Goal: Task Accomplishment & Management: Manage account settings

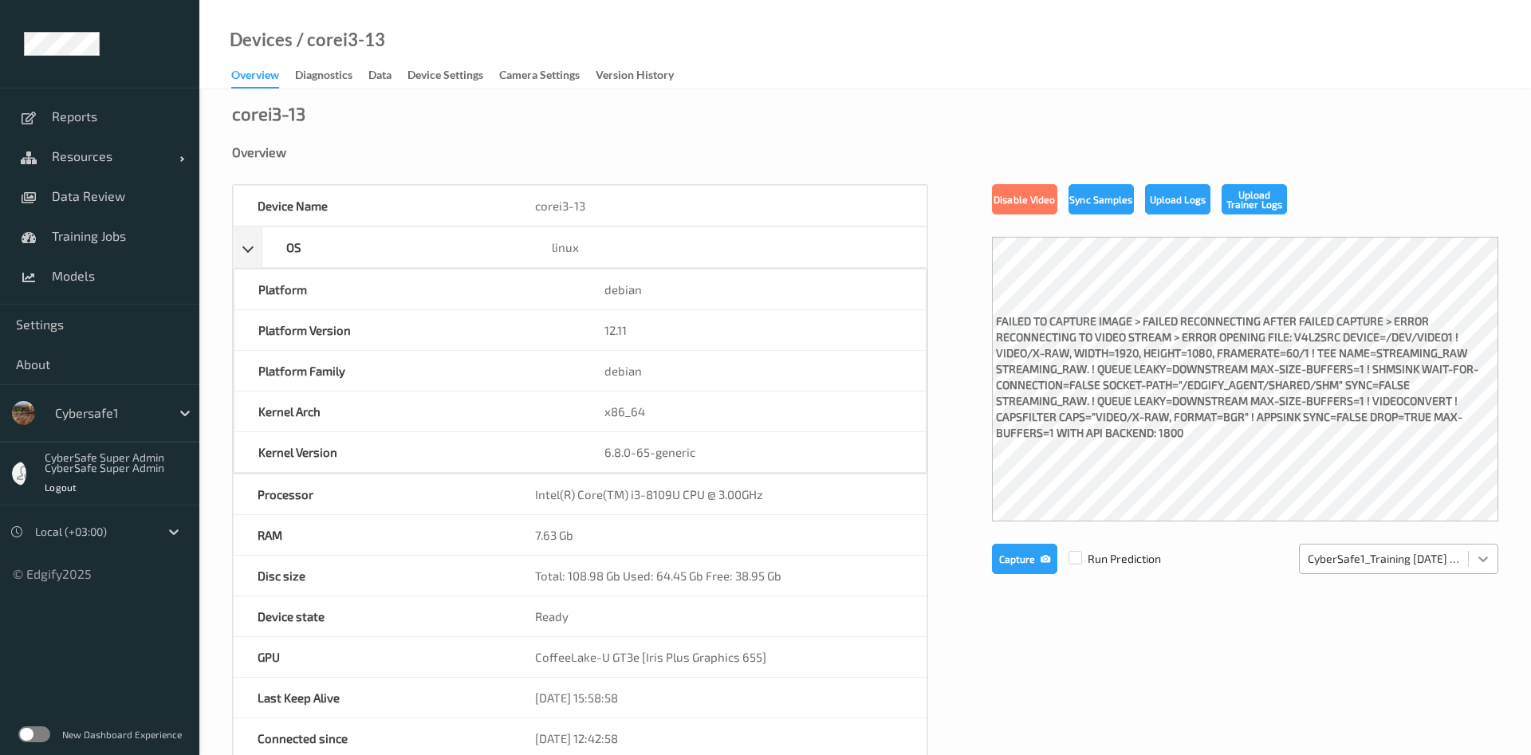
click at [1480, 562] on icon at bounding box center [1483, 559] width 16 height 16
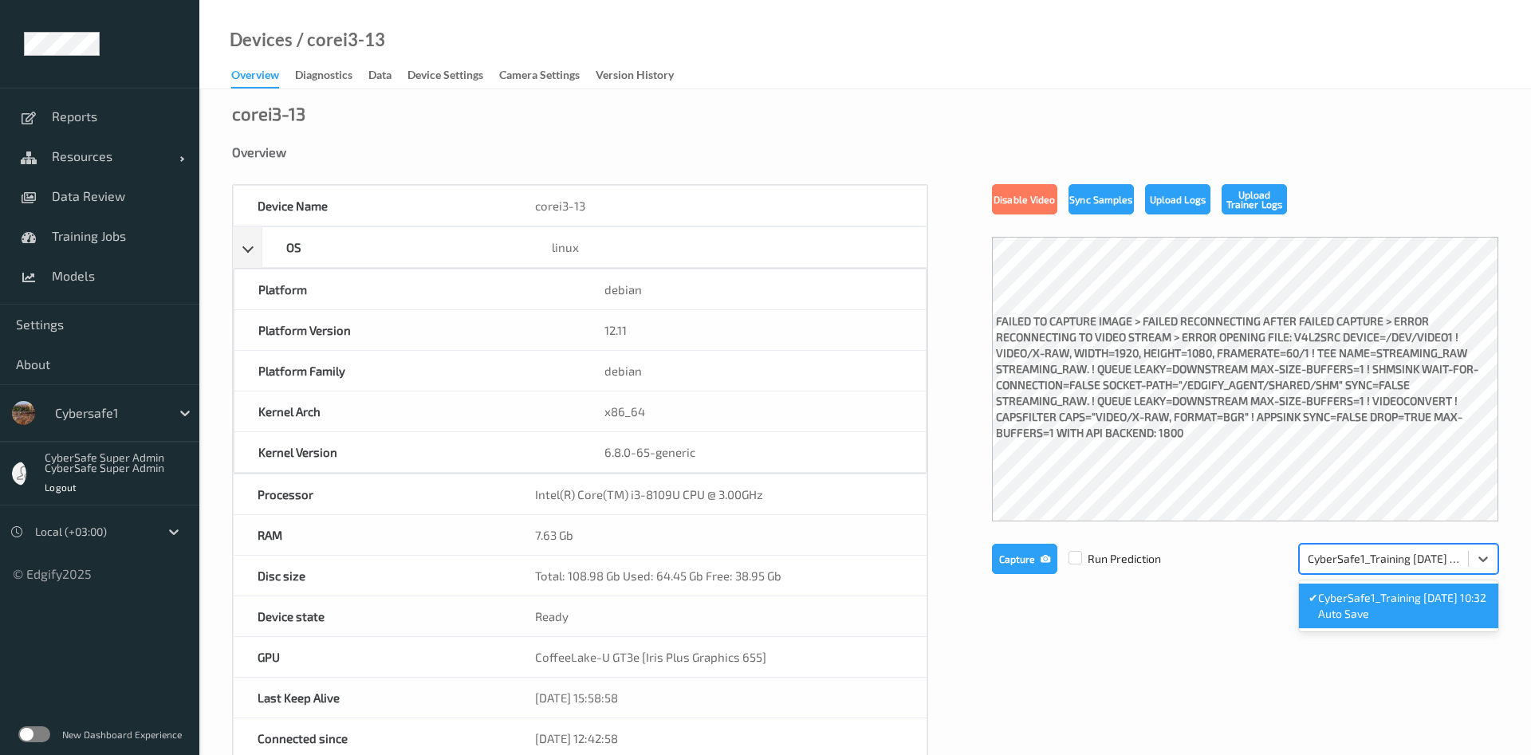
drag, startPoint x: 1400, startPoint y: 608, endPoint x: 1350, endPoint y: 611, distance: 49.5
click at [1394, 610] on span "CyberSafe1_Training 2025-08-12 10:32 Auto Save" at bounding box center [1403, 606] width 171 height 32
click at [58, 324] on span "Settings" at bounding box center [99, 325] width 167 height 16
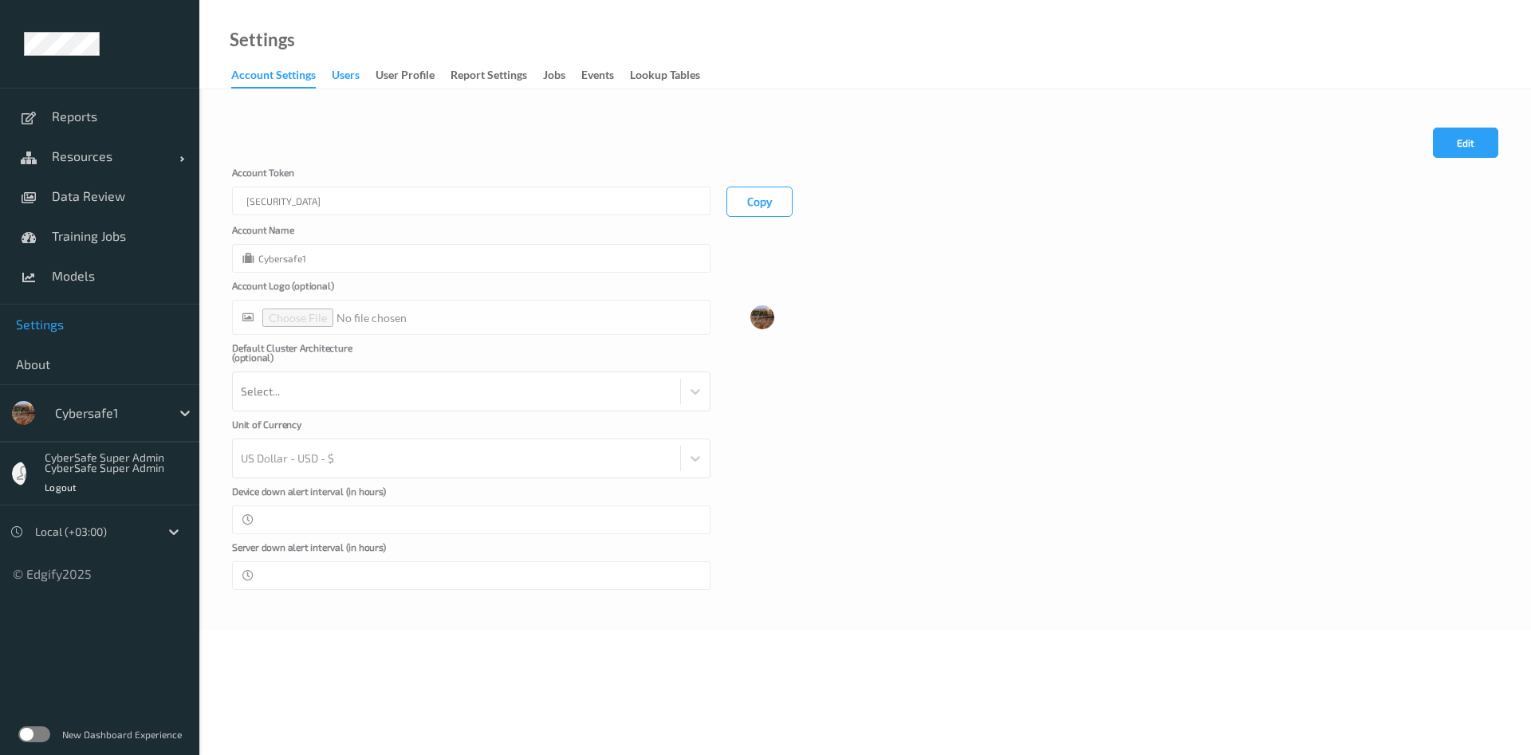
click at [349, 75] on div "users" at bounding box center [346, 77] width 28 height 20
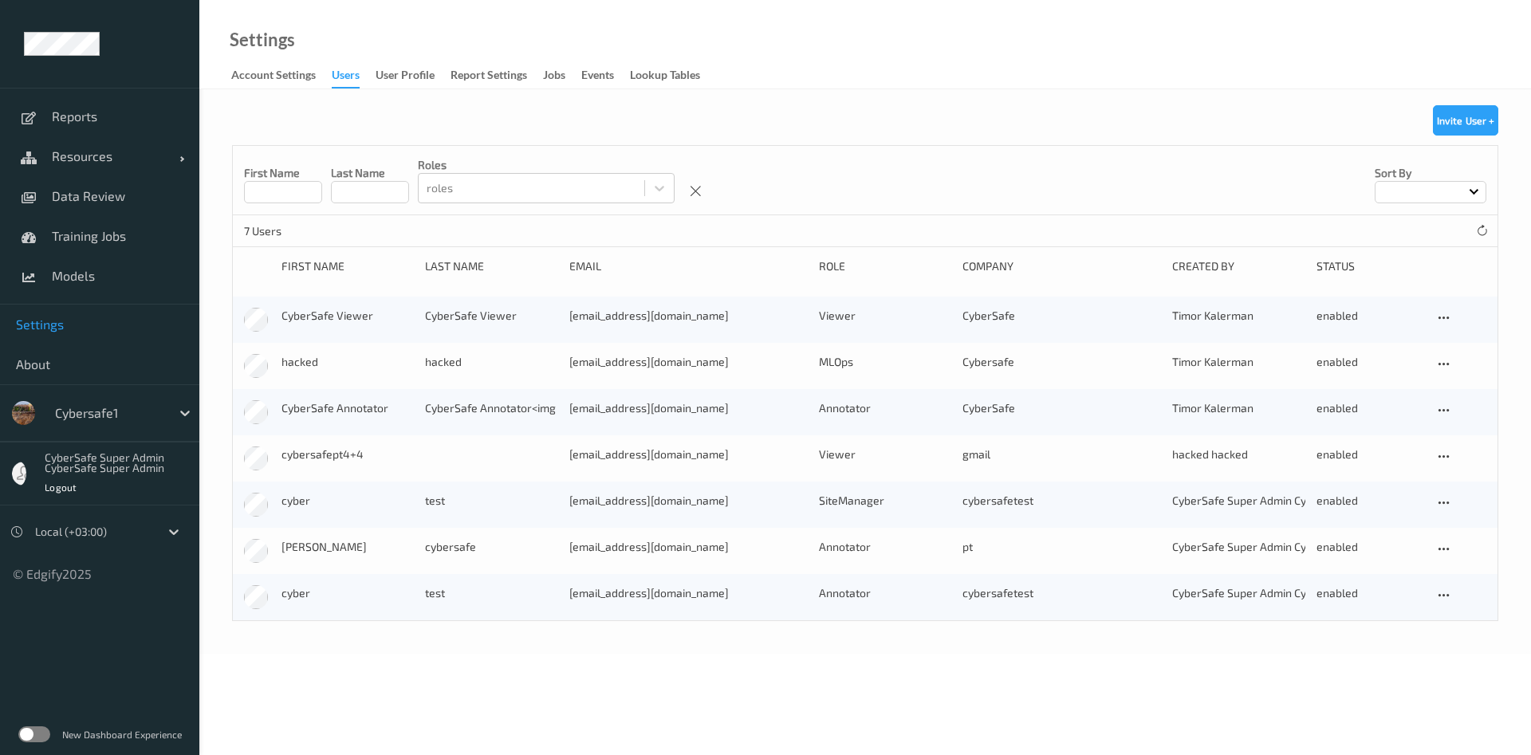
click at [822, 202] on div "First Name Last Name roles roles Sort by" at bounding box center [865, 180] width 1265 height 69
click at [68, 154] on span "Resources" at bounding box center [116, 156] width 128 height 16
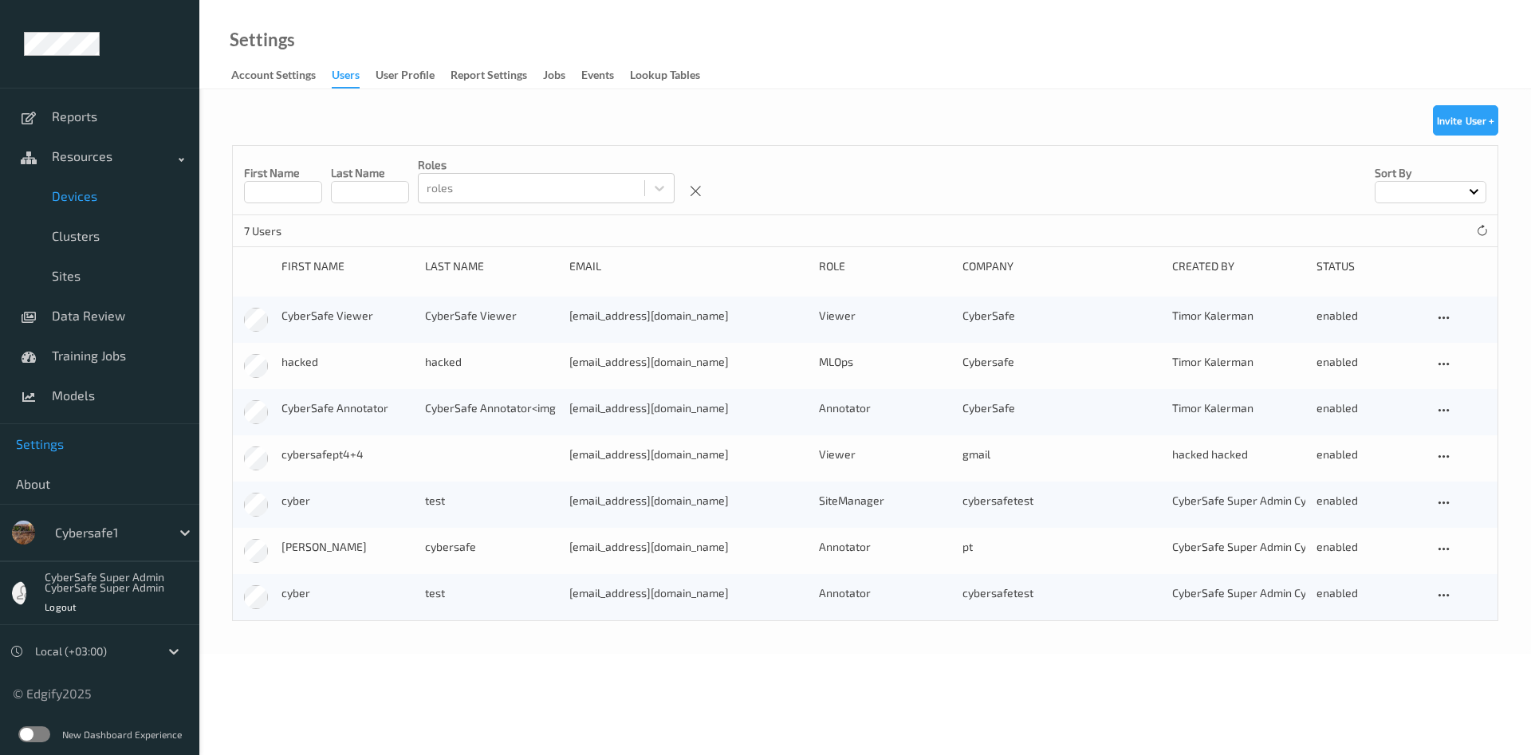
click at [93, 204] on link "Devices" at bounding box center [99, 196] width 199 height 40
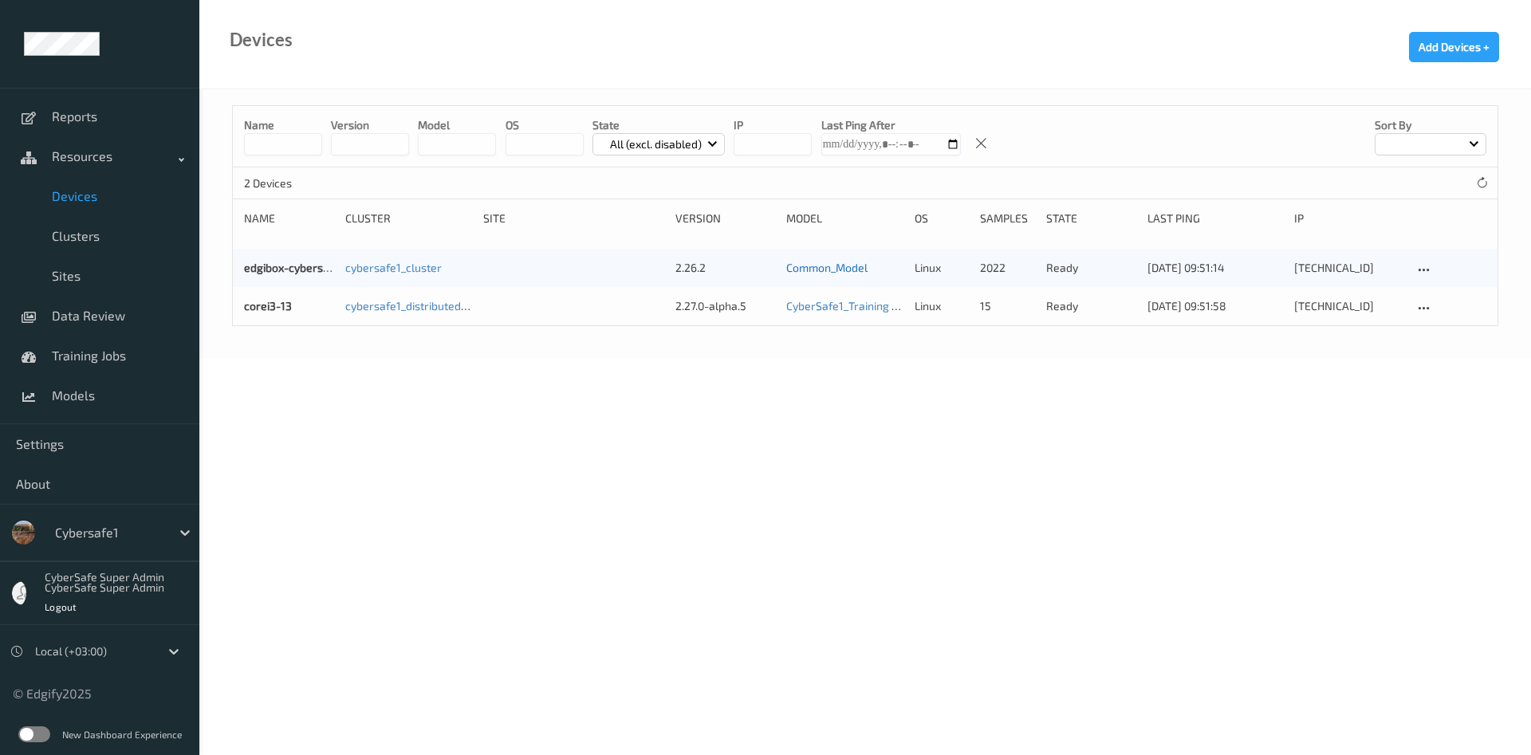
click at [852, 266] on link "Common_Model" at bounding box center [826, 268] width 81 height 14
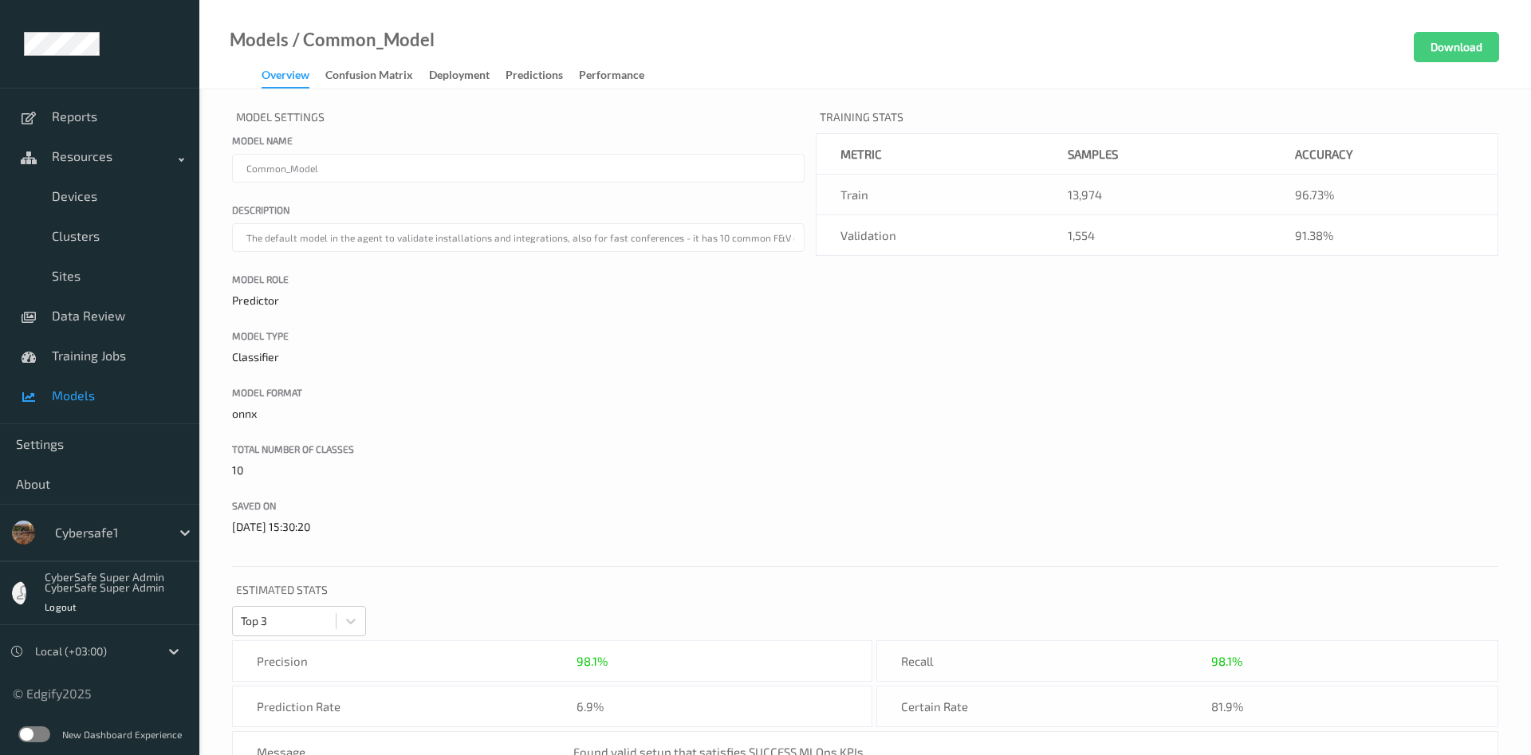
click at [33, 732] on label at bounding box center [34, 735] width 32 height 16
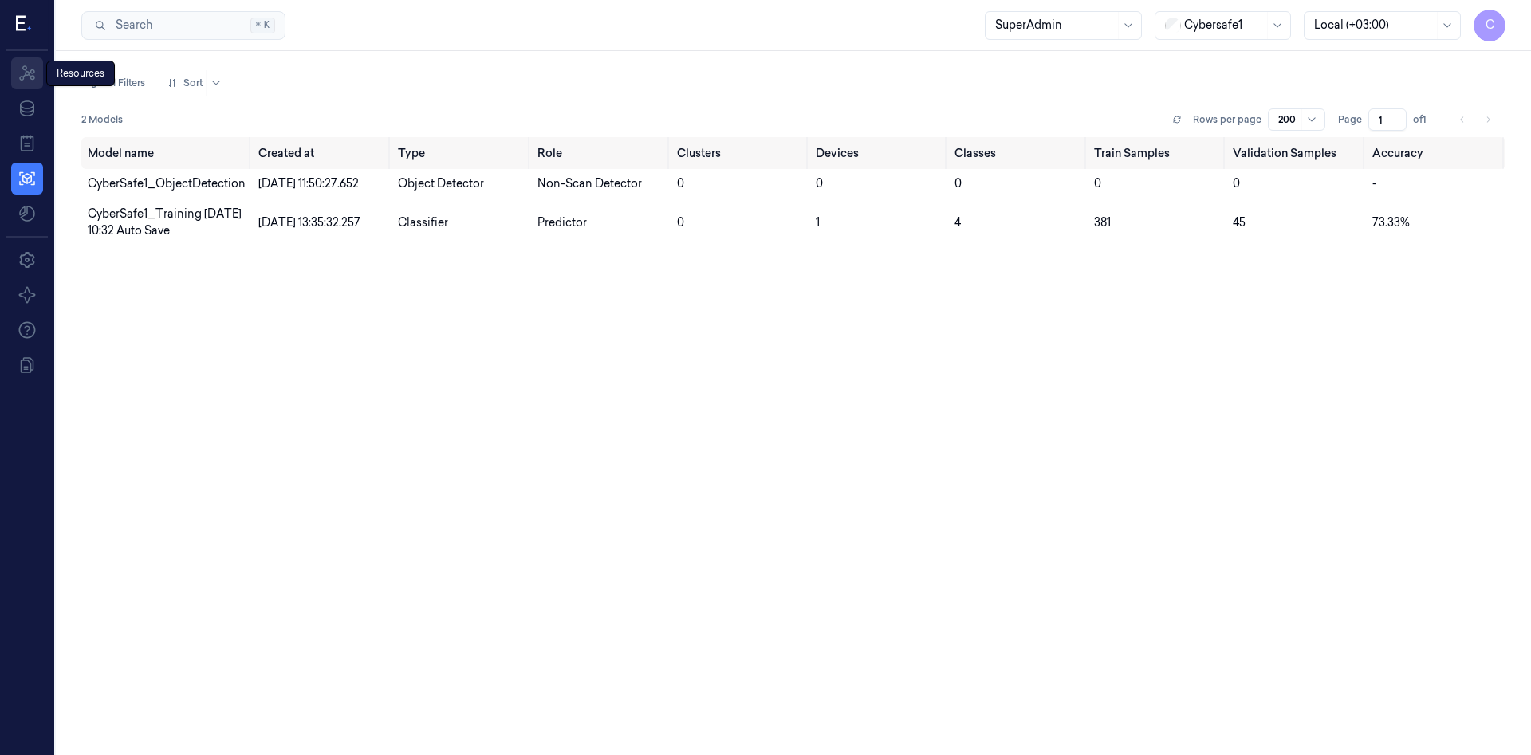
click at [27, 74] on icon at bounding box center [27, 73] width 19 height 19
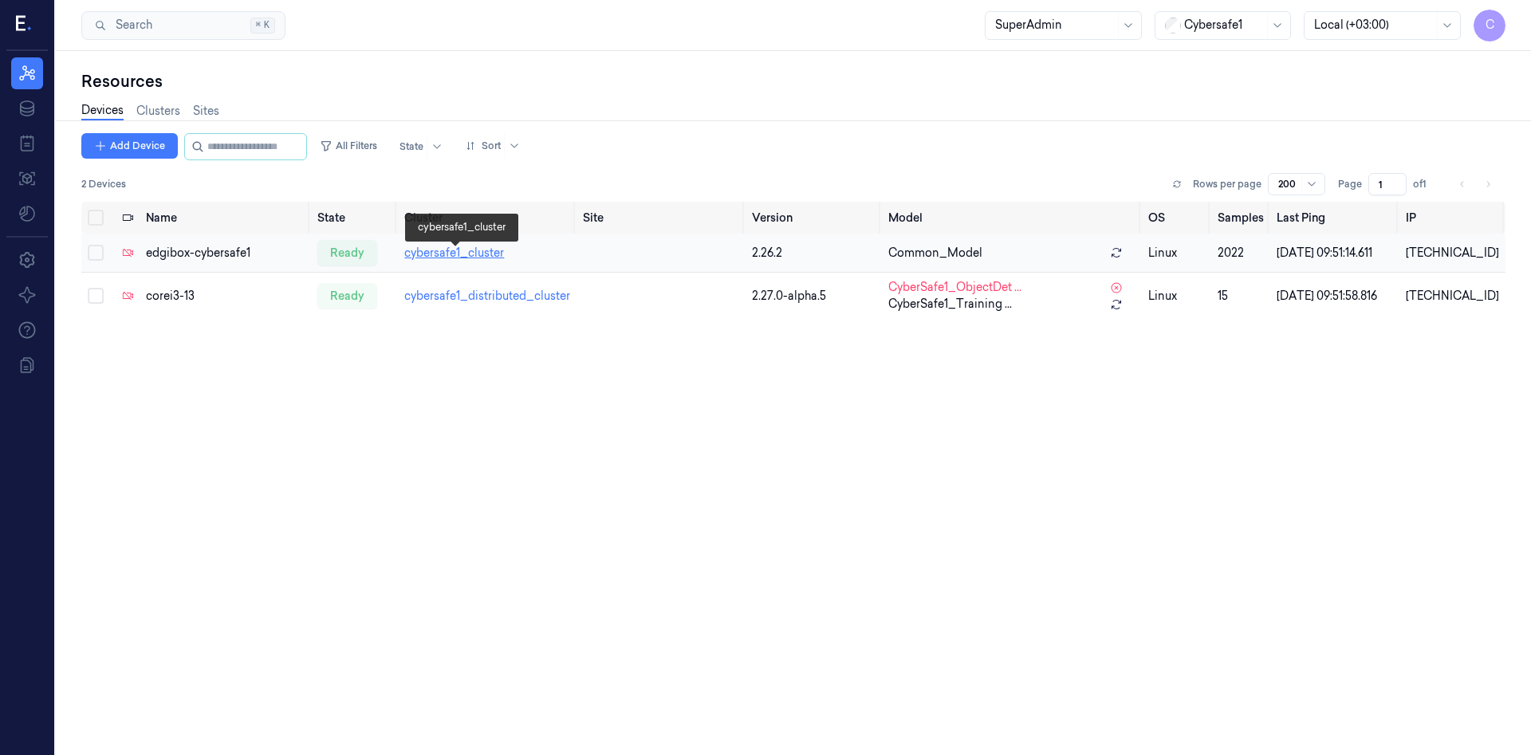
click at [483, 260] on link "cybersafe1_cluster" at bounding box center [454, 253] width 100 height 14
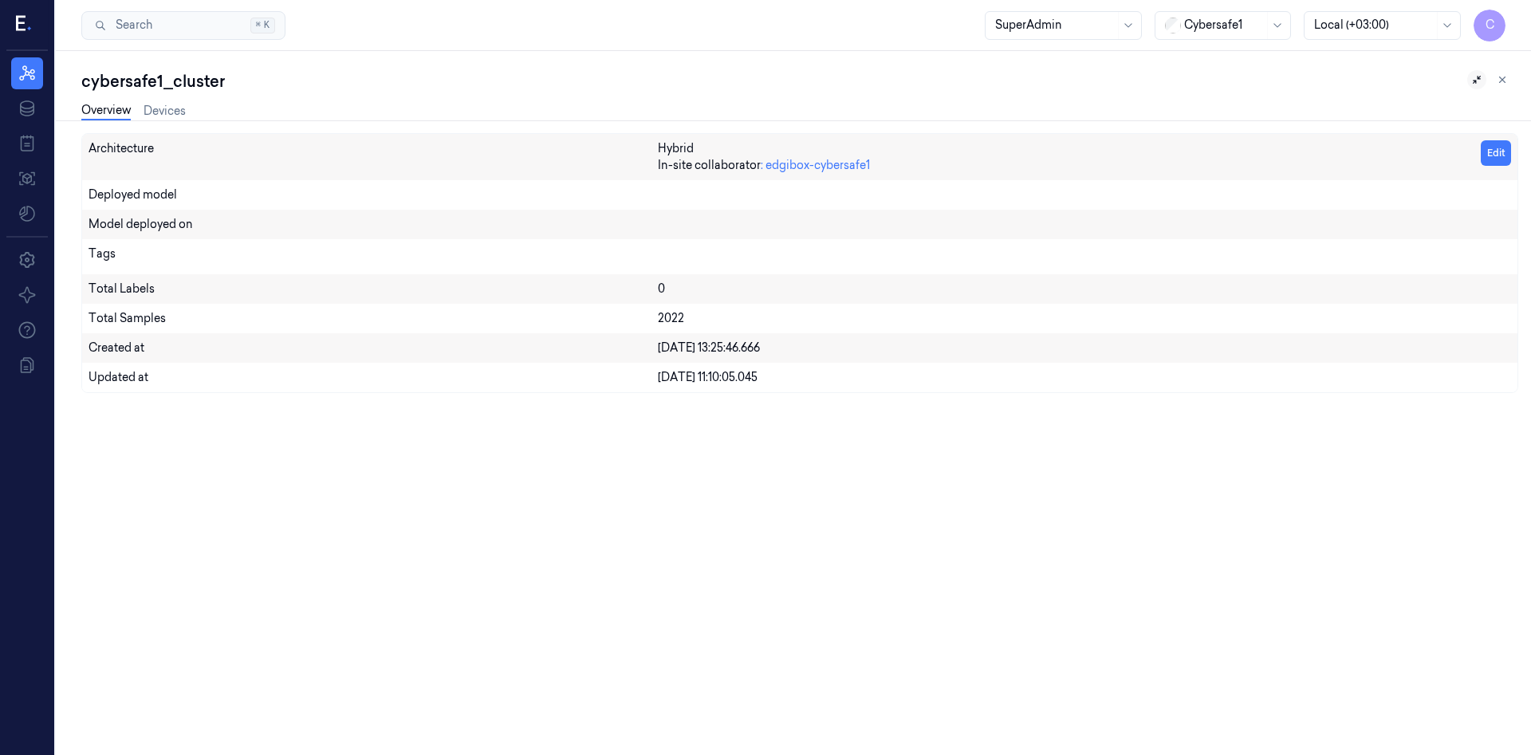
click at [1470, 77] on button at bounding box center [1476, 79] width 19 height 19
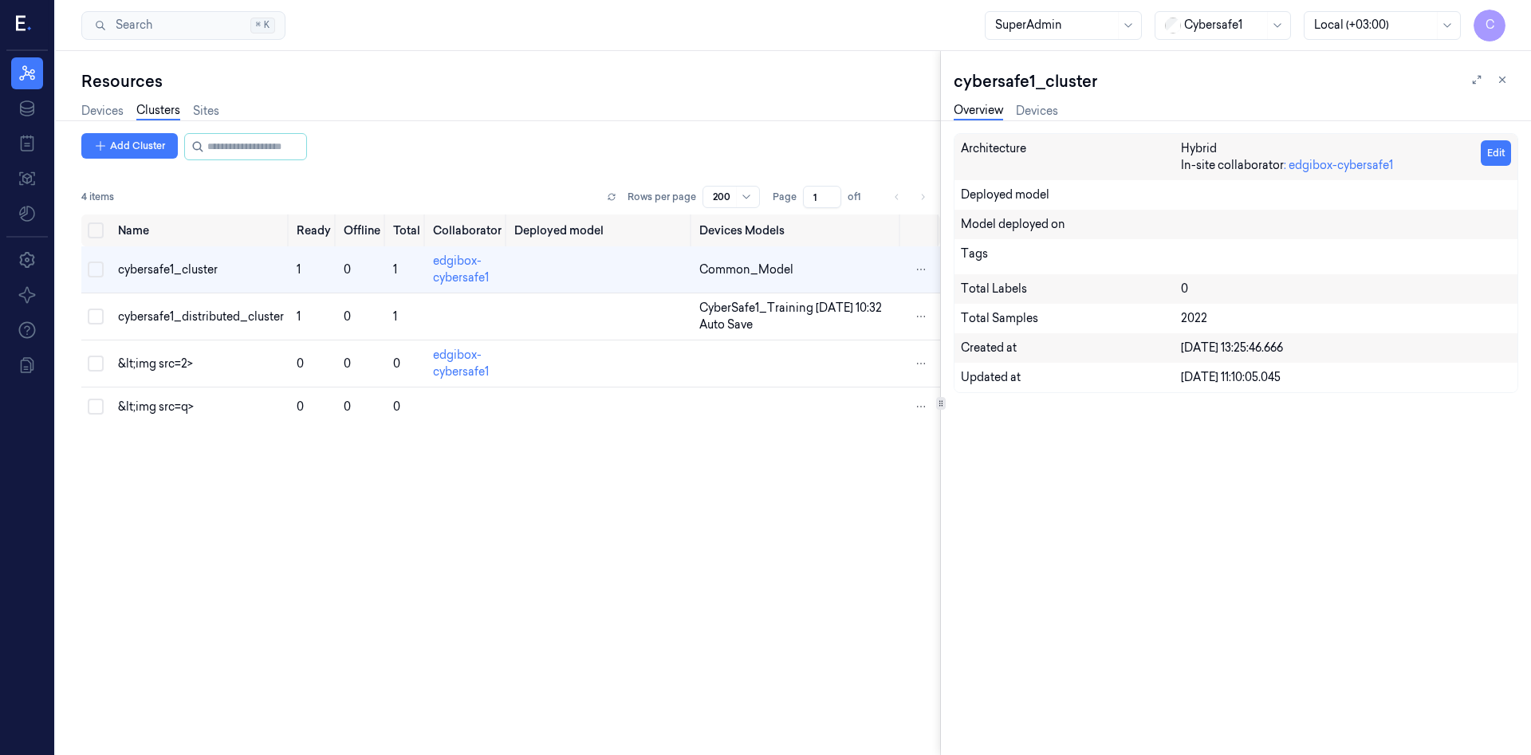
scroll to position [0, 26]
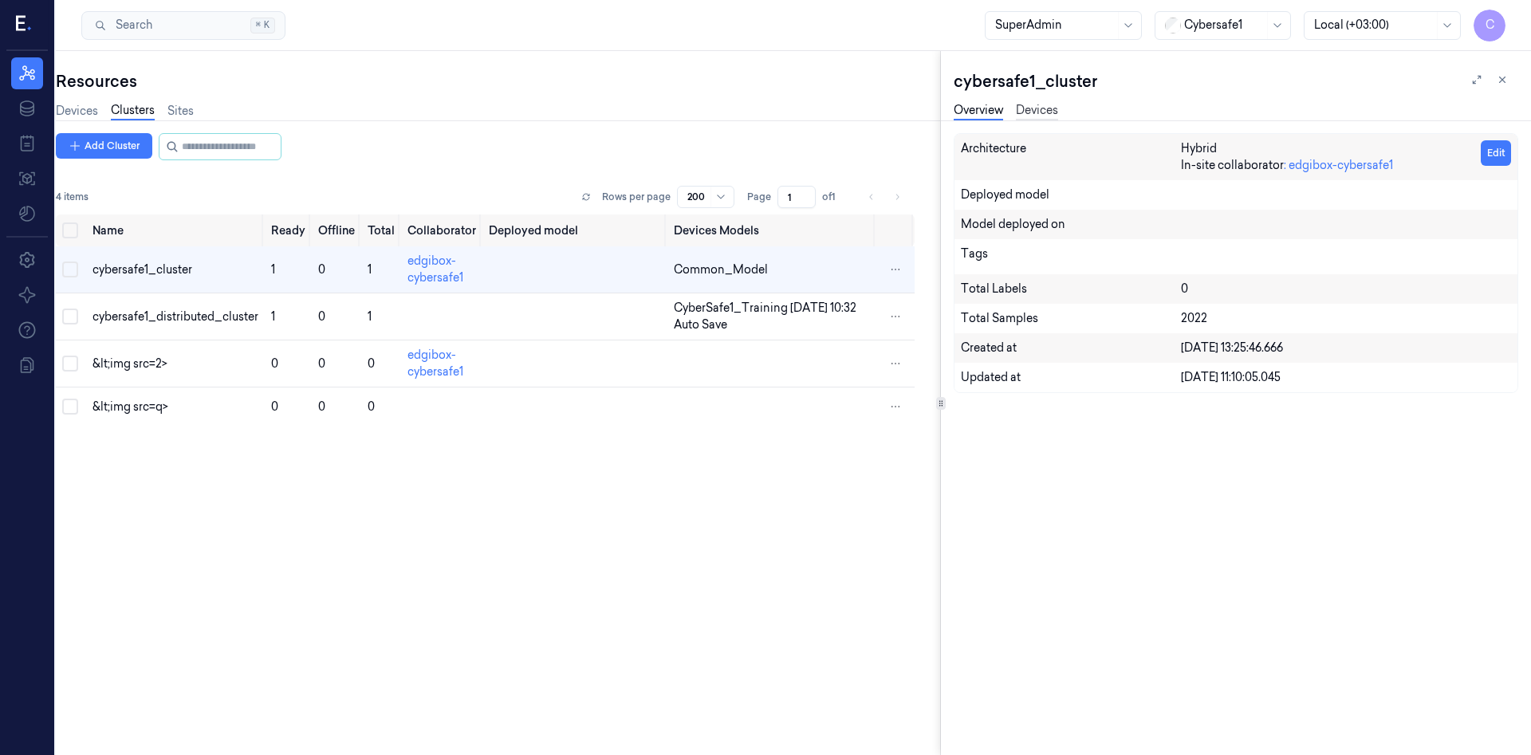
click at [1040, 113] on link "Devices" at bounding box center [1037, 111] width 42 height 18
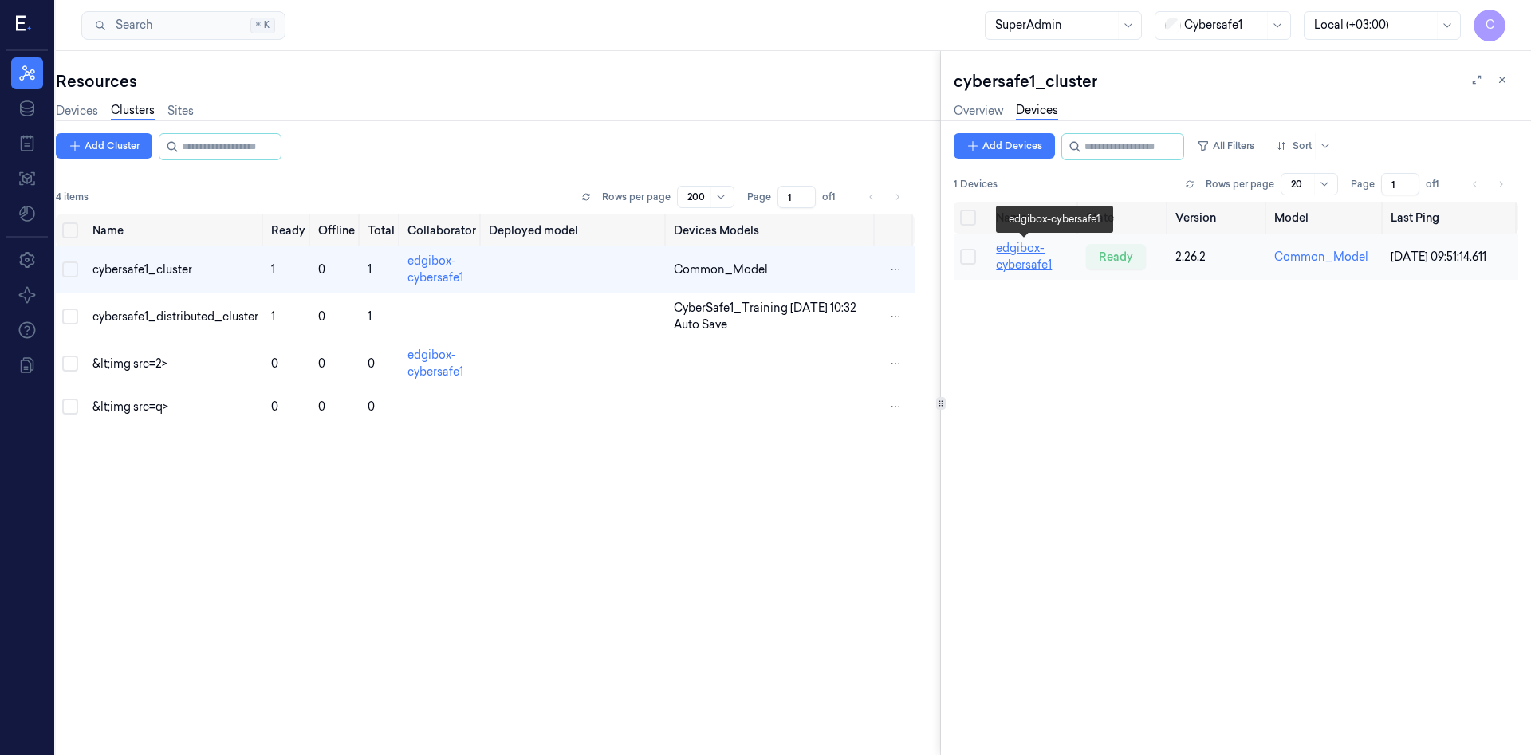
click at [1023, 249] on link "edgibox-cybersafe1" at bounding box center [1024, 256] width 56 height 31
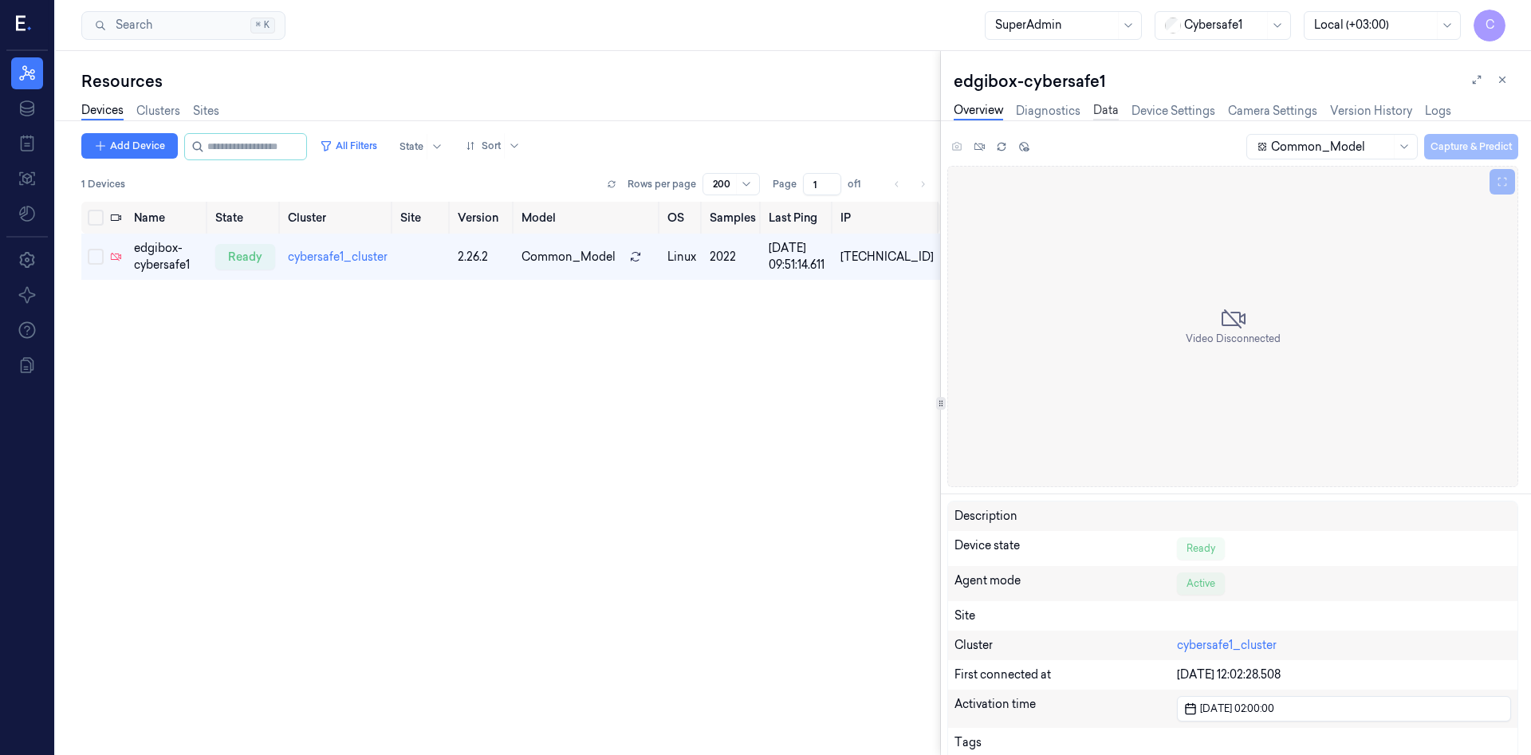
click at [1101, 112] on link "Data" at bounding box center [1106, 111] width 26 height 18
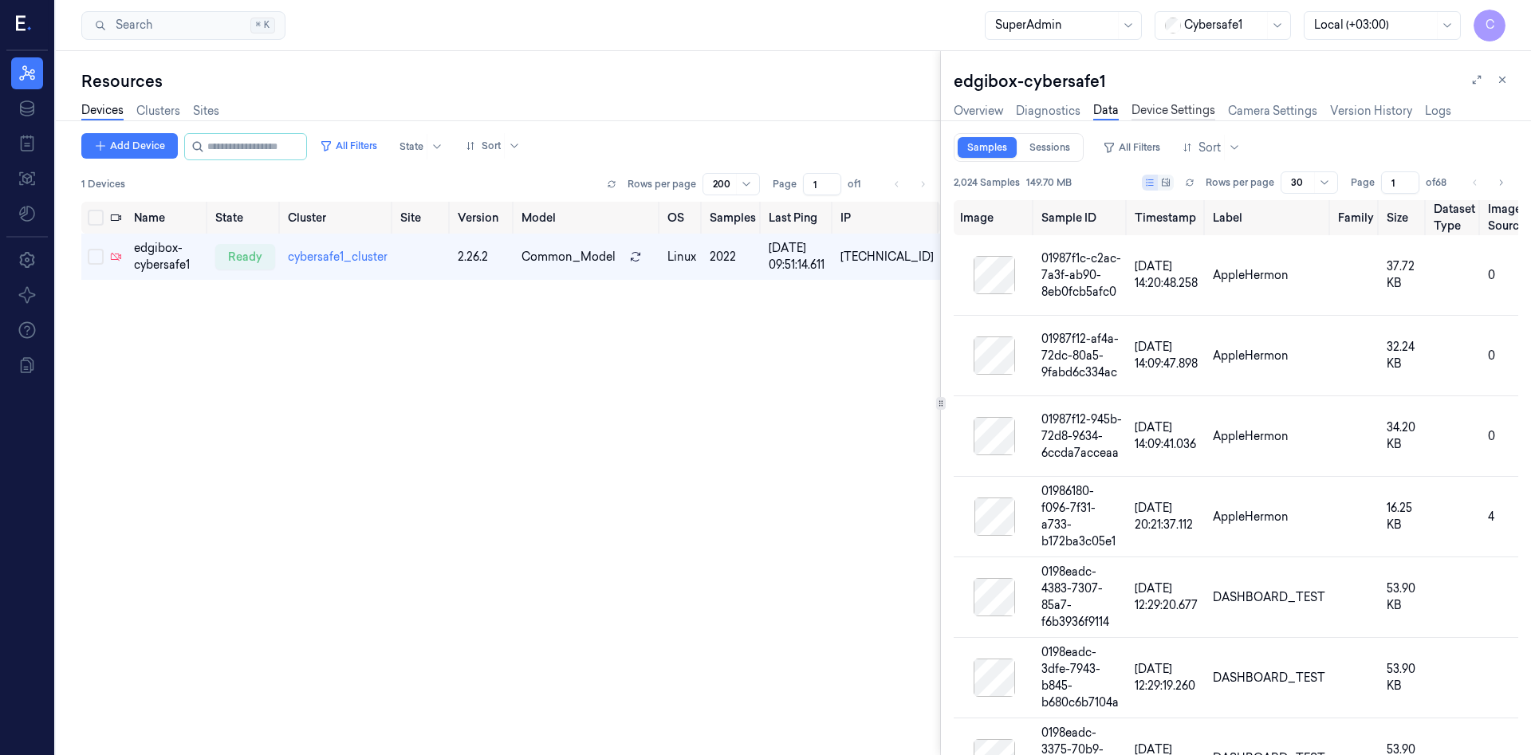
click at [1189, 110] on link "Device Settings" at bounding box center [1174, 111] width 84 height 18
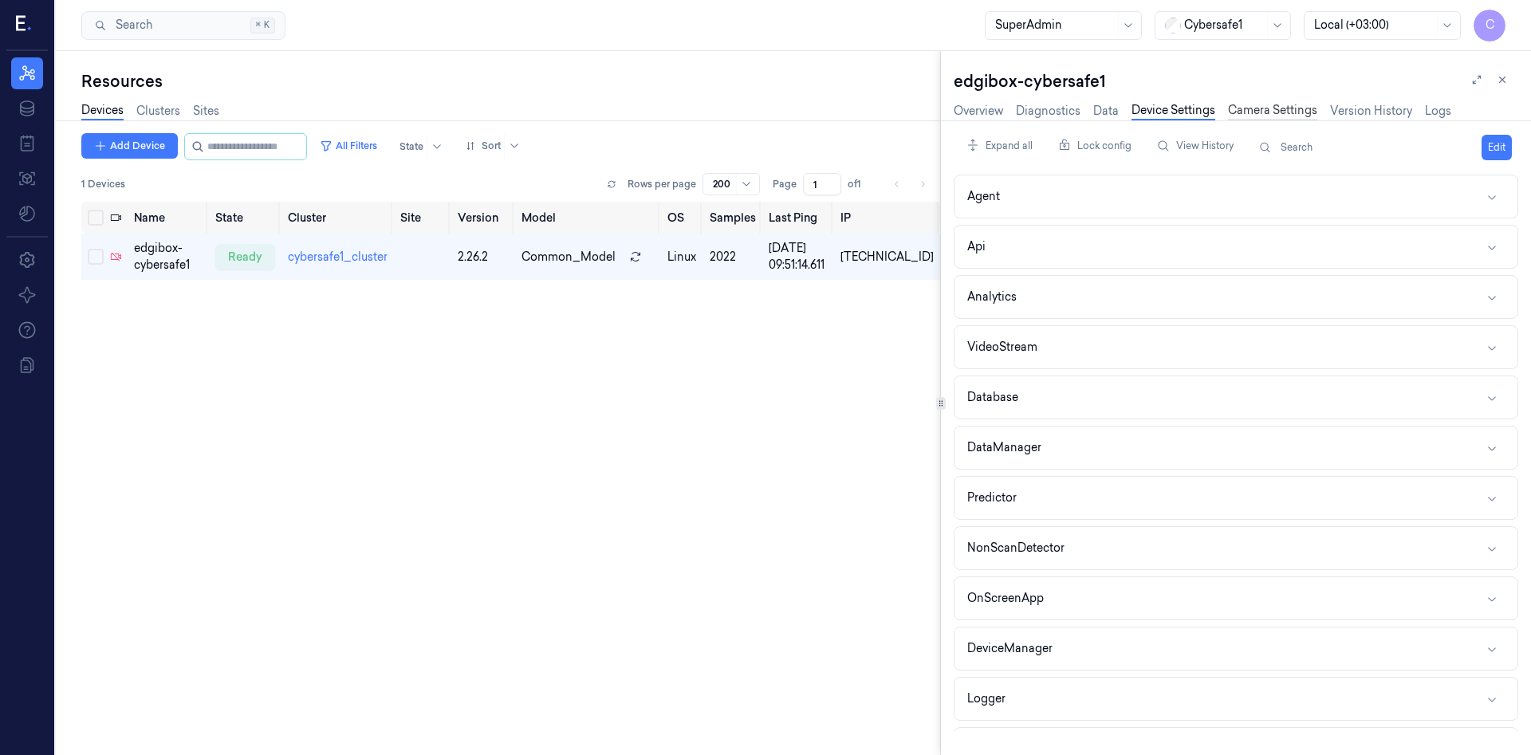
click at [1255, 114] on link "Camera Settings" at bounding box center [1272, 111] width 89 height 18
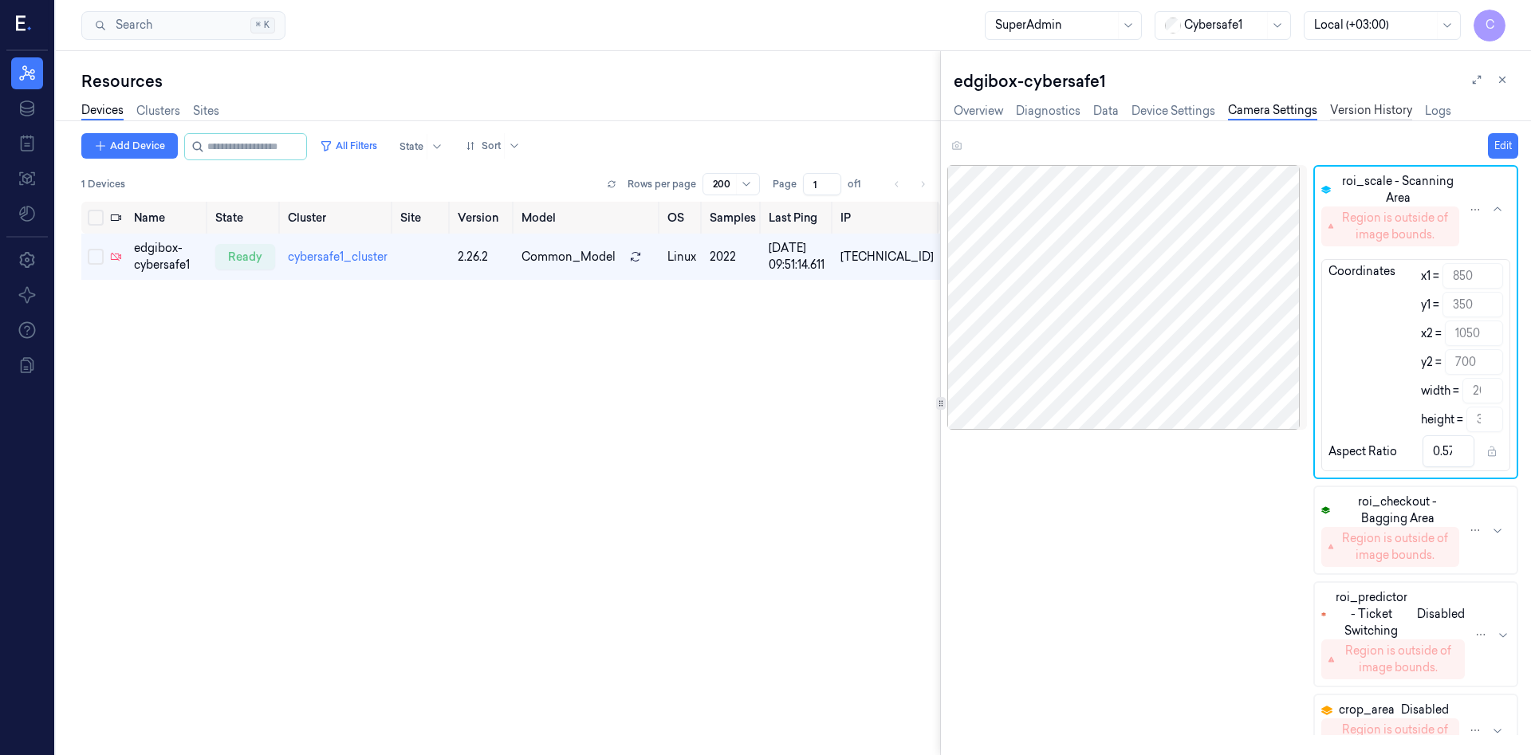
click at [1351, 105] on link "Version History" at bounding box center [1371, 111] width 82 height 18
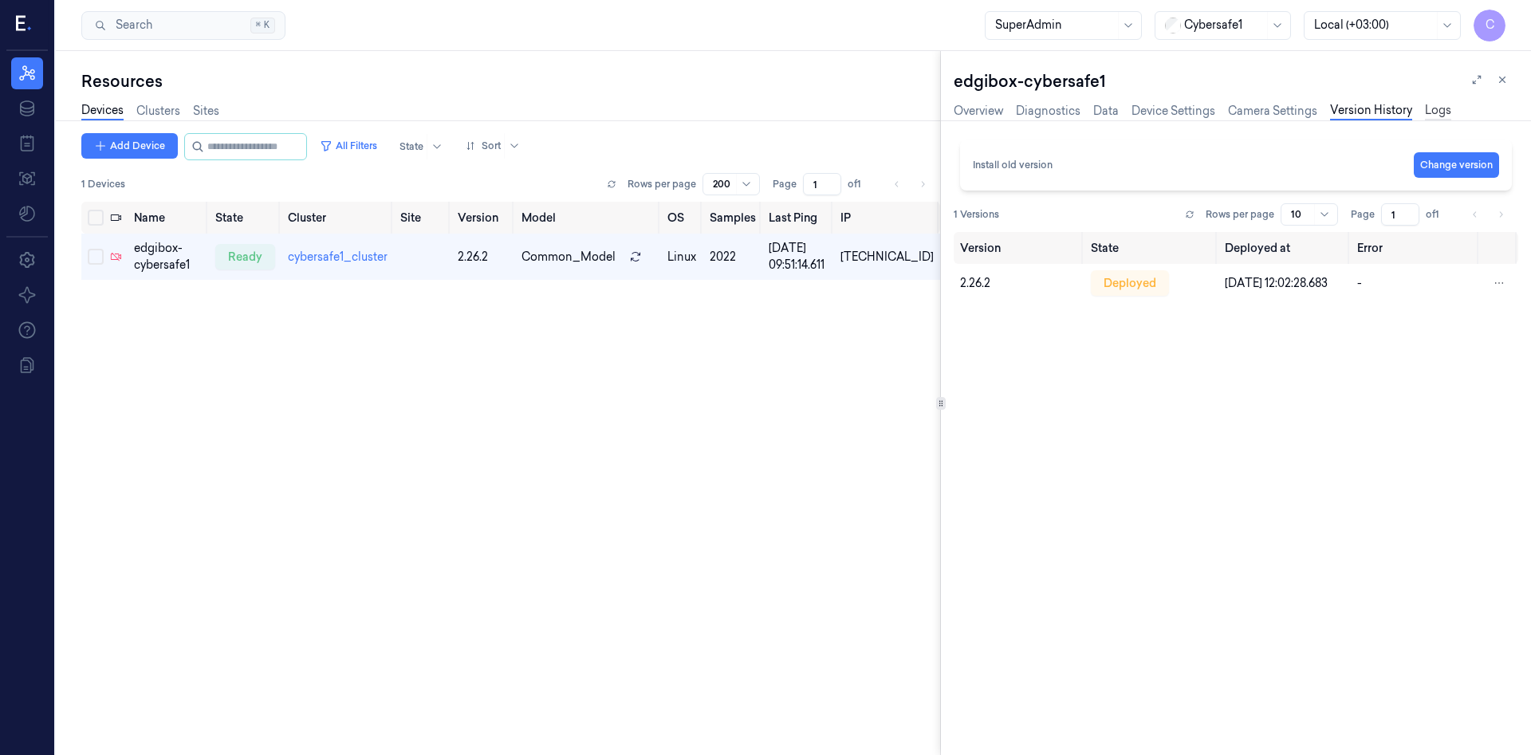
click at [1430, 118] on link "Logs" at bounding box center [1438, 111] width 26 height 18
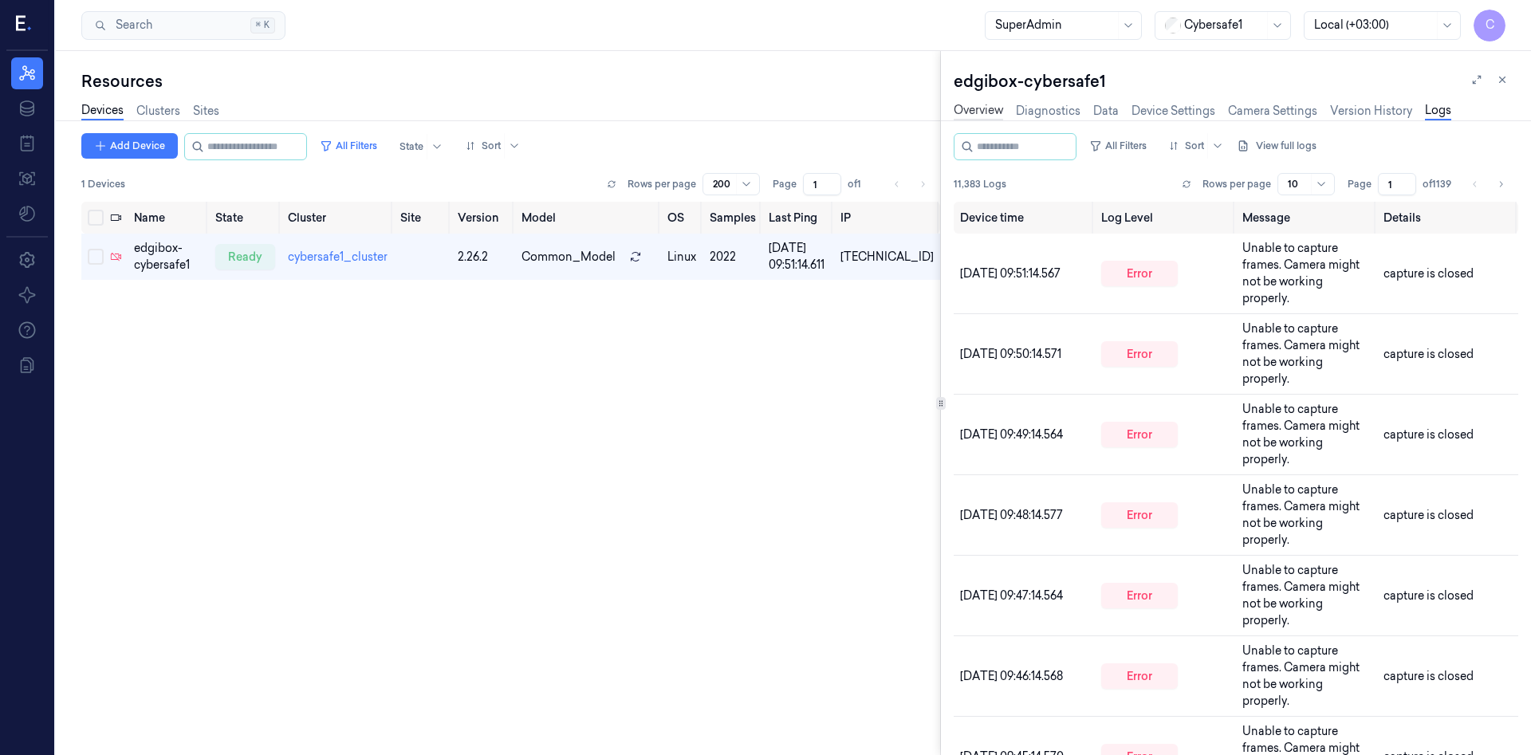
click at [975, 108] on link "Overview" at bounding box center [978, 111] width 49 height 18
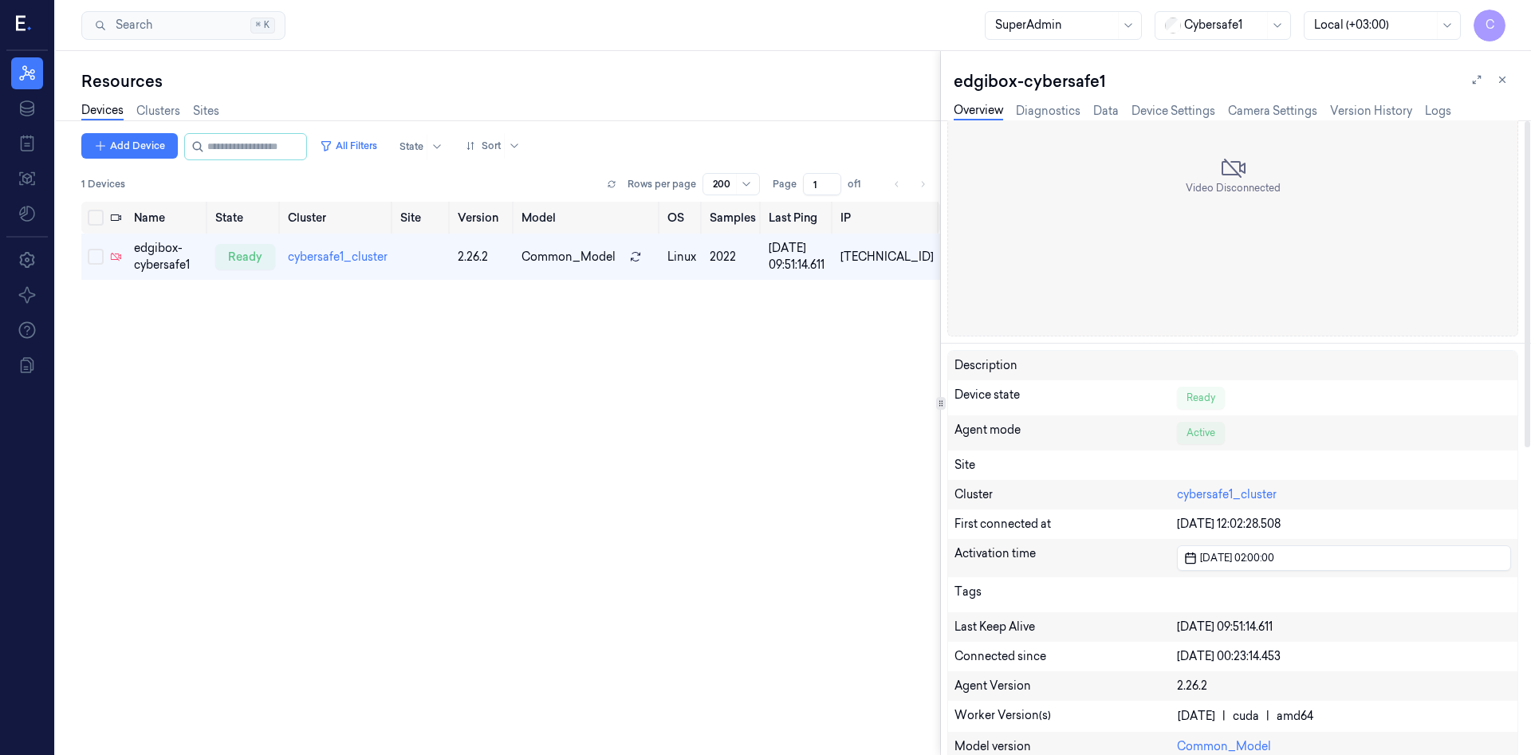
scroll to position [345, 0]
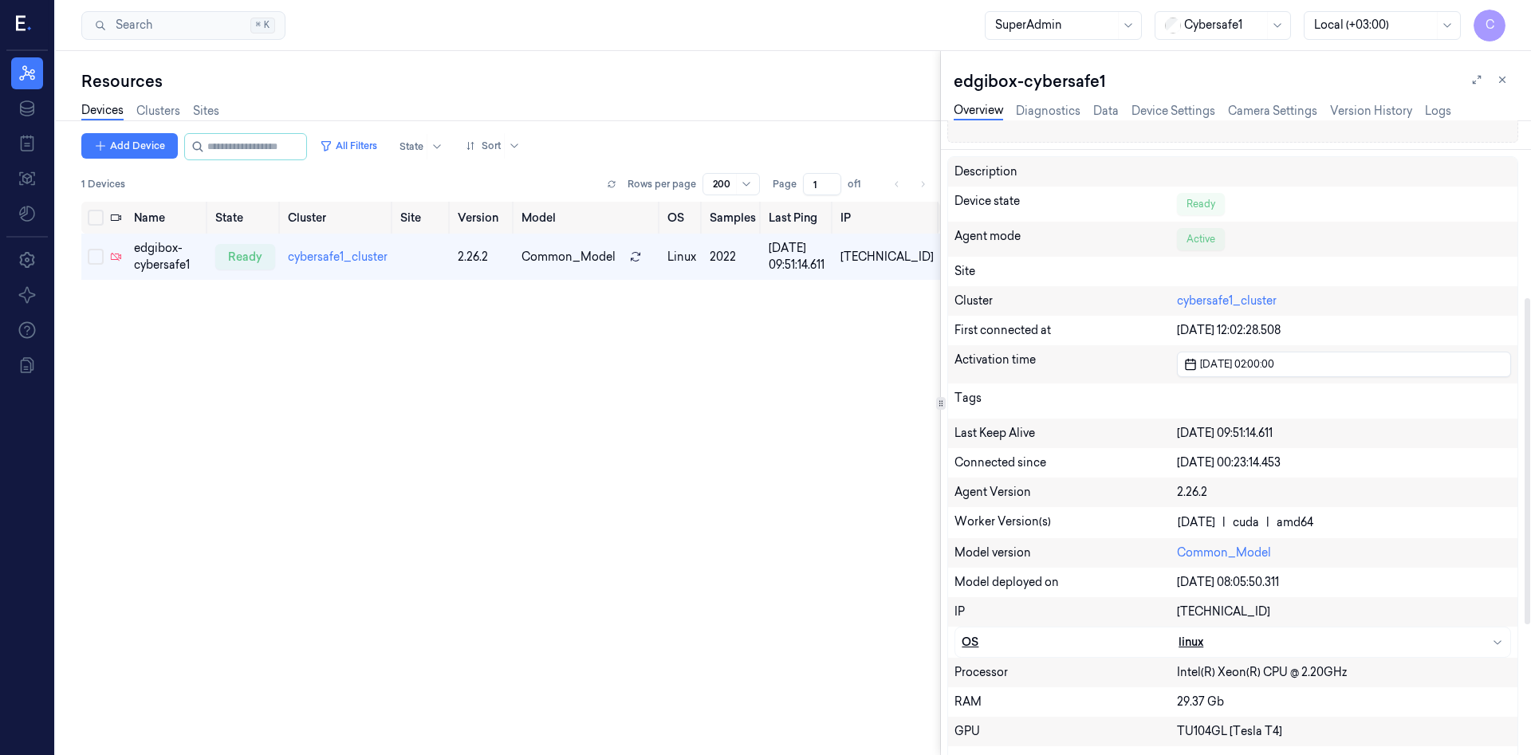
click at [1183, 644] on div "linux" at bounding box center [1341, 642] width 325 height 17
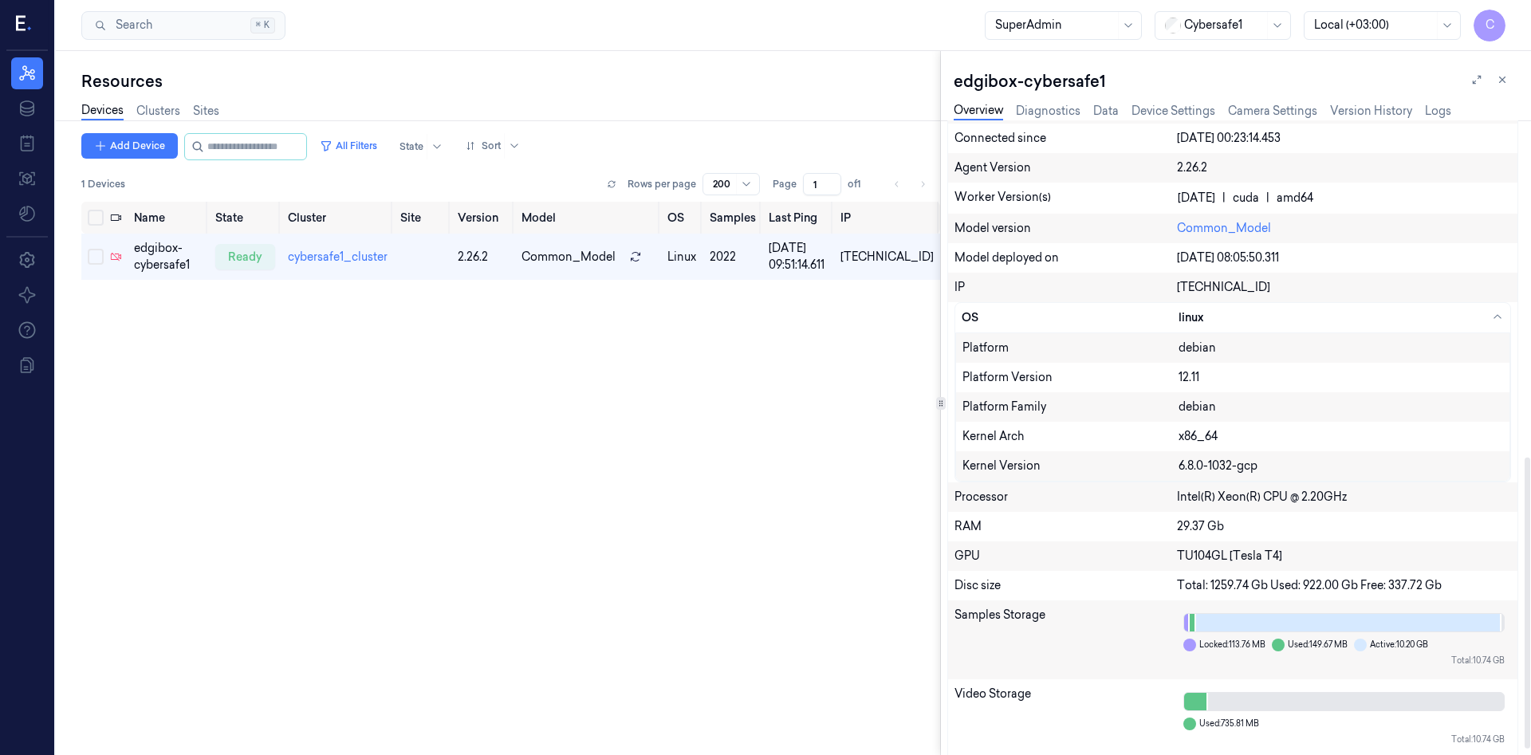
scroll to position [746, 0]
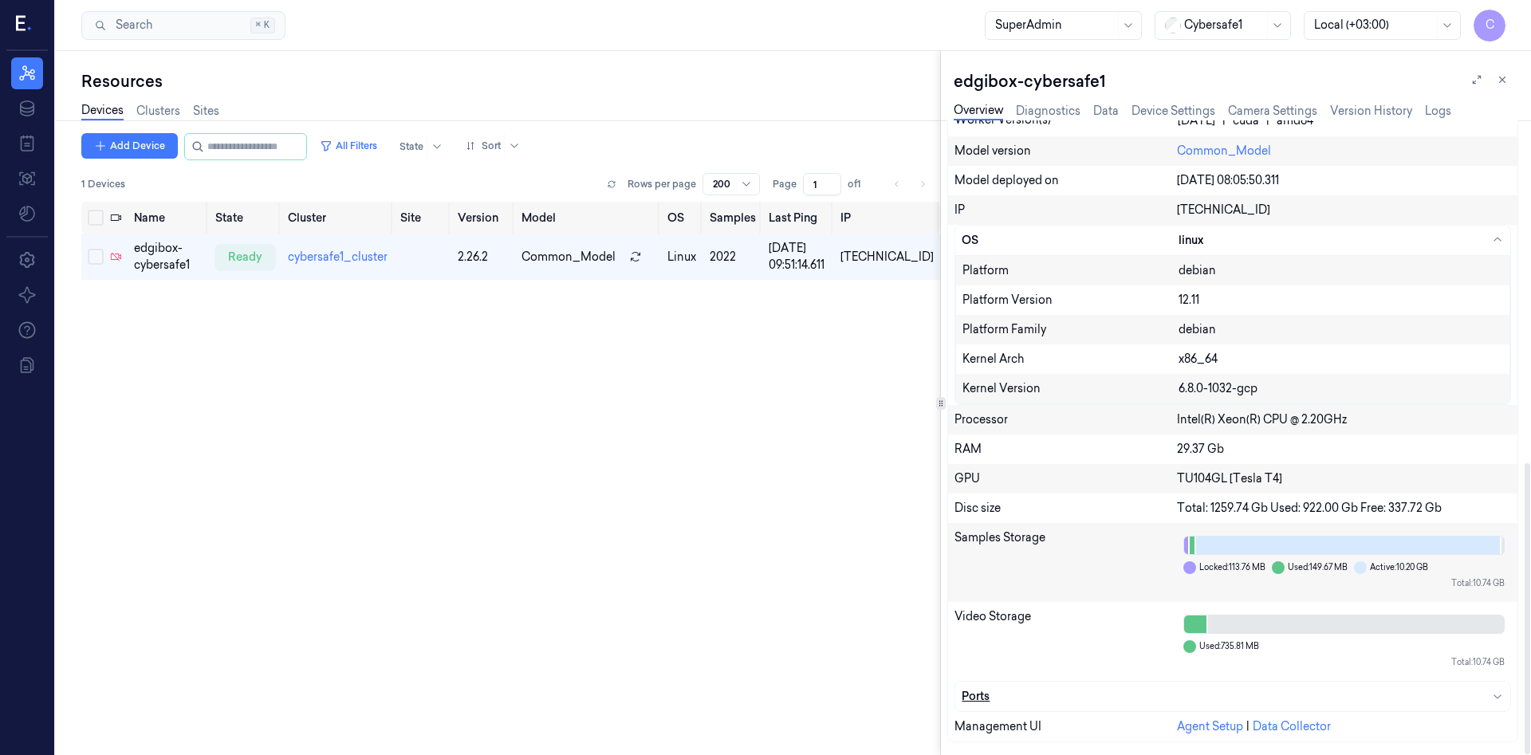
click at [979, 697] on div "Ports" at bounding box center [1233, 696] width 542 height 17
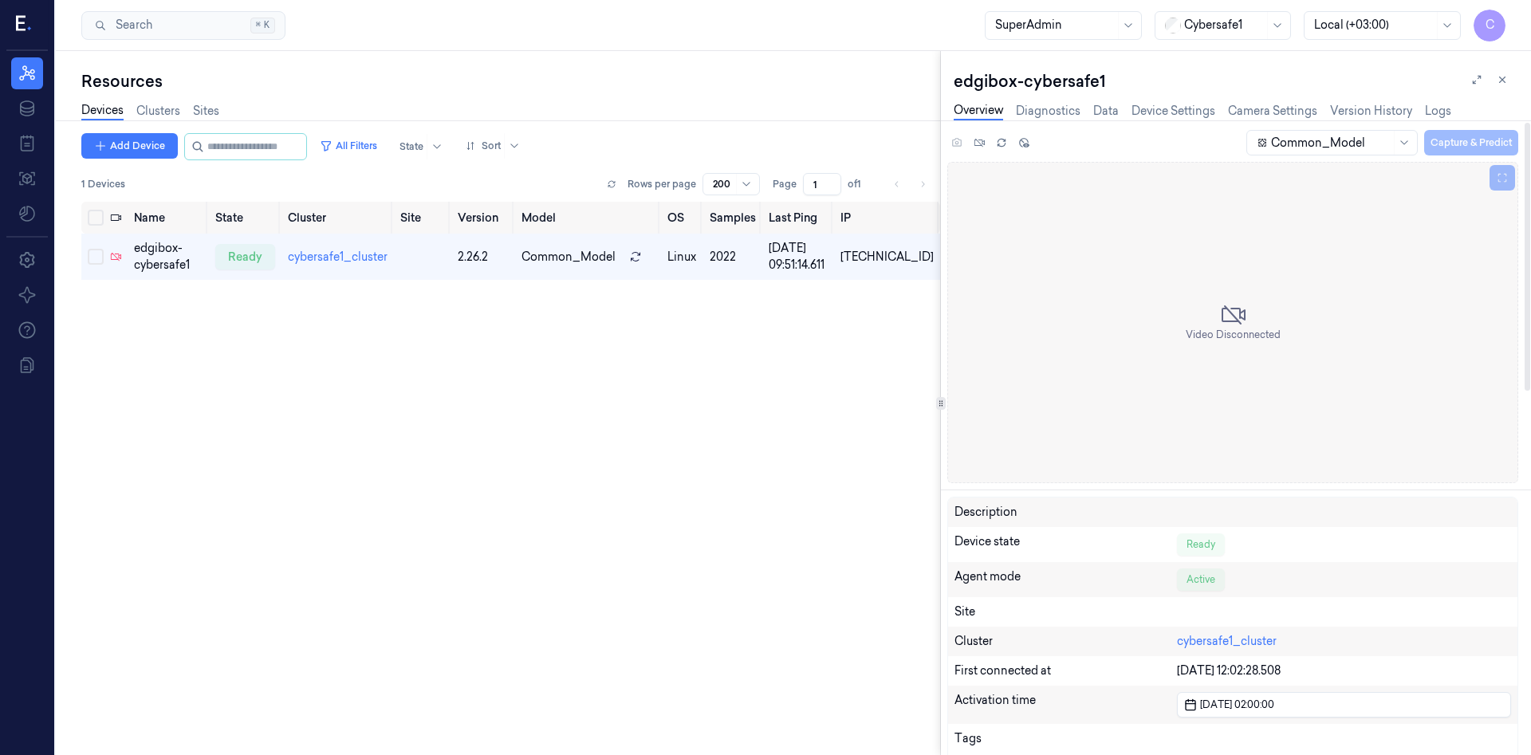
scroll to position [0, 0]
click at [1366, 140] on div at bounding box center [1331, 147] width 120 height 17
click at [1044, 107] on link "Diagnostics" at bounding box center [1048, 111] width 65 height 18
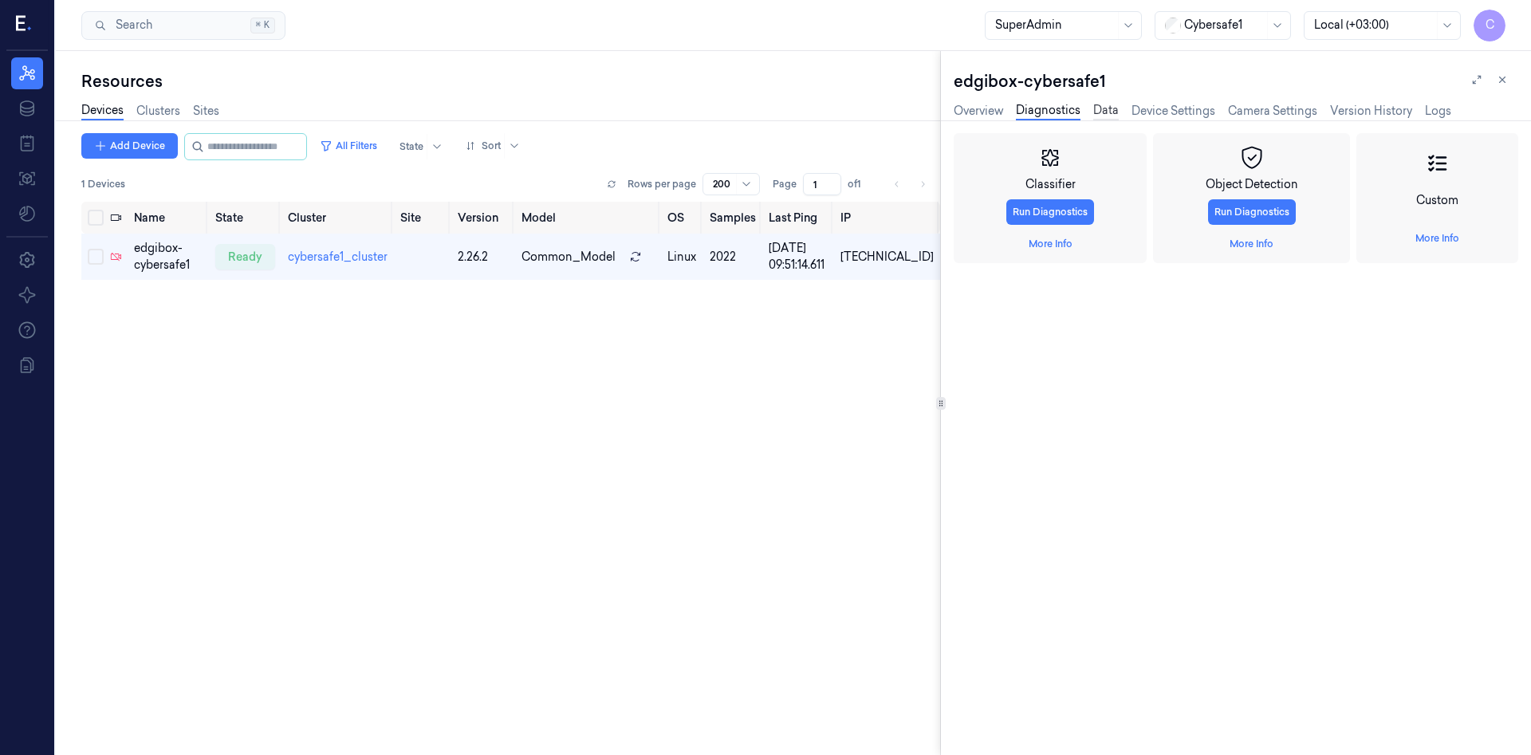
click at [1102, 115] on link "Data" at bounding box center [1106, 111] width 26 height 18
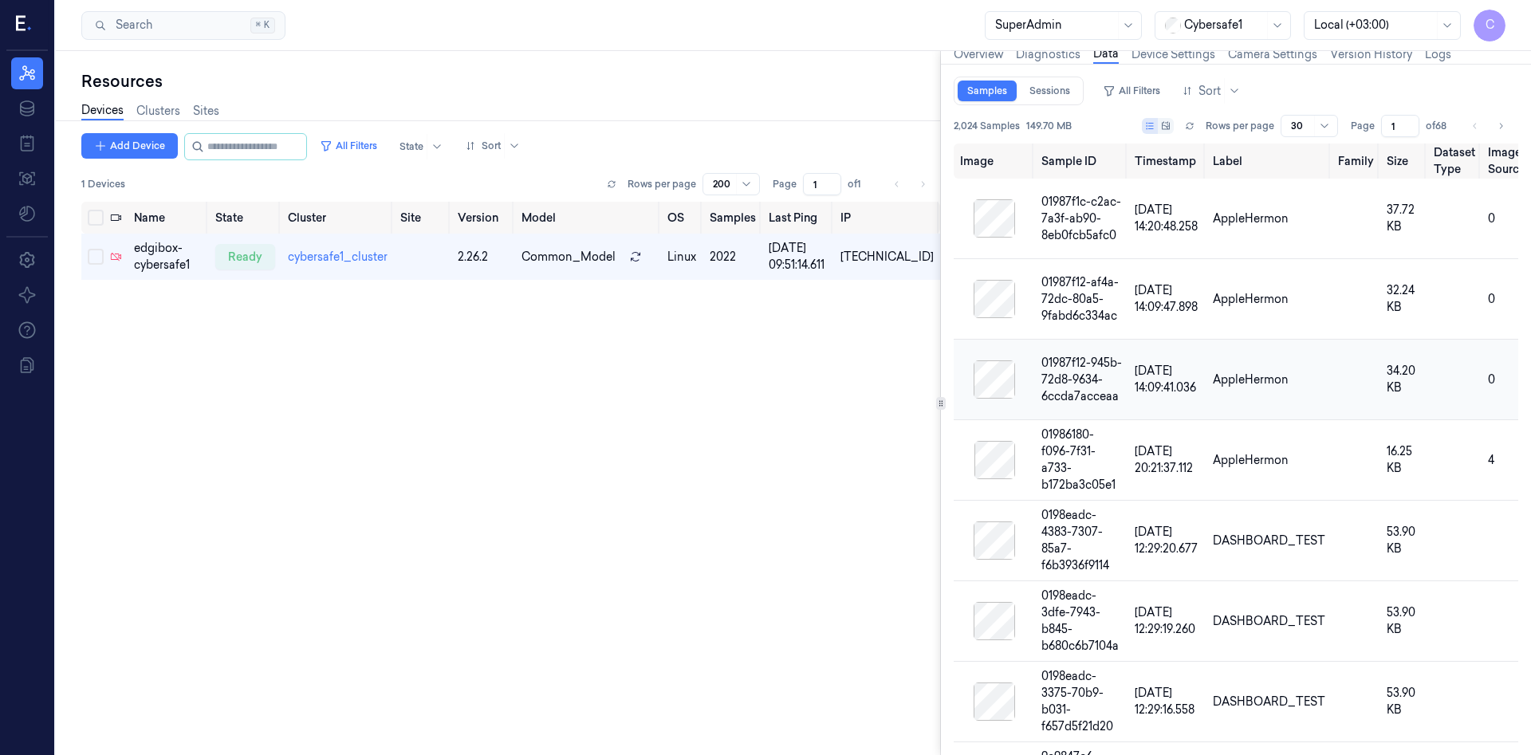
scroll to position [86, 0]
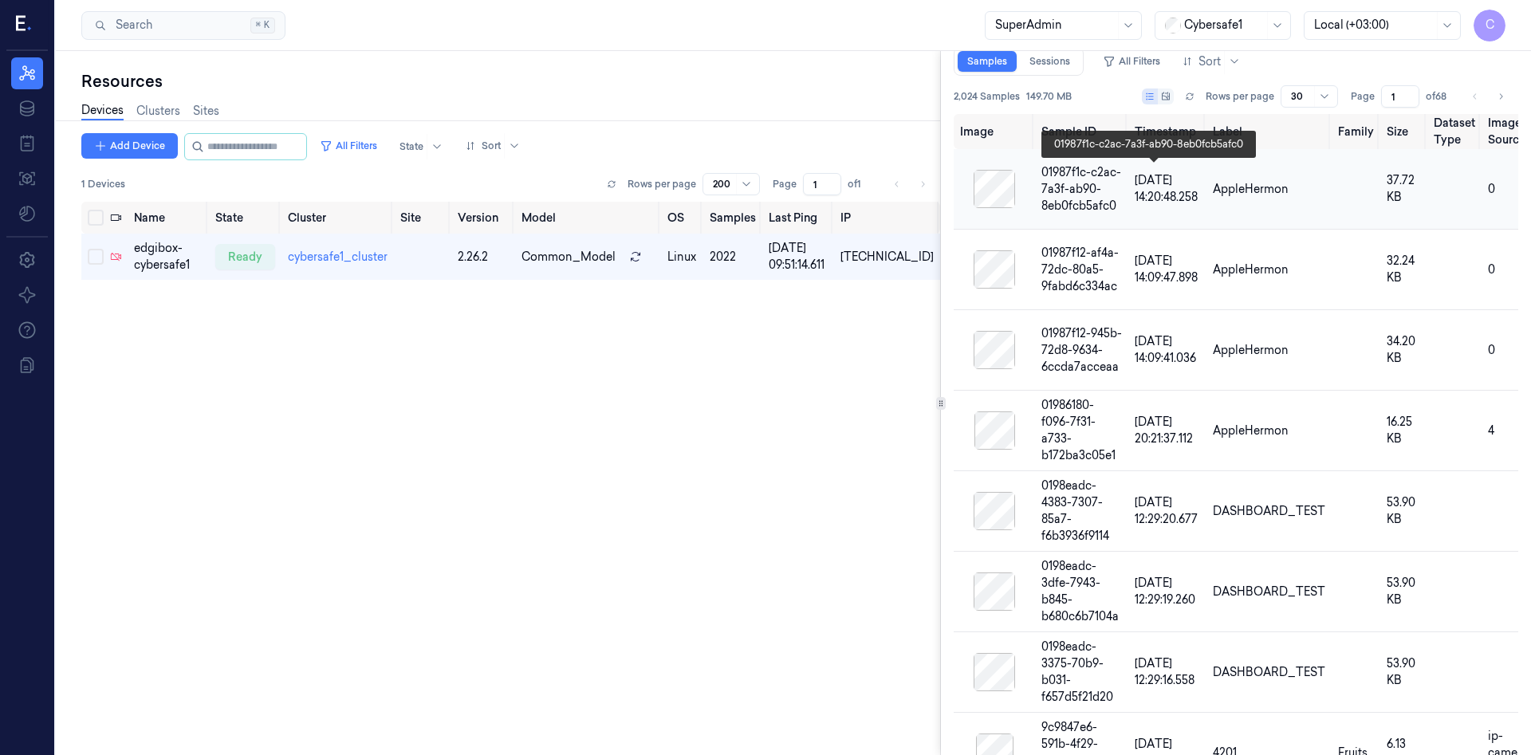
click at [1106, 183] on div "01987f1c-c2ac-7a3f-ab90-8eb0fcb5afc0" at bounding box center [1082, 189] width 81 height 50
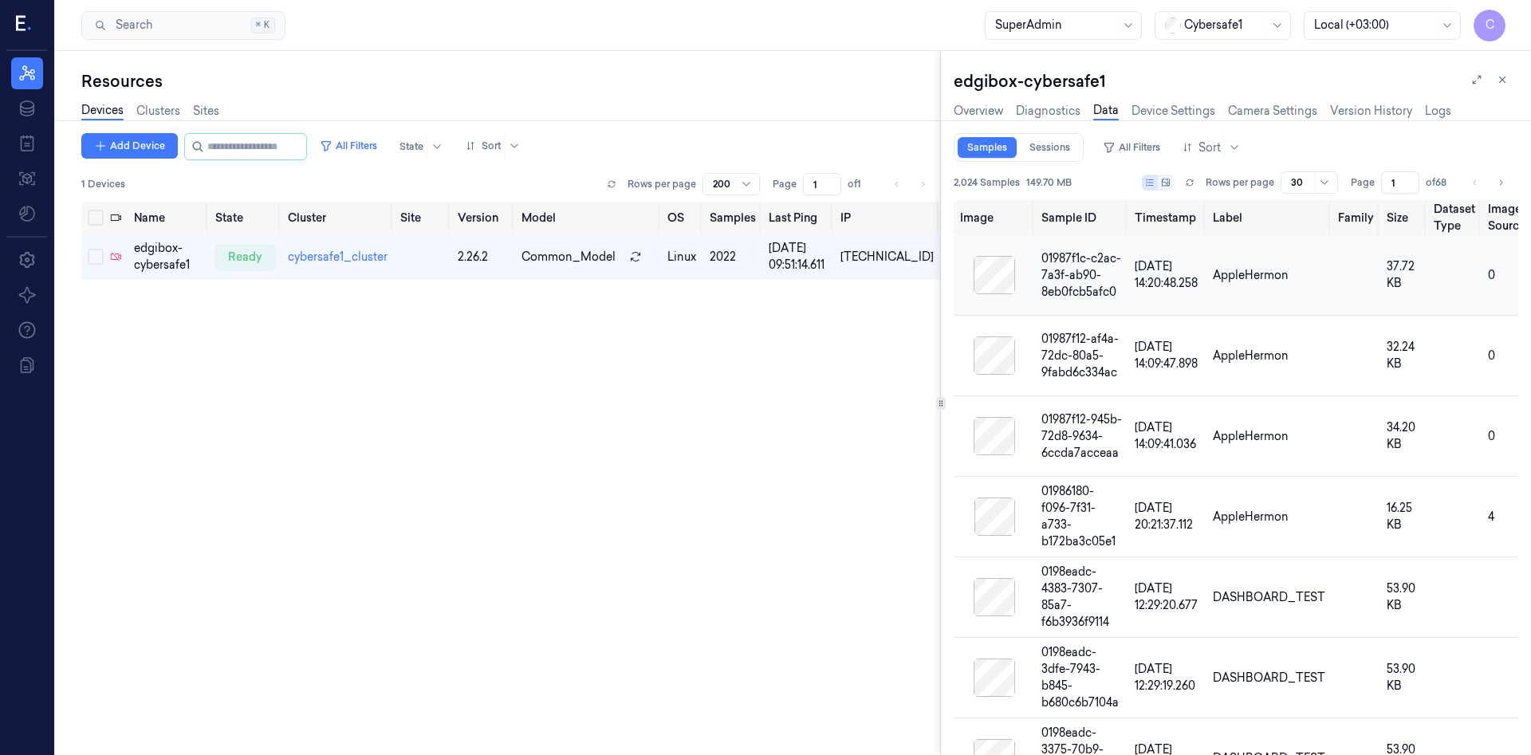
click at [1120, 284] on td "01987f1c-c2ac-7a3f-ab90-8eb0fcb5afc0" at bounding box center [1081, 275] width 93 height 81
click at [1102, 412] on div "01987f12-945b-72d8-9634-6ccda7acceaa" at bounding box center [1082, 437] width 81 height 50
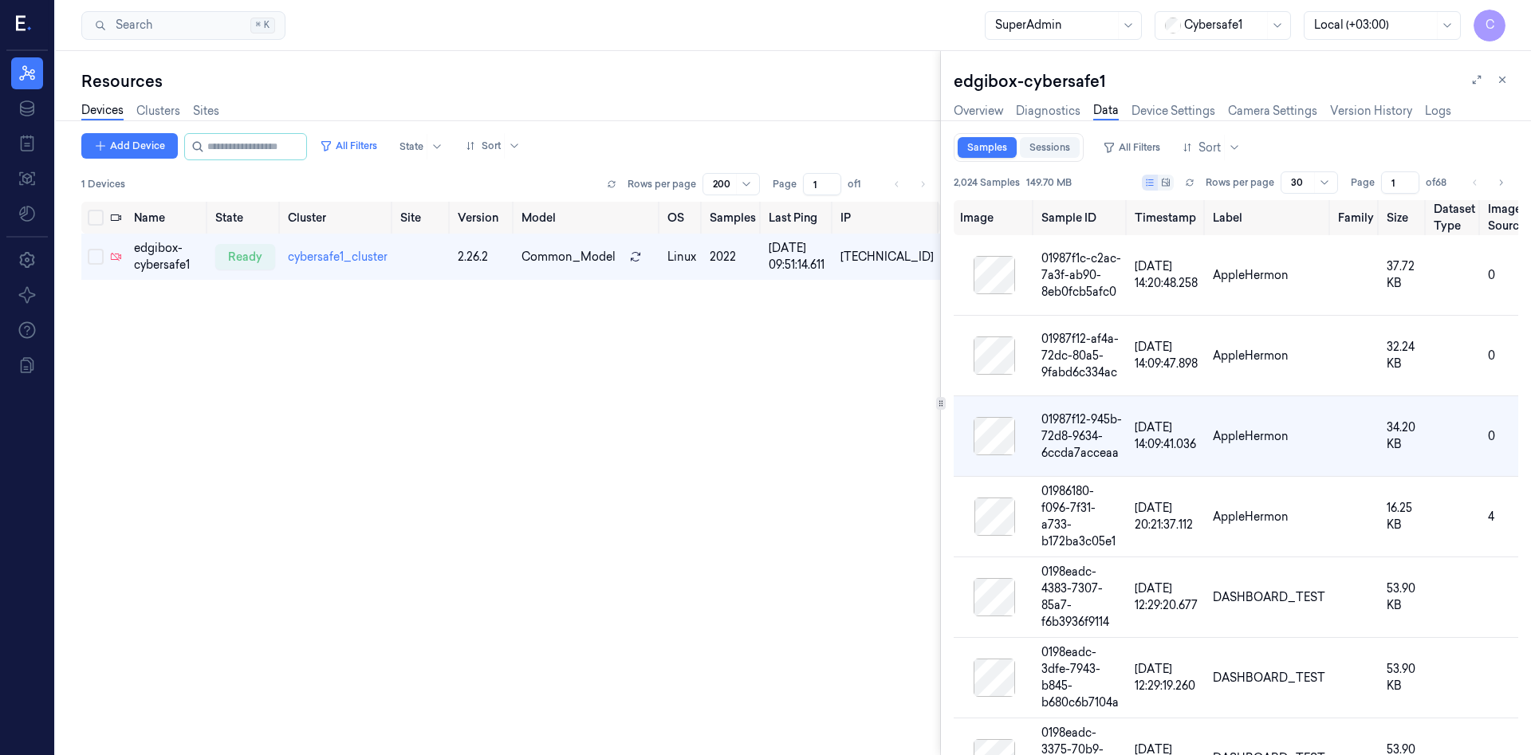
click at [1046, 155] on link "Sessions" at bounding box center [1050, 147] width 60 height 21
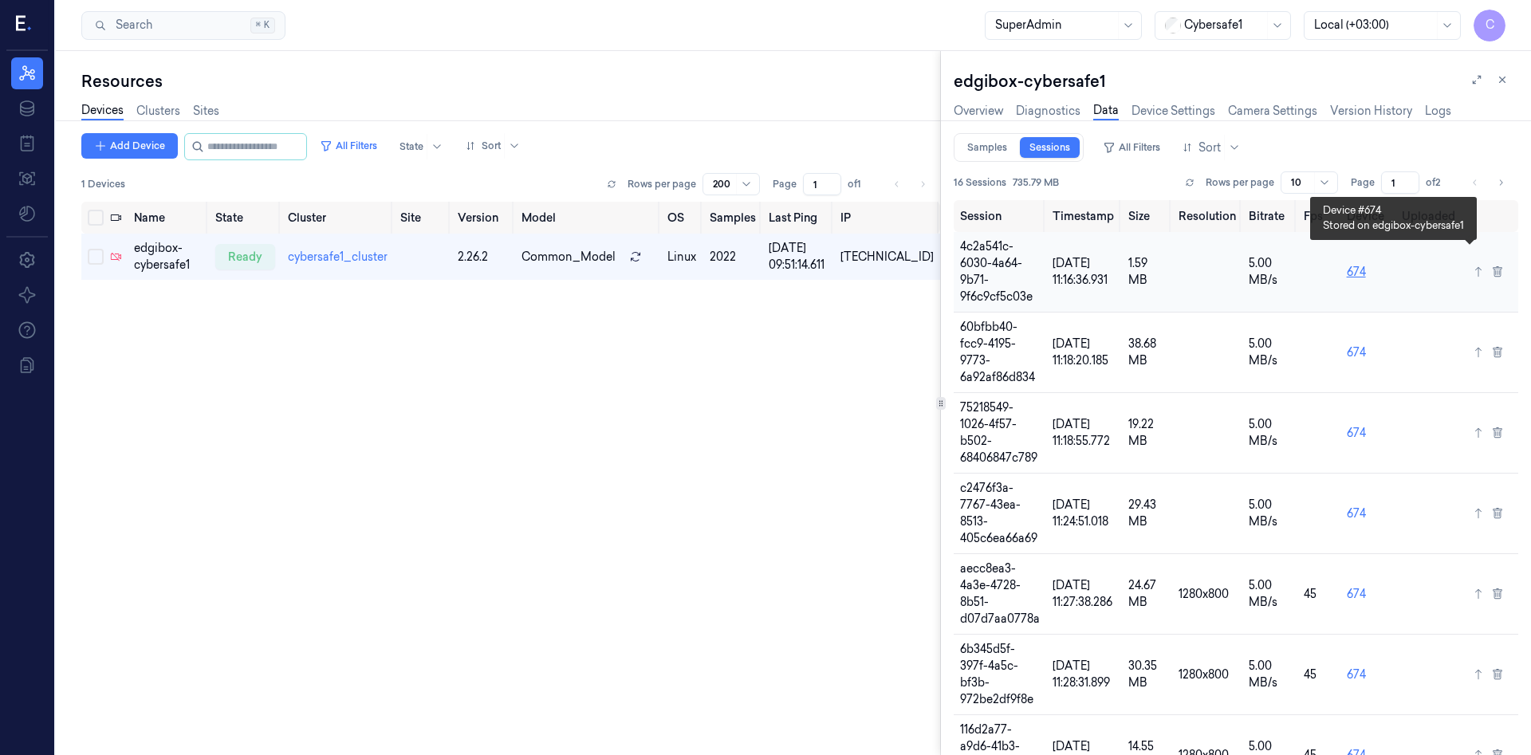
click at [1366, 265] on link "674" at bounding box center [1356, 272] width 19 height 14
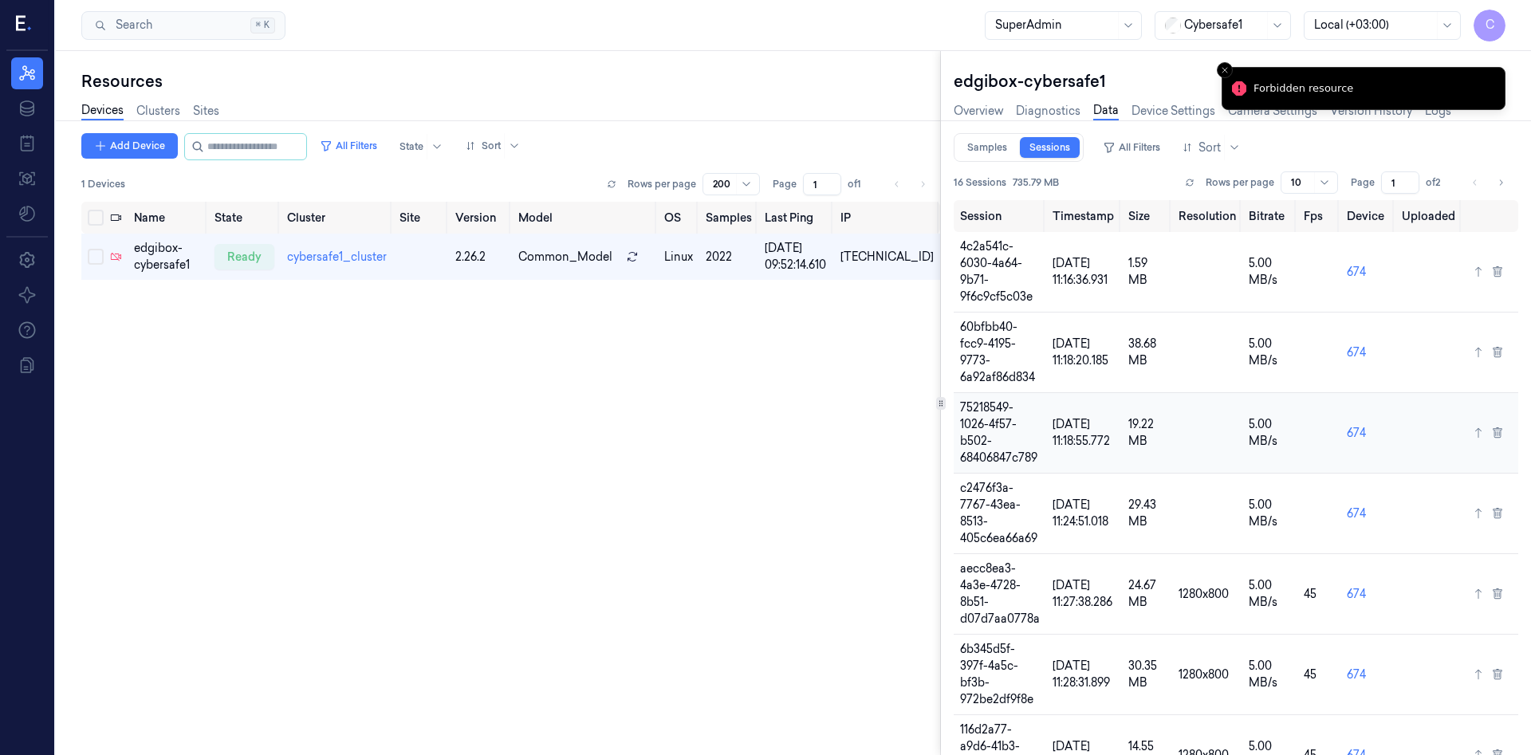
click at [1012, 393] on td "75218549-1026-4f57-b502-68406847c789" at bounding box center [1000, 433] width 93 height 81
click at [1013, 474] on td "c2476f3a-7767-43ea-8513-405c6ea66a69" at bounding box center [1000, 514] width 93 height 81
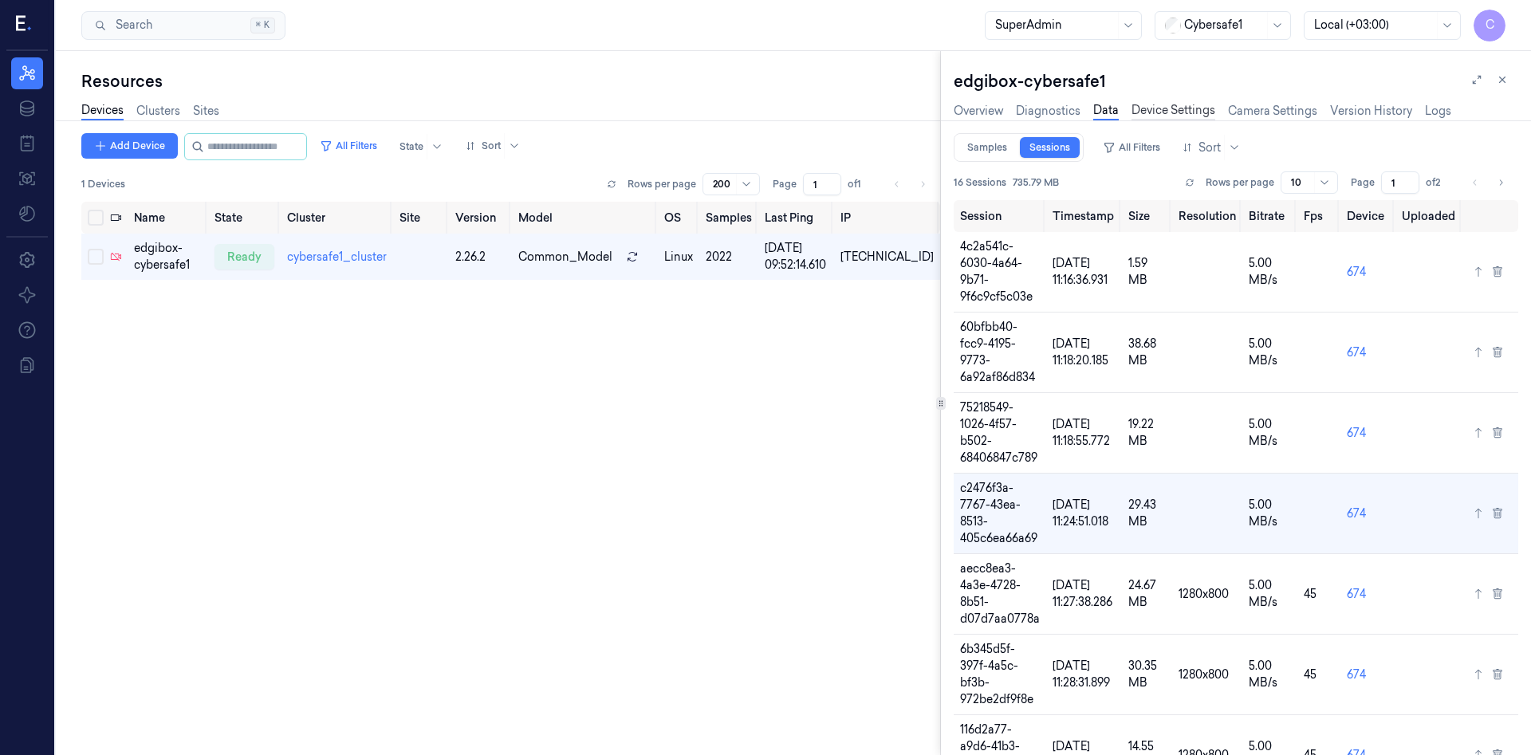
click at [1186, 114] on link "Device Settings" at bounding box center [1174, 111] width 84 height 18
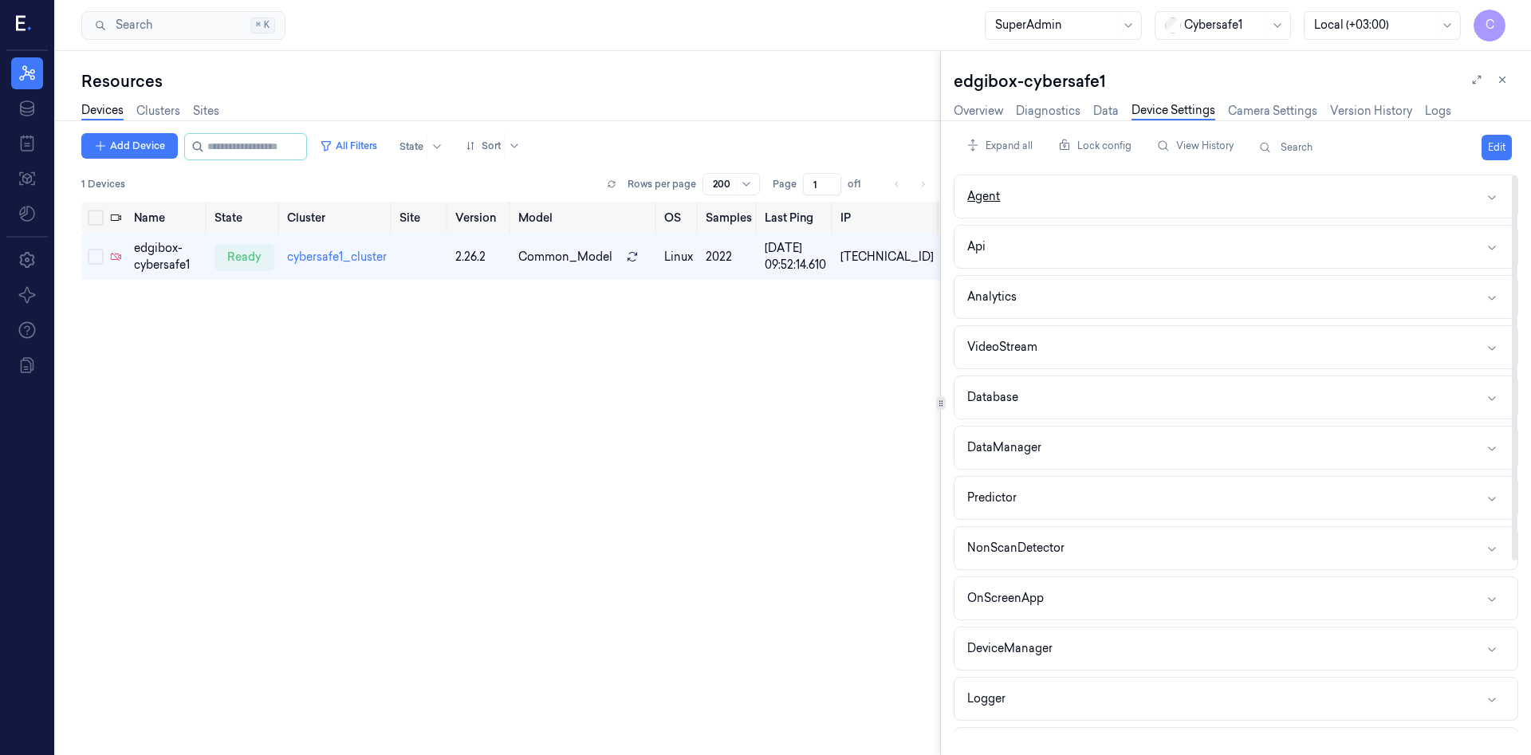
click at [1109, 183] on button "Agent" at bounding box center [1236, 196] width 563 height 42
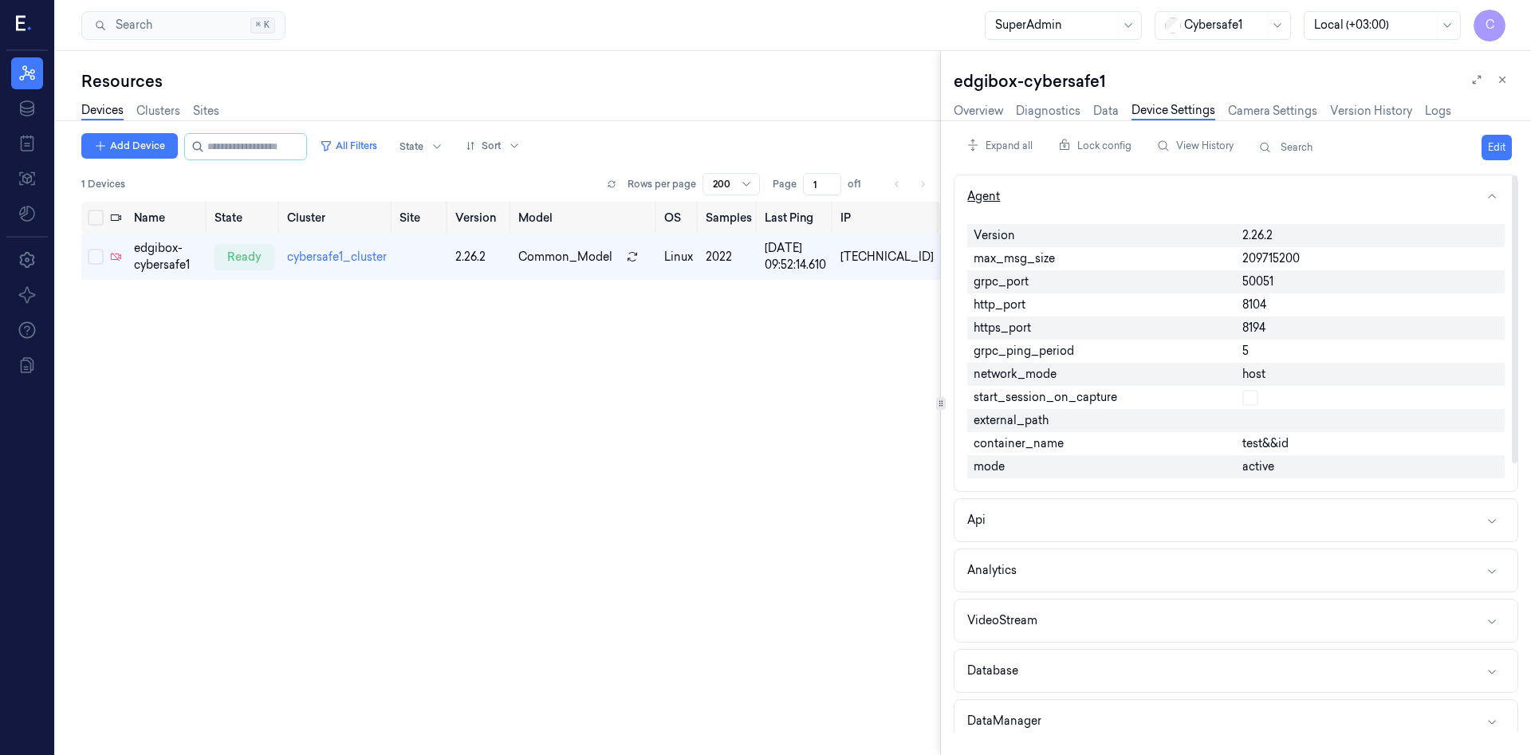
click at [1109, 183] on button "Agent" at bounding box center [1236, 196] width 563 height 42
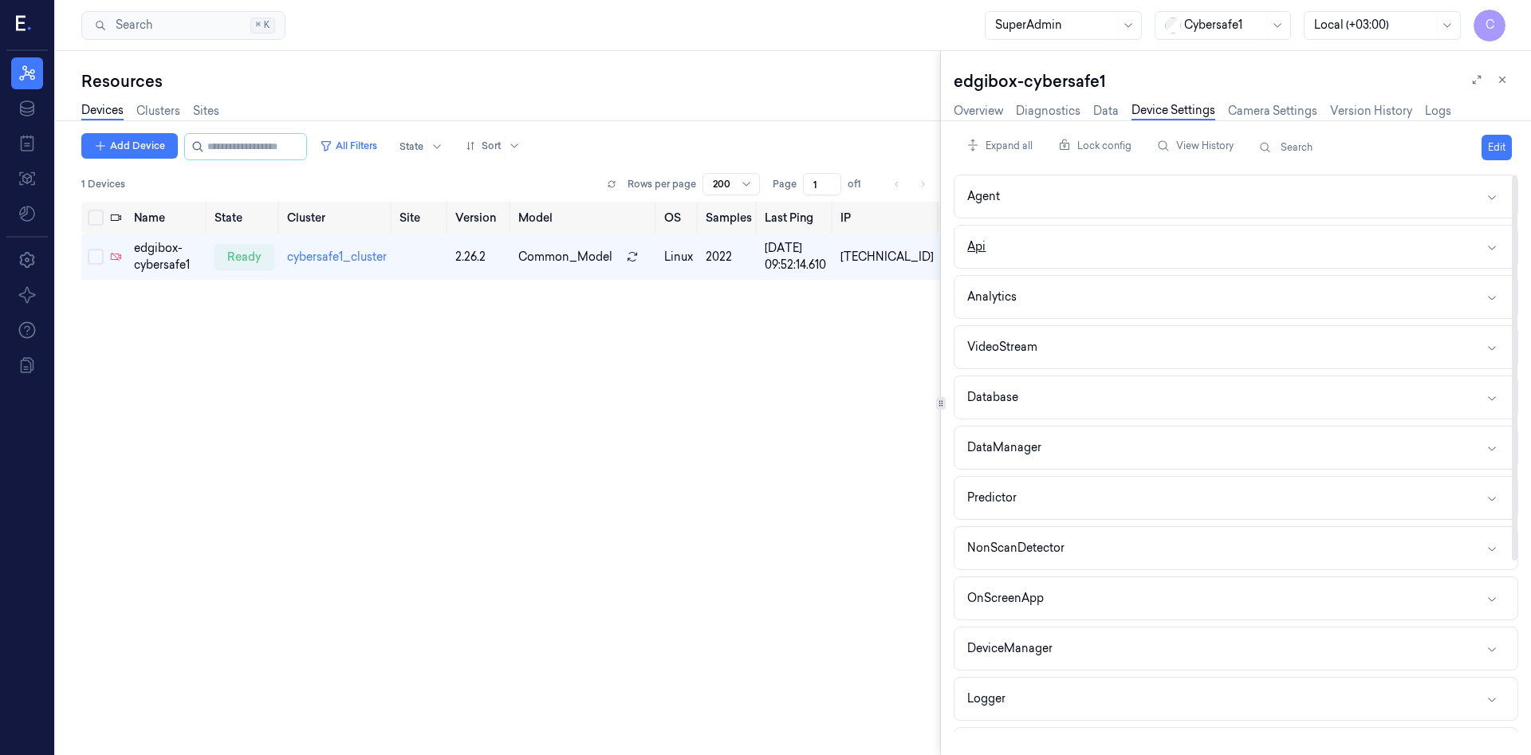
click at [1053, 254] on button "Api" at bounding box center [1236, 247] width 563 height 42
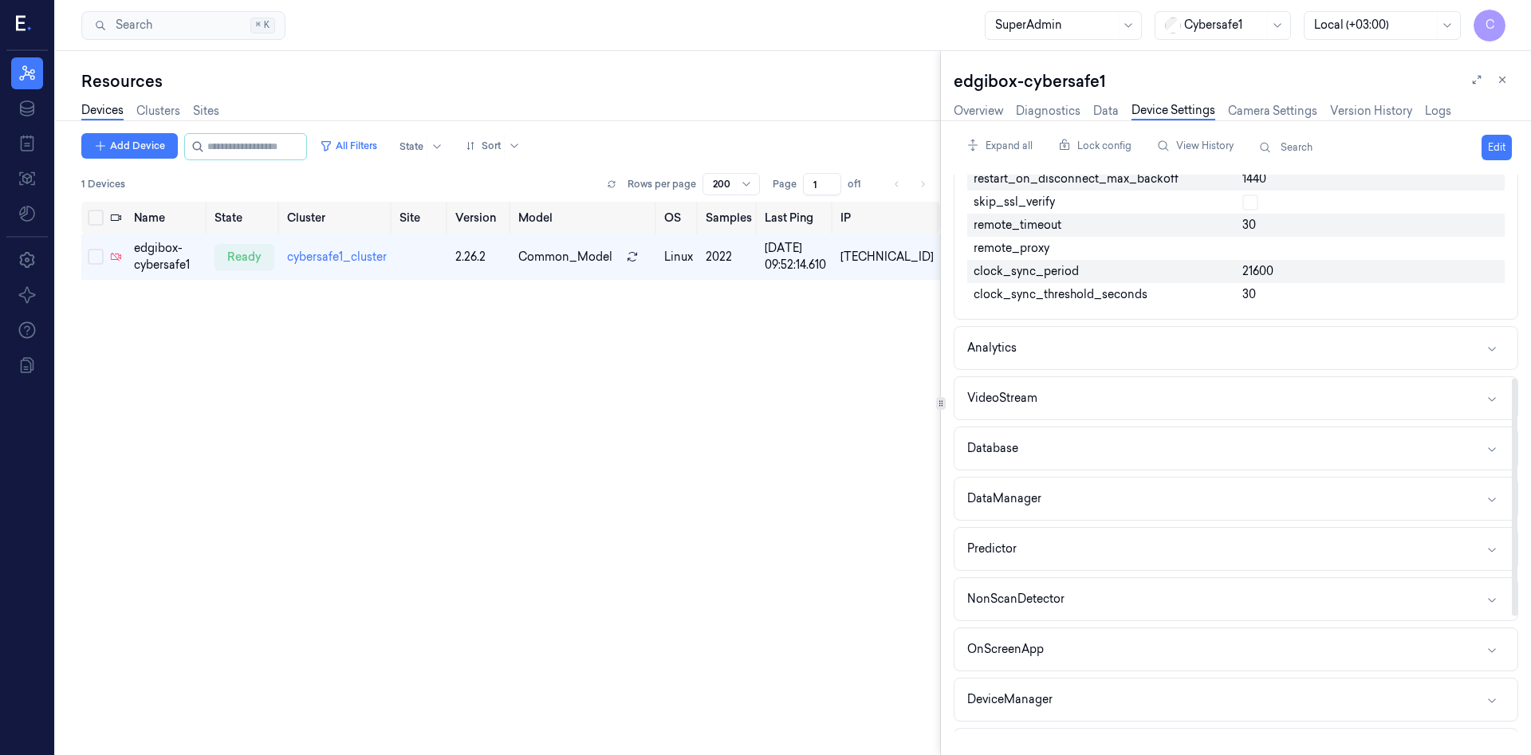
scroll to position [517, 0]
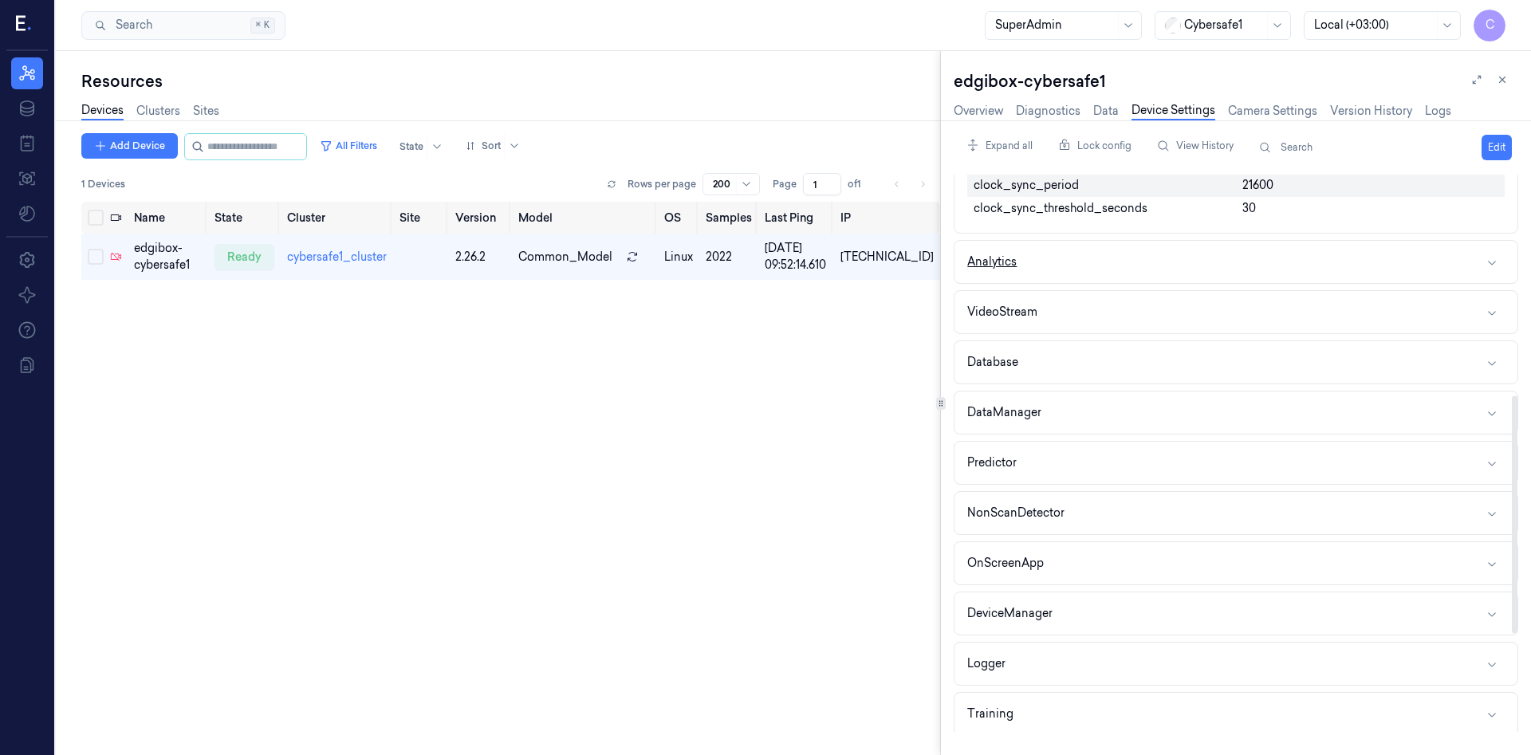
click at [1121, 281] on button "Analytics" at bounding box center [1236, 262] width 563 height 42
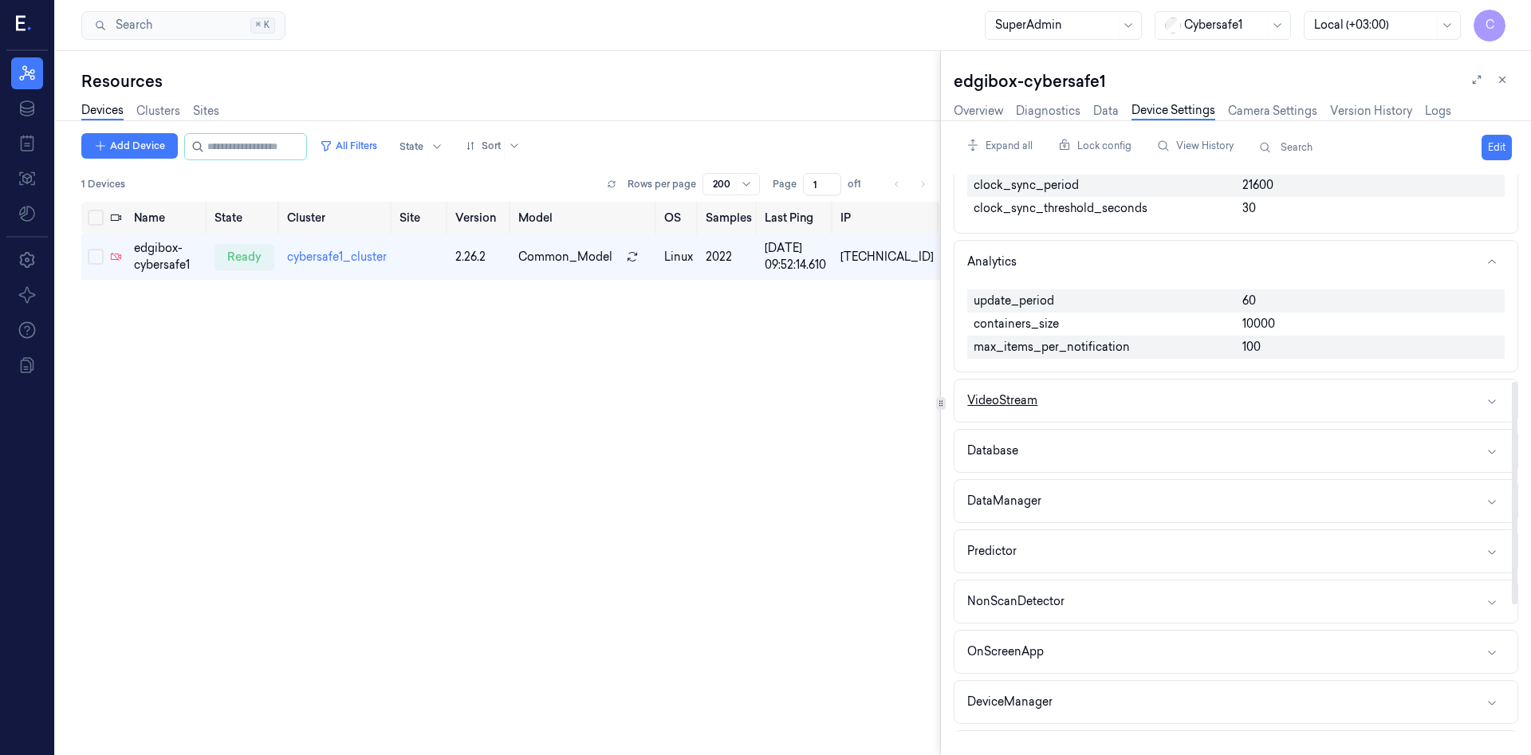
click at [1156, 408] on button "VideoStream" at bounding box center [1236, 401] width 563 height 42
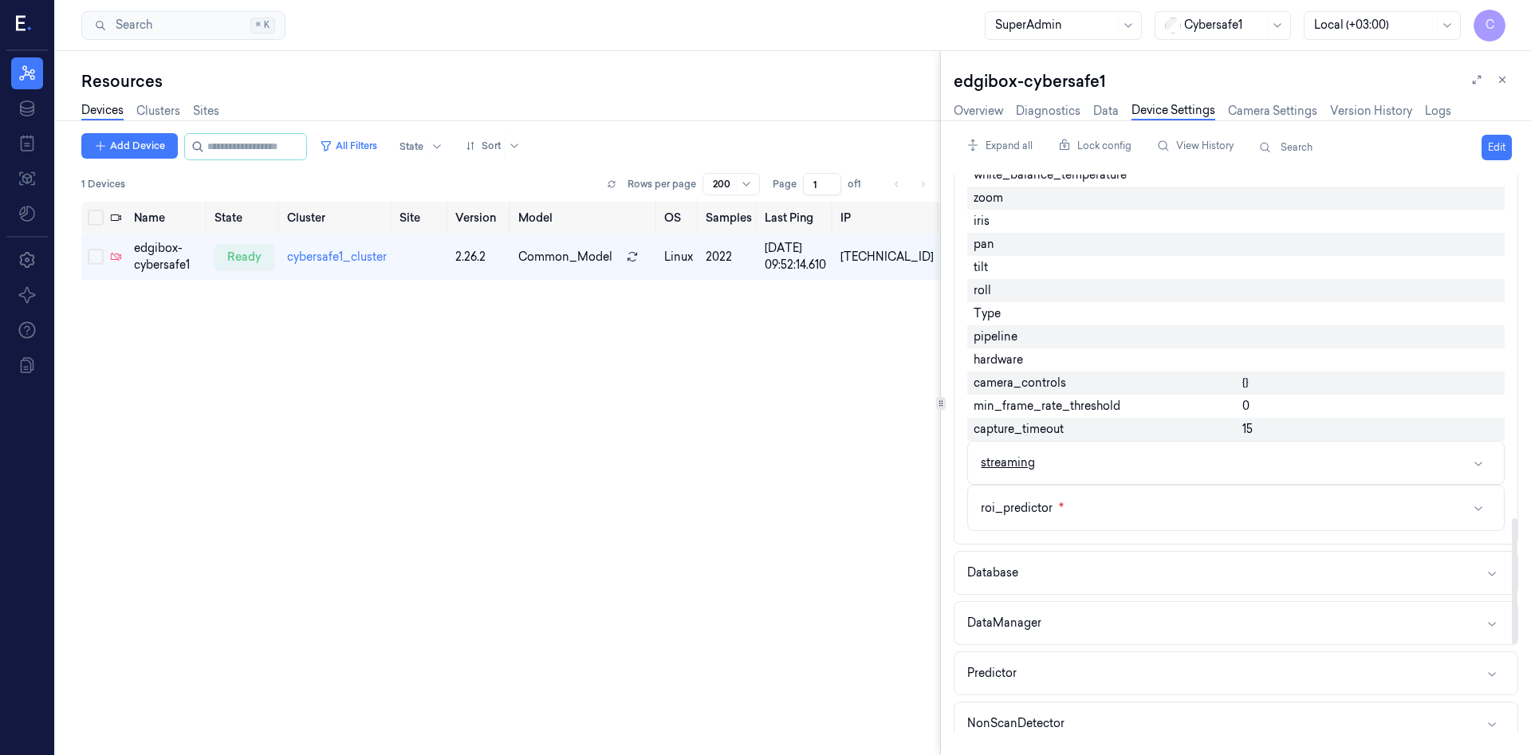
scroll to position [1723, 0]
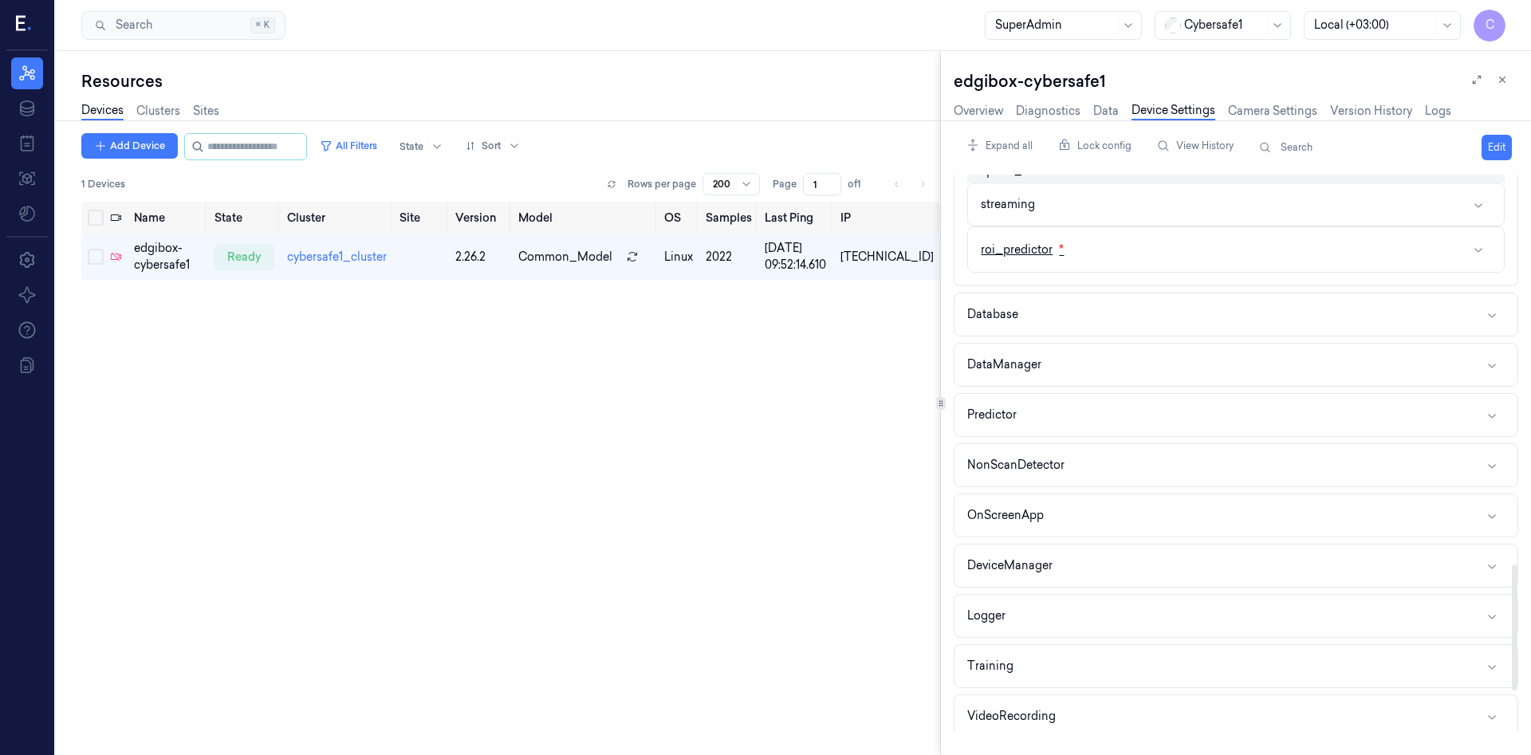
click at [1029, 259] on div "roi_predictor *" at bounding box center [1022, 249] width 83 height 19
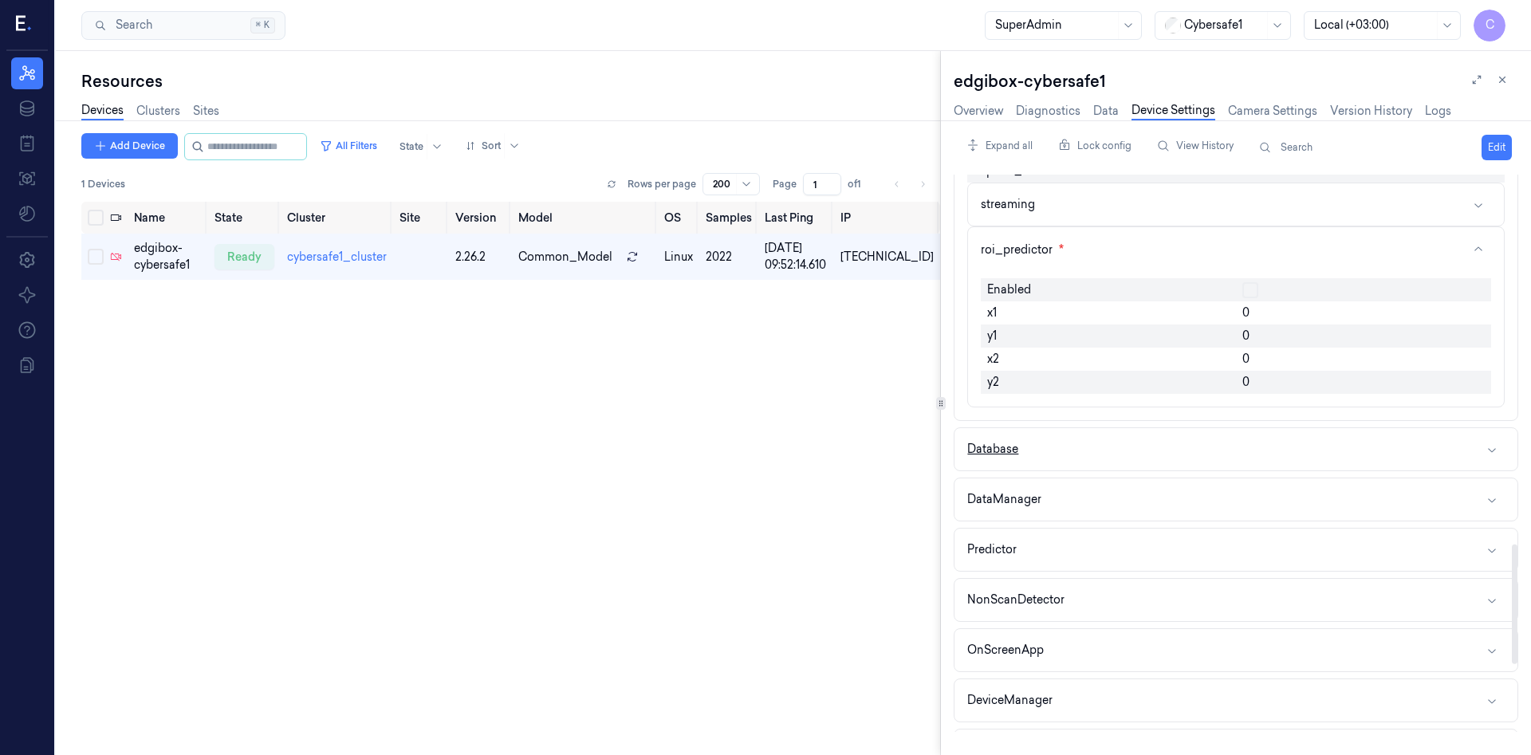
click at [997, 458] on div "Database" at bounding box center [992, 449] width 51 height 17
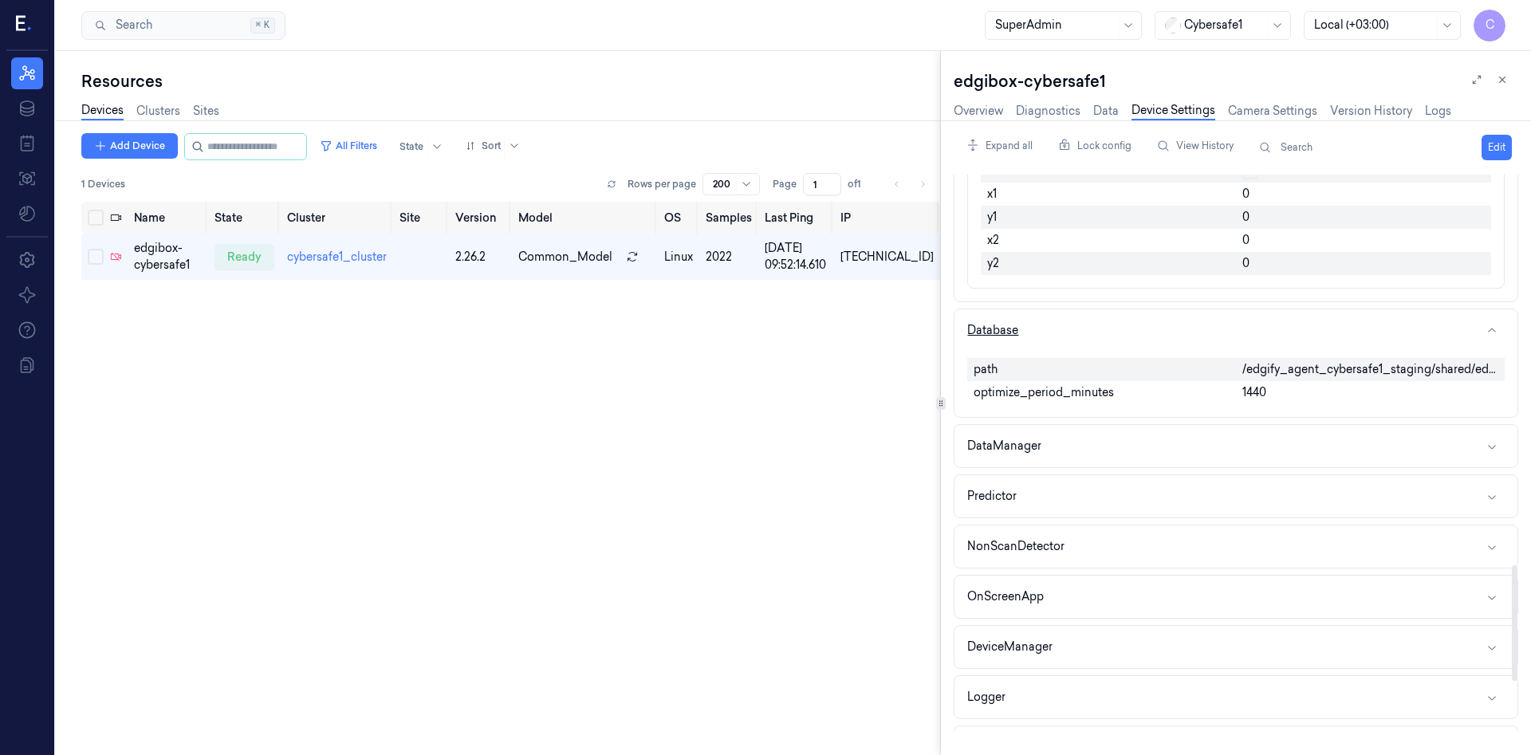
scroll to position [1895, 0]
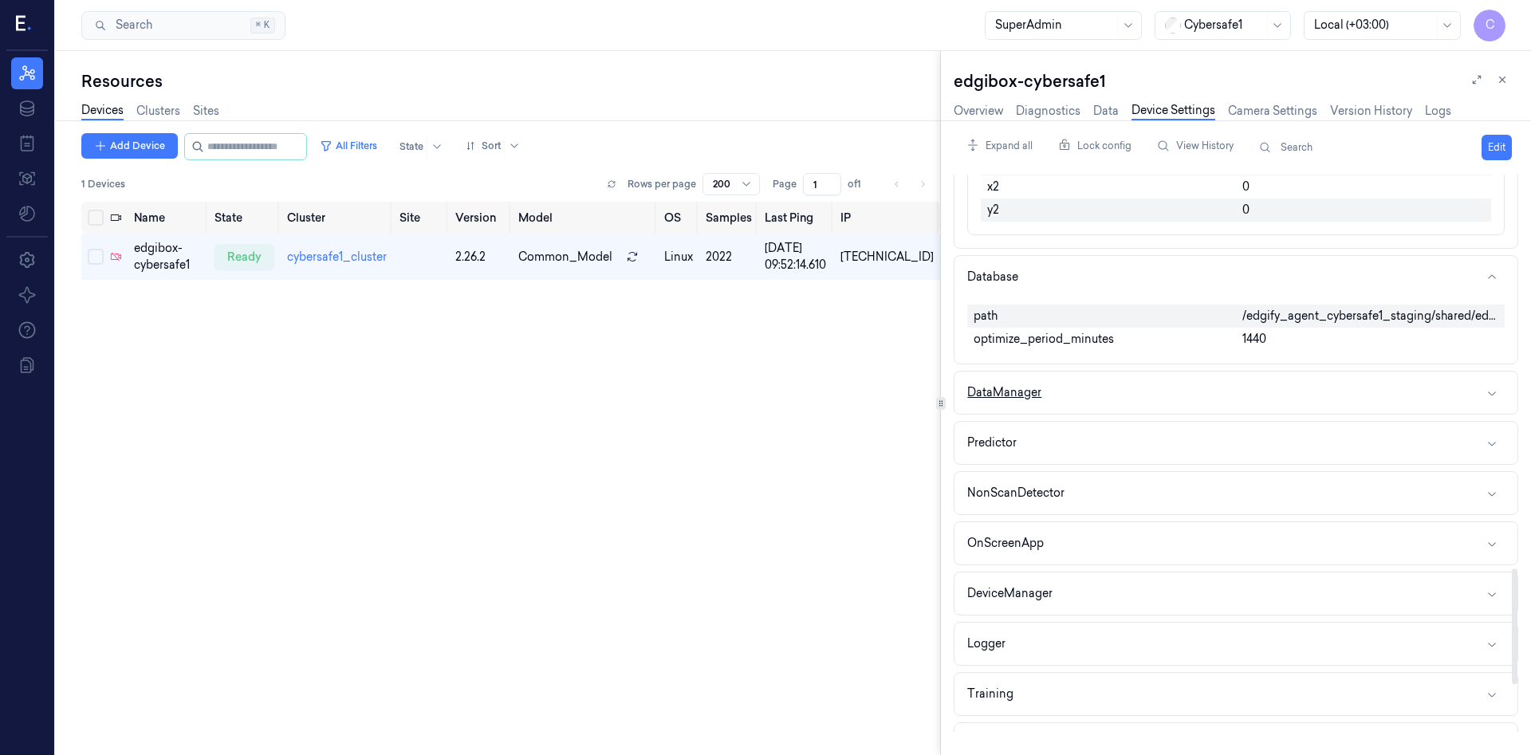
click at [1013, 401] on div "DataManager" at bounding box center [1004, 392] width 74 height 17
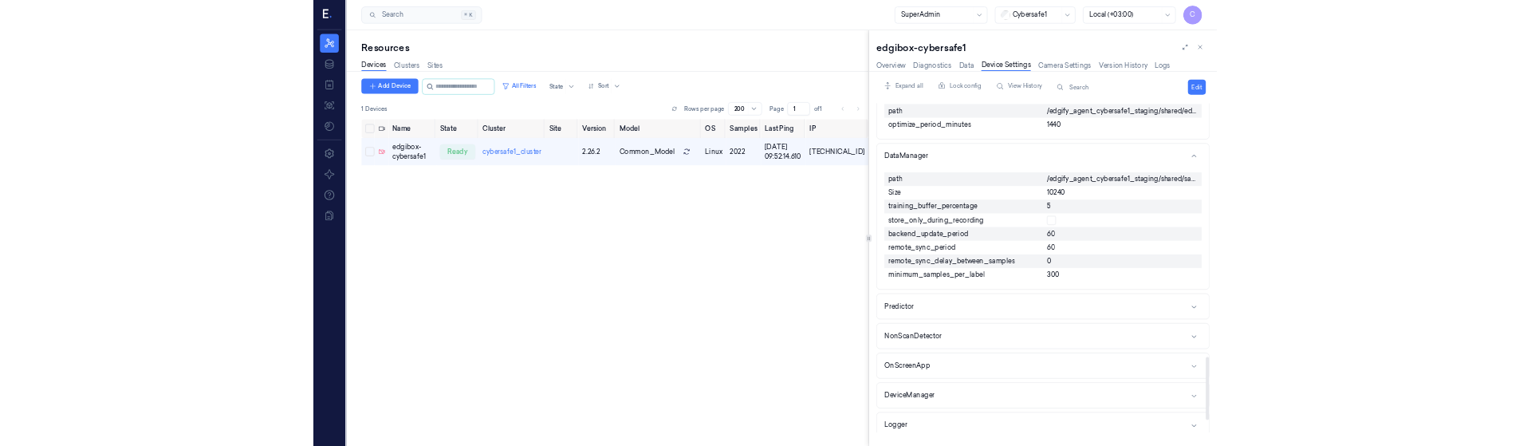
scroll to position [2239, 0]
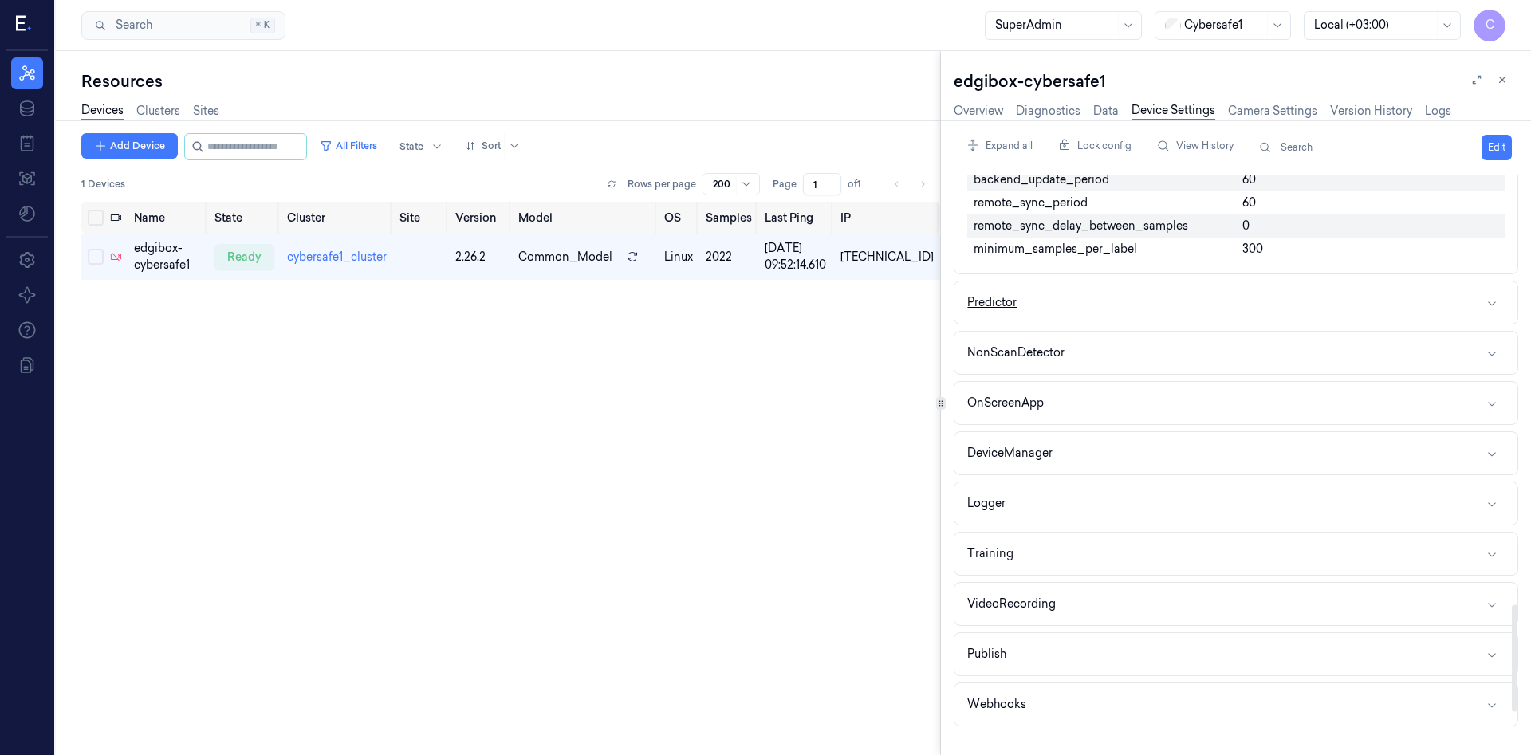
click at [1022, 324] on button "Predictor" at bounding box center [1236, 303] width 563 height 42
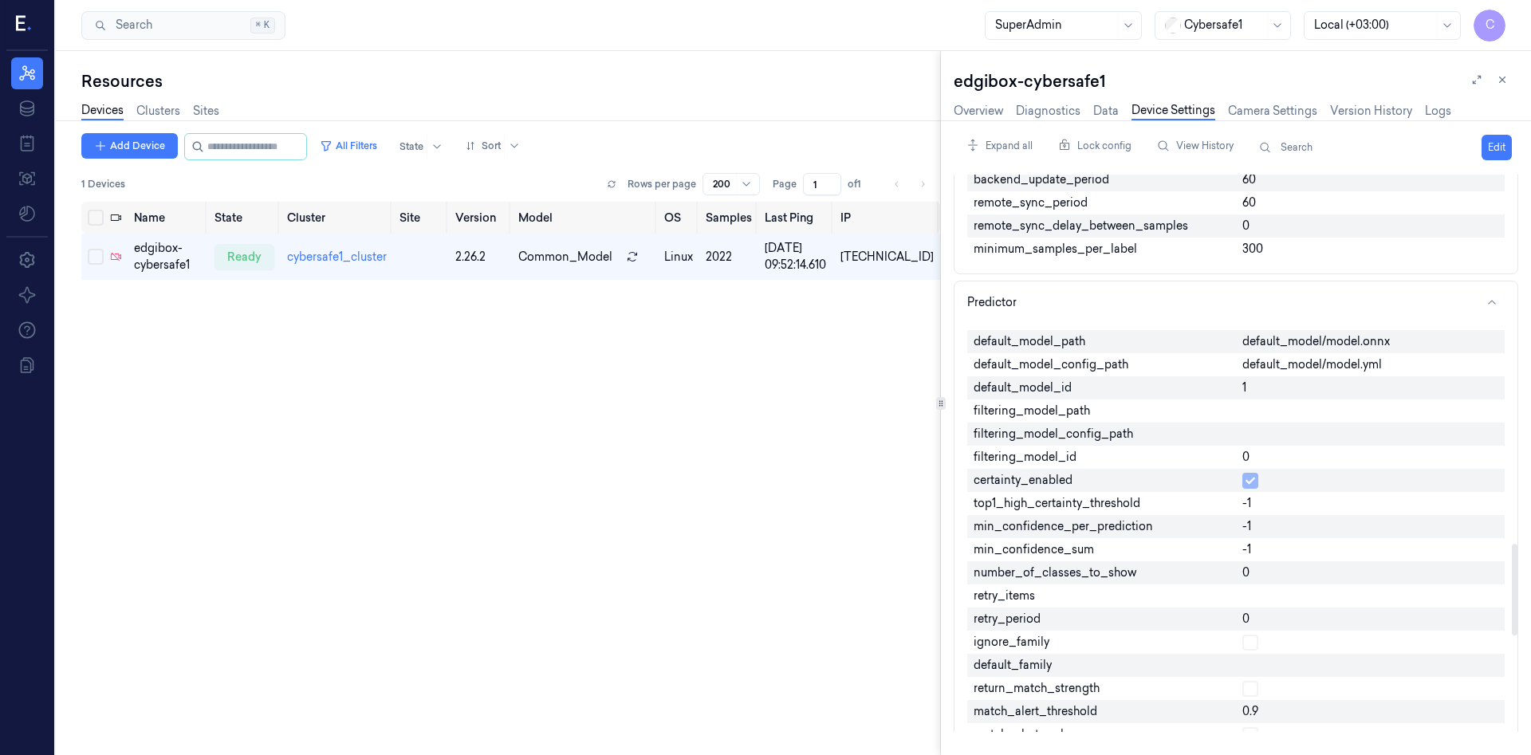
click at [341, 581] on div "Name State Cluster Site Version Model OS Samples Last Ping IP edgibox-cybersafe…" at bounding box center [510, 472] width 859 height 541
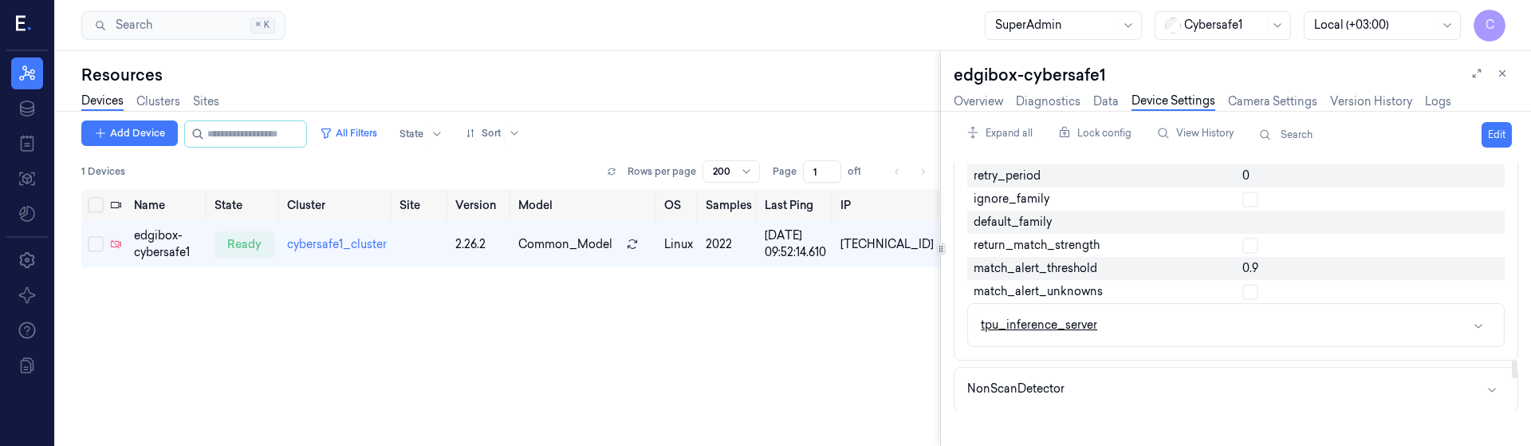
scroll to position [3129, 0]
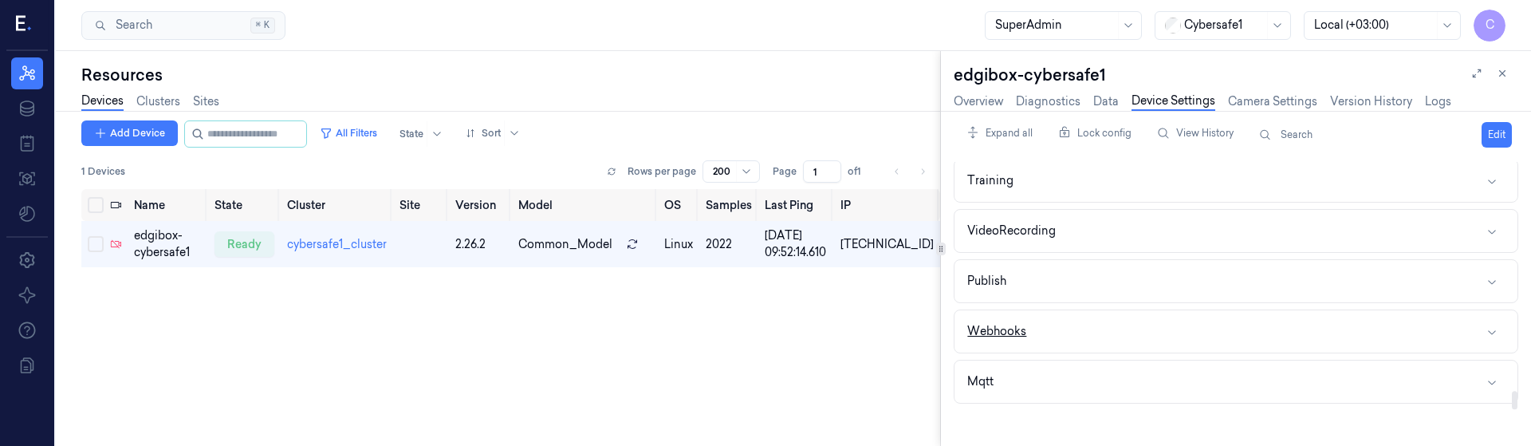
click at [1000, 327] on div "Webhooks" at bounding box center [996, 331] width 59 height 17
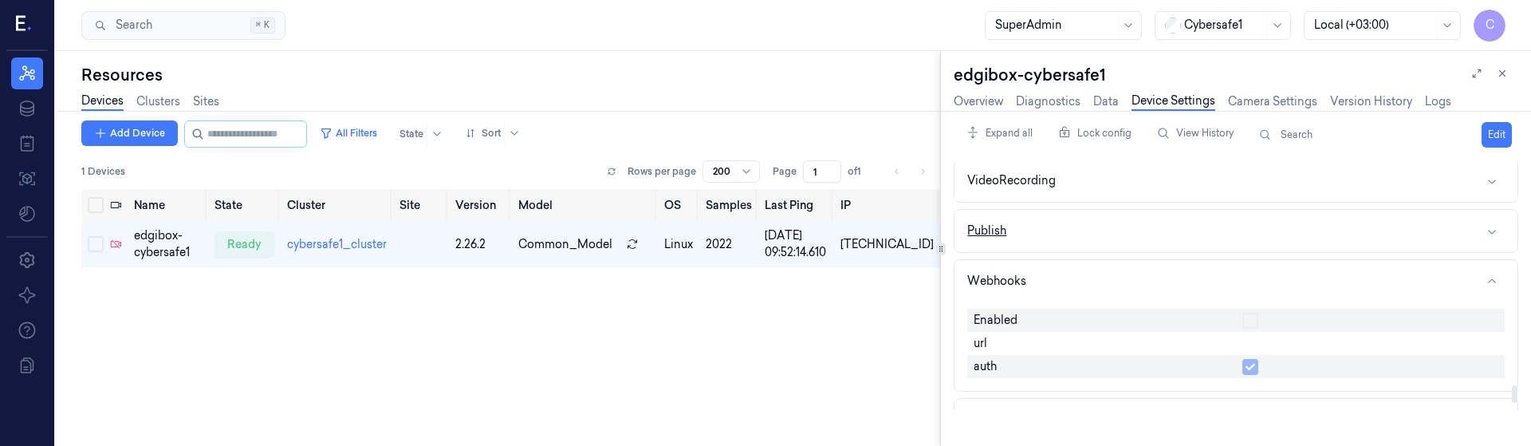
click at [1003, 239] on div "Publish" at bounding box center [986, 231] width 39 height 17
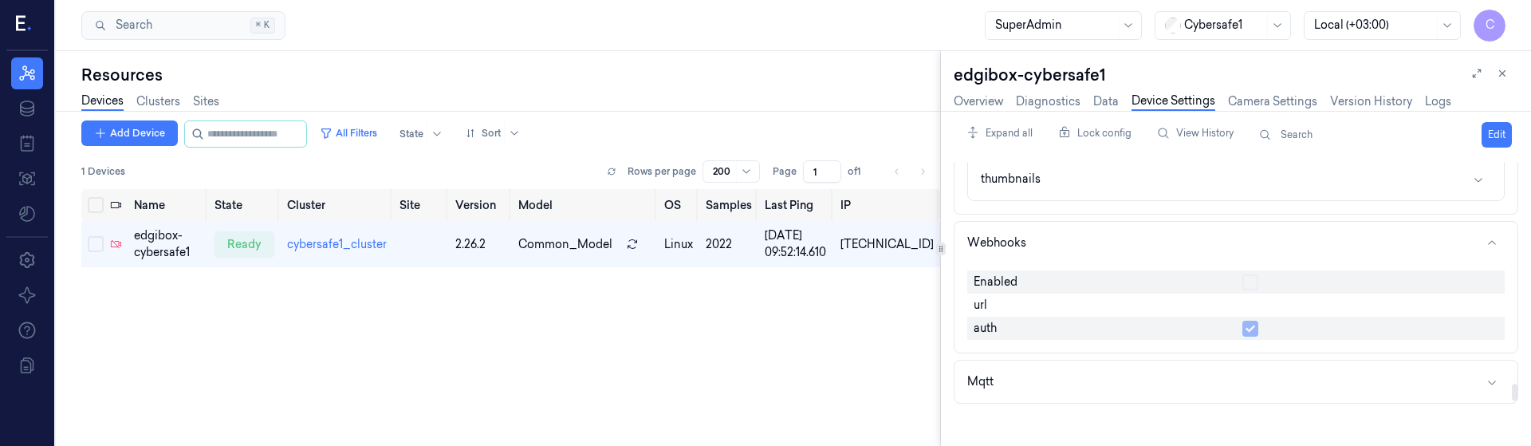
scroll to position [3327, 0]
click at [984, 388] on div "Mqtt" at bounding box center [980, 381] width 26 height 17
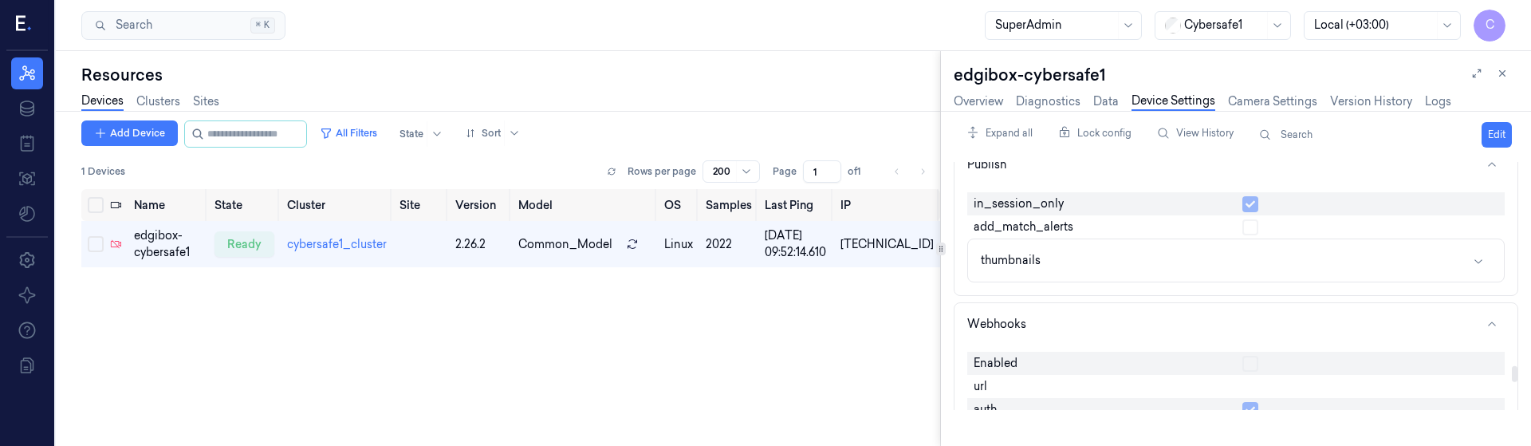
scroll to position [3155, 0]
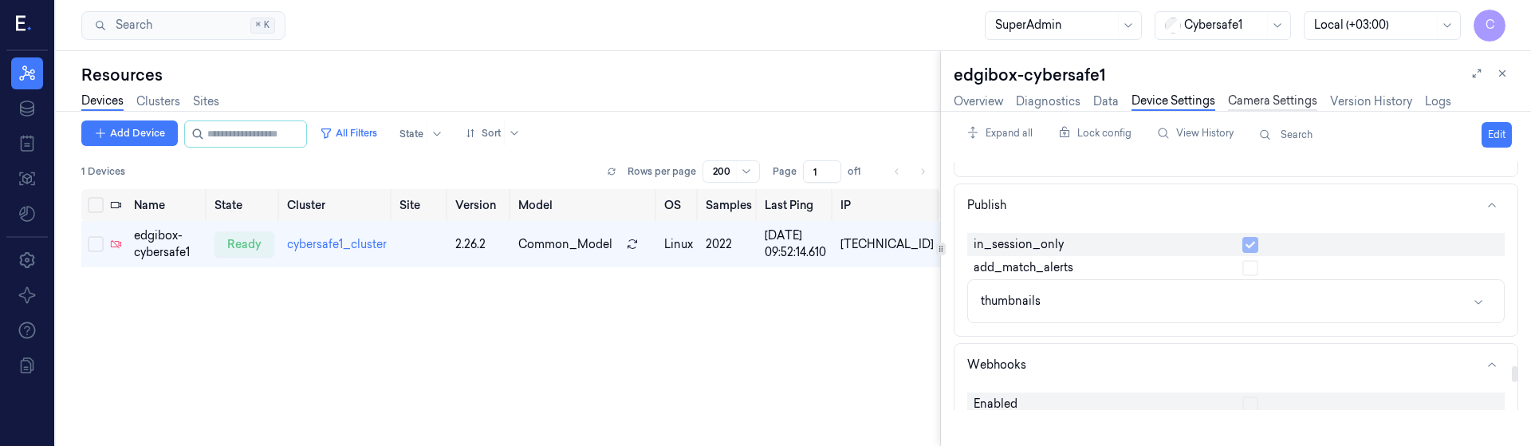
click at [1255, 102] on link "Camera Settings" at bounding box center [1272, 102] width 89 height 18
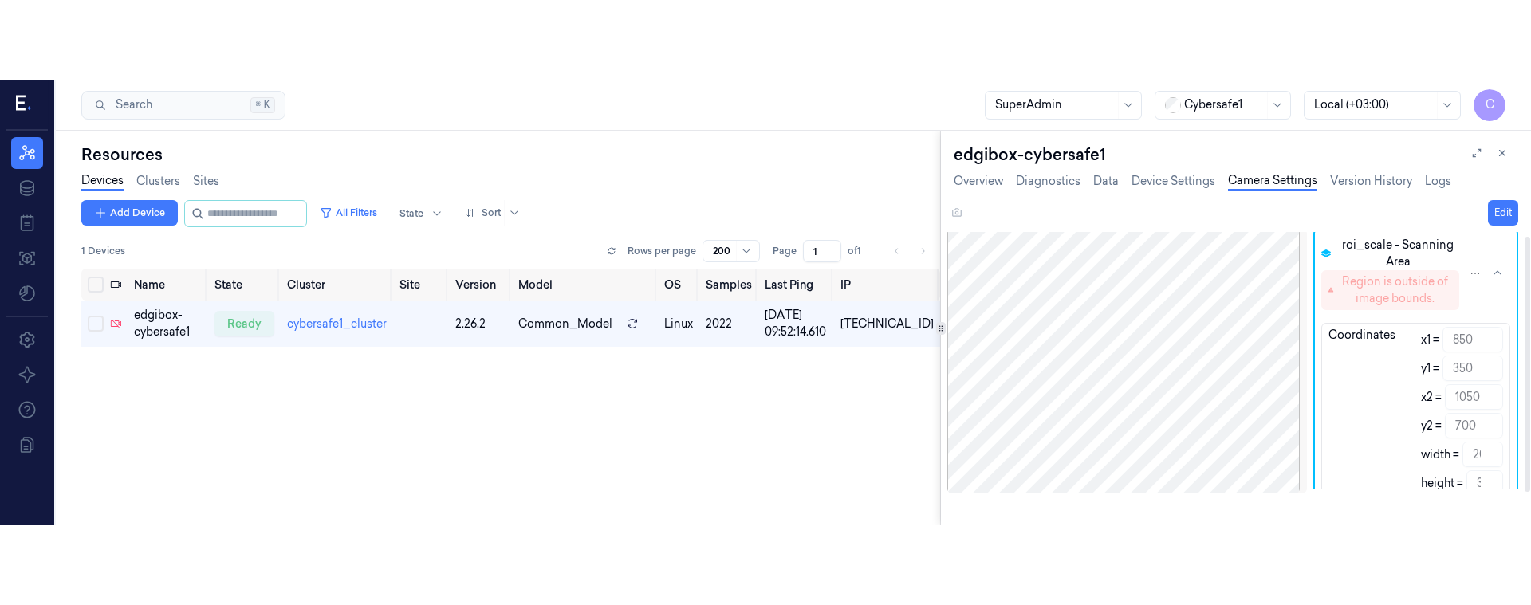
scroll to position [4, 0]
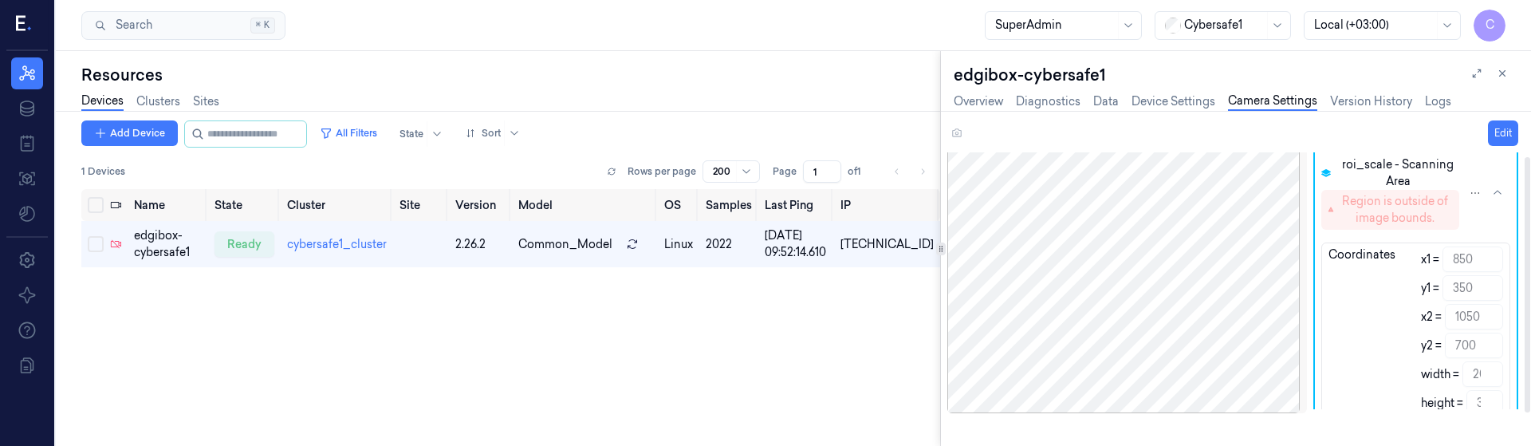
click at [957, 128] on div "Edit" at bounding box center [1232, 133] width 571 height 26
click at [1394, 93] on link "Version History" at bounding box center [1371, 102] width 82 height 18
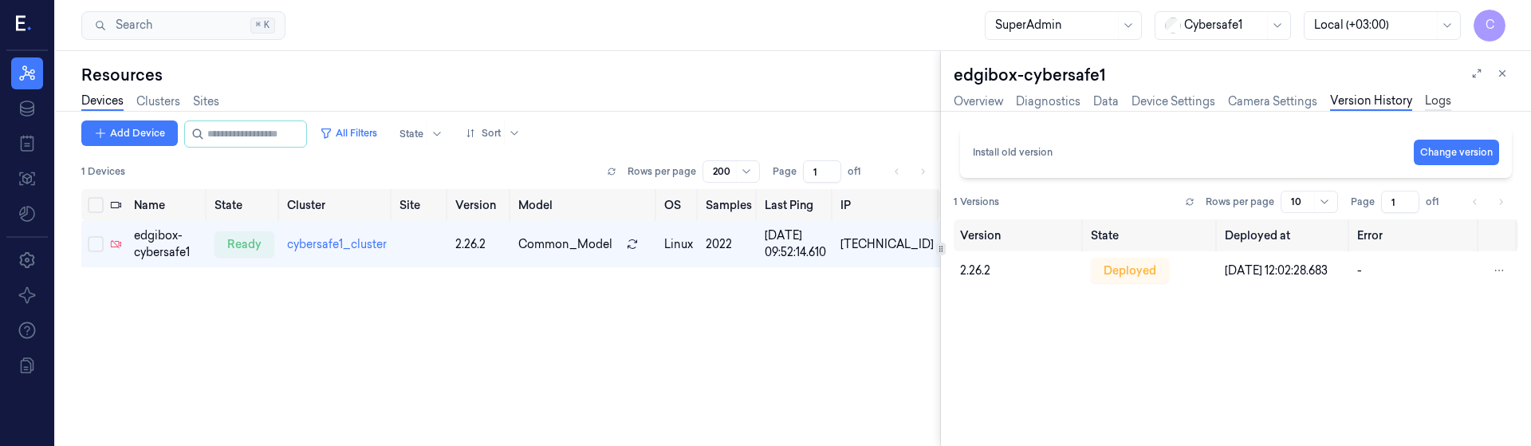
click at [1441, 107] on link "Logs" at bounding box center [1438, 102] width 26 height 18
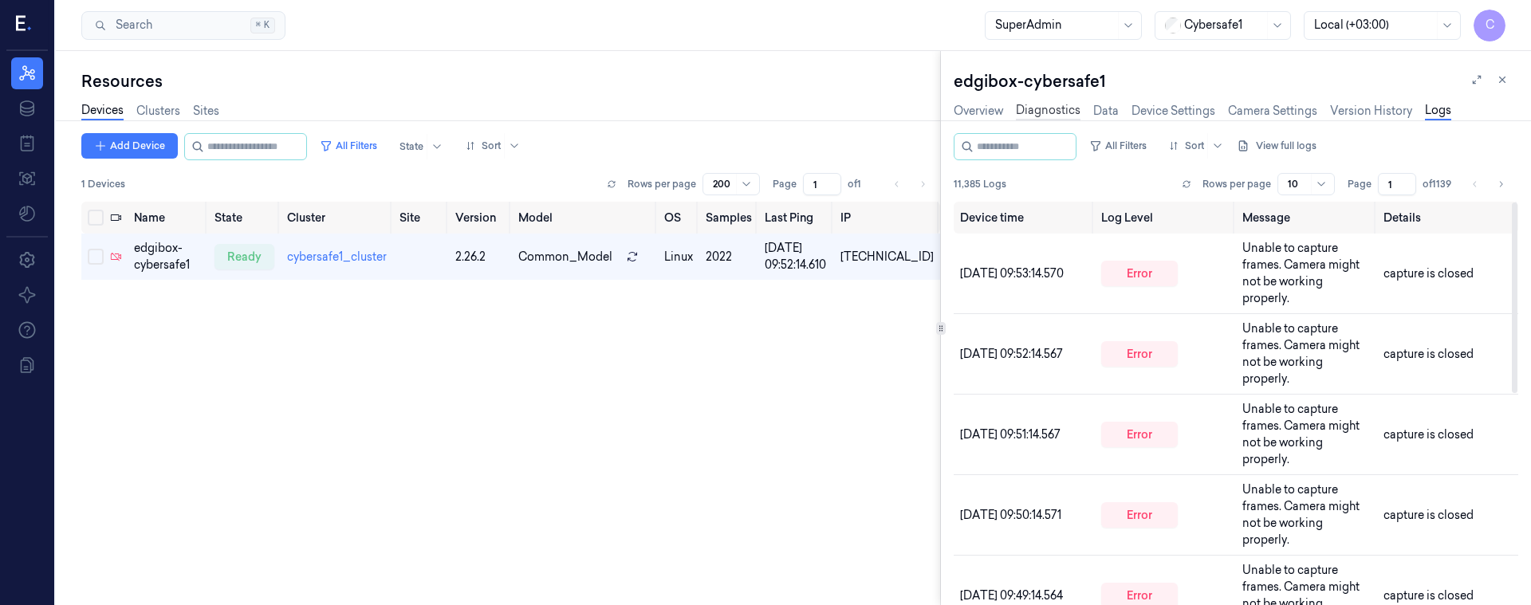
click at [1062, 104] on link "Diagnostics" at bounding box center [1048, 111] width 65 height 18
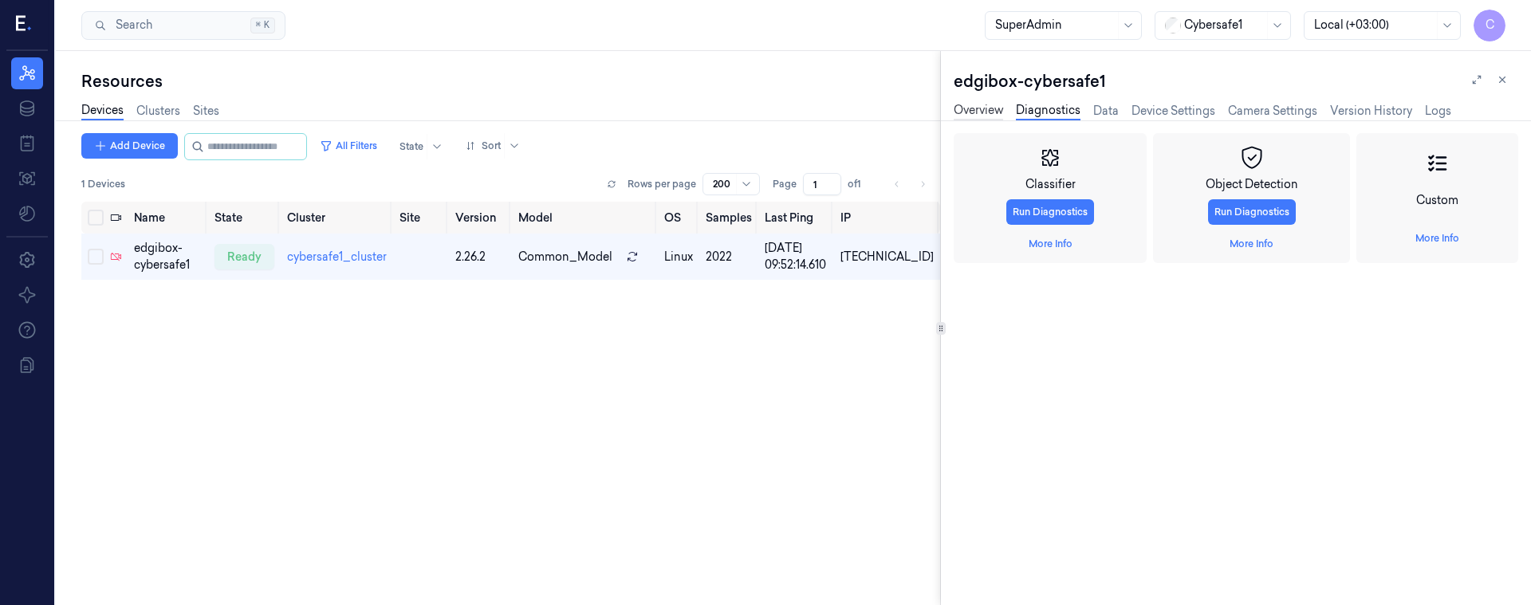
click at [975, 107] on link "Overview" at bounding box center [978, 111] width 49 height 18
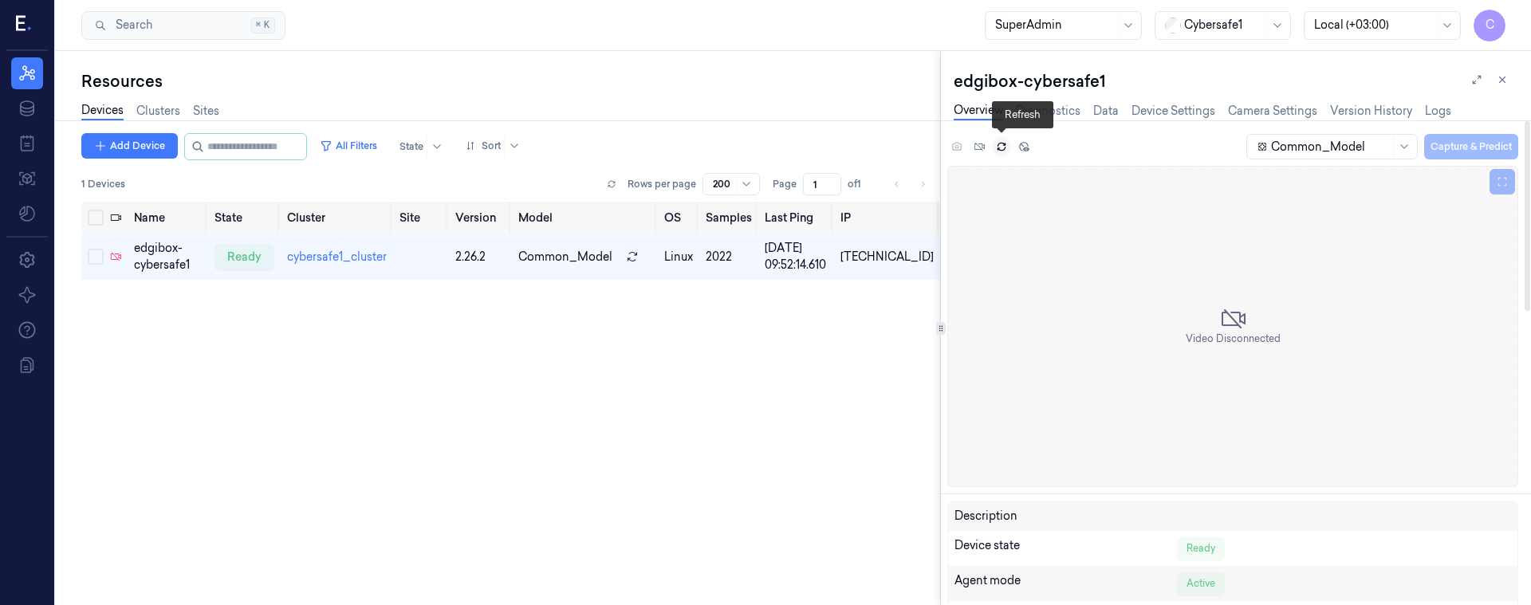
click at [995, 149] on button at bounding box center [1001, 146] width 19 height 19
click at [1455, 332] on div "Video Disconnected" at bounding box center [1232, 326] width 571 height 321
click at [1502, 188] on button at bounding box center [1503, 182] width 26 height 26
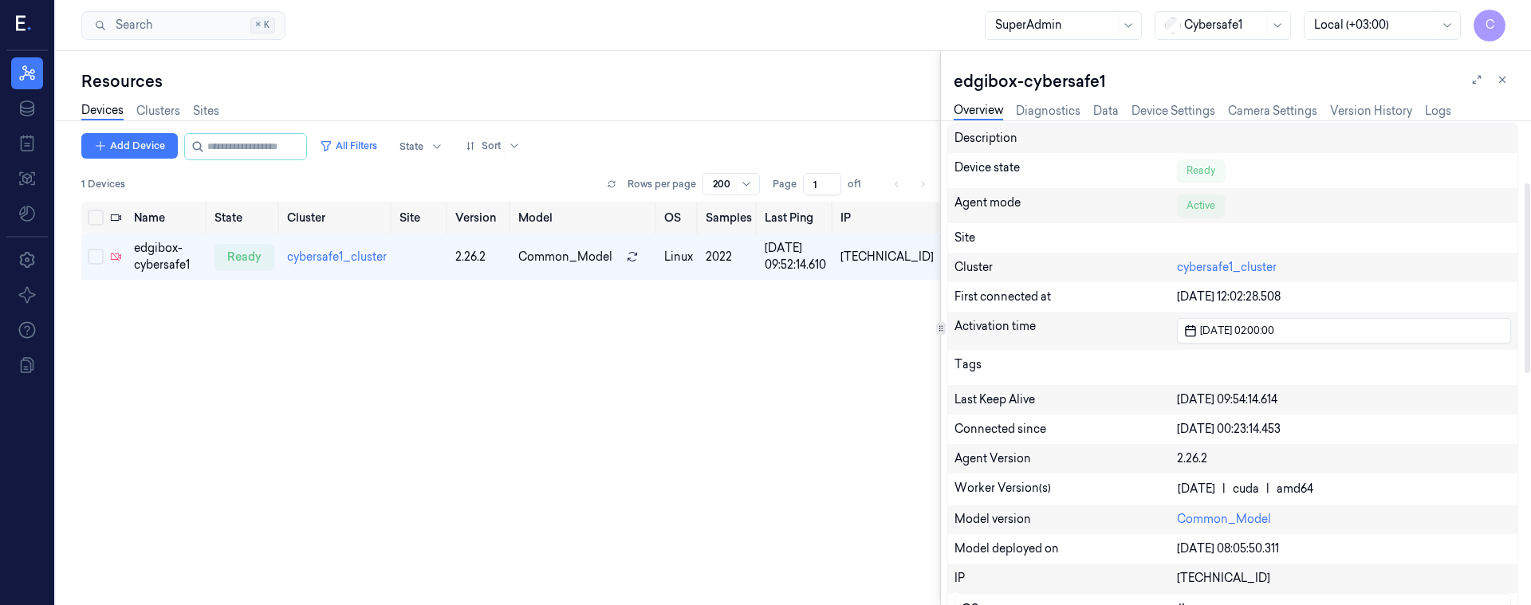
scroll to position [431, 0]
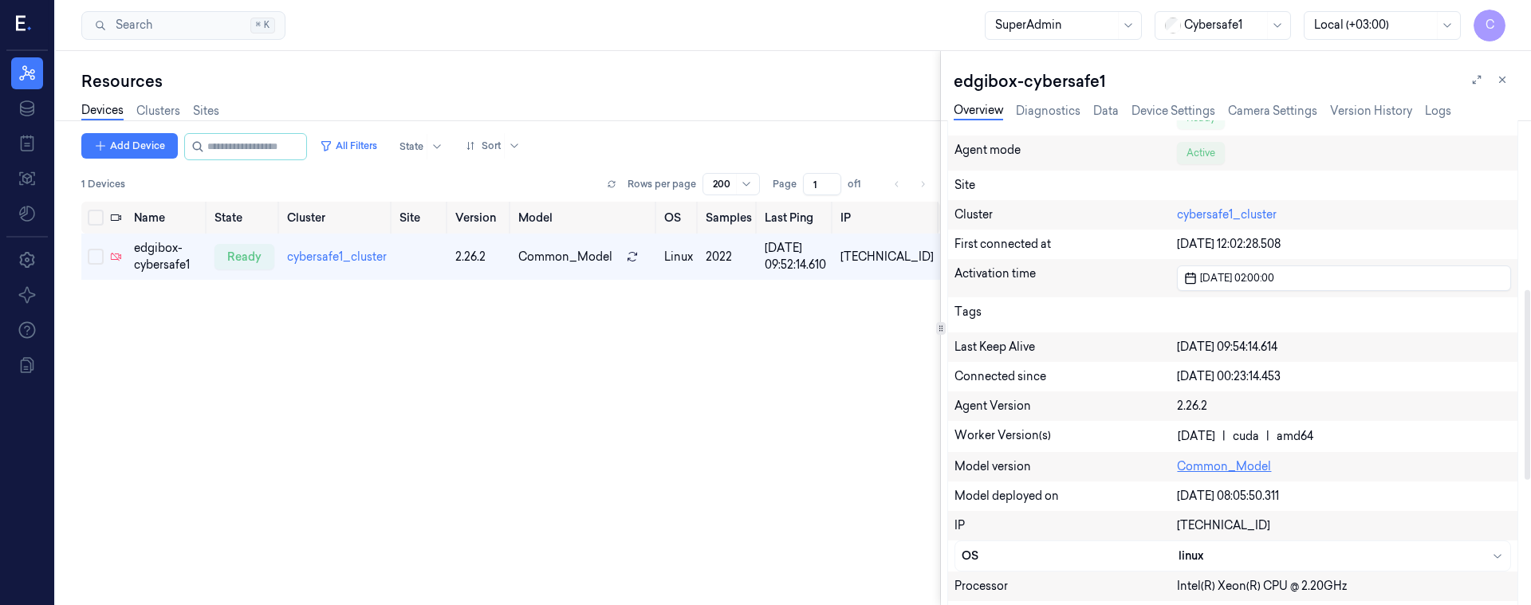
click at [1194, 472] on link "Common_Model" at bounding box center [1224, 466] width 94 height 14
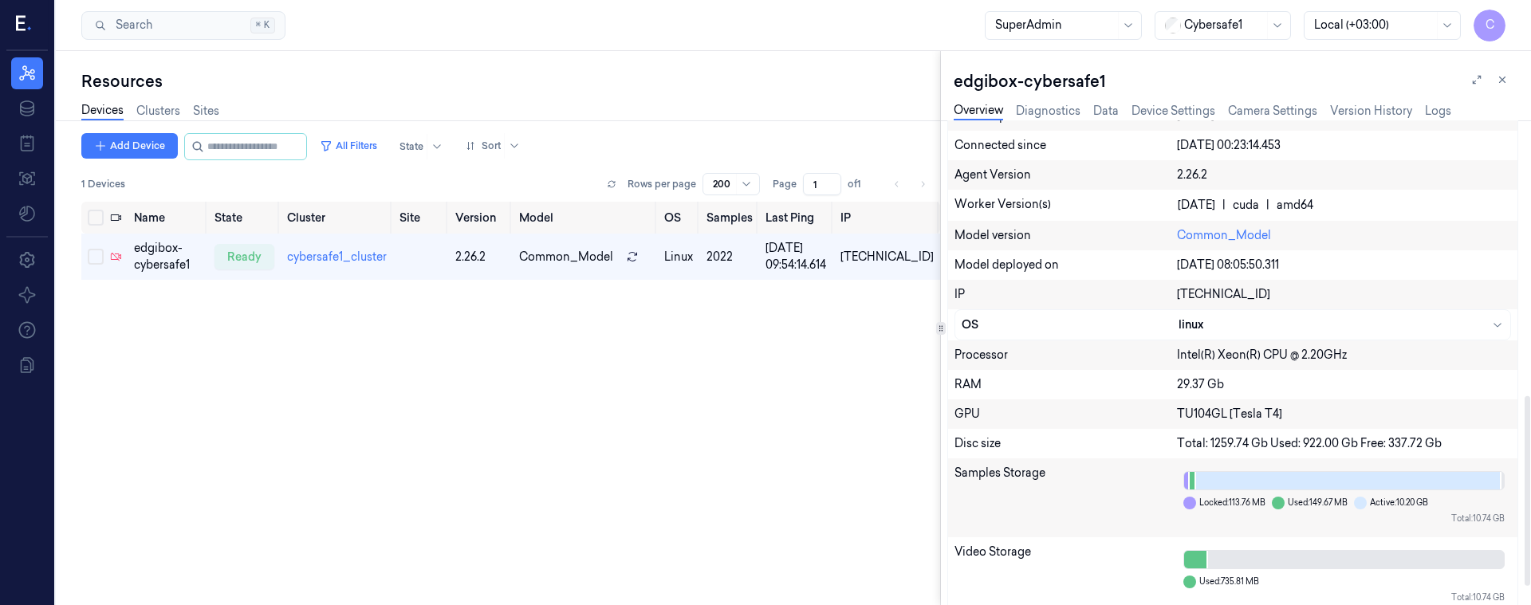
scroll to position [747, 0]
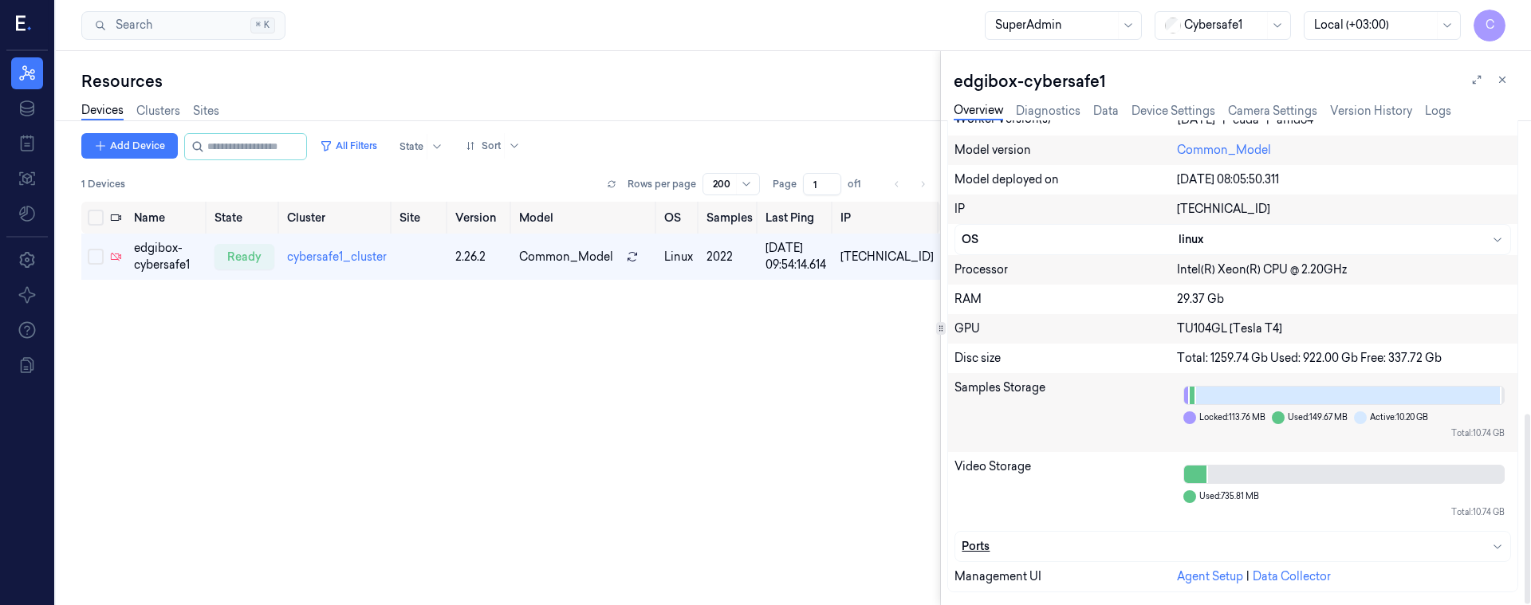
click at [1501, 546] on icon "button" at bounding box center [1498, 547] width 8 height 4
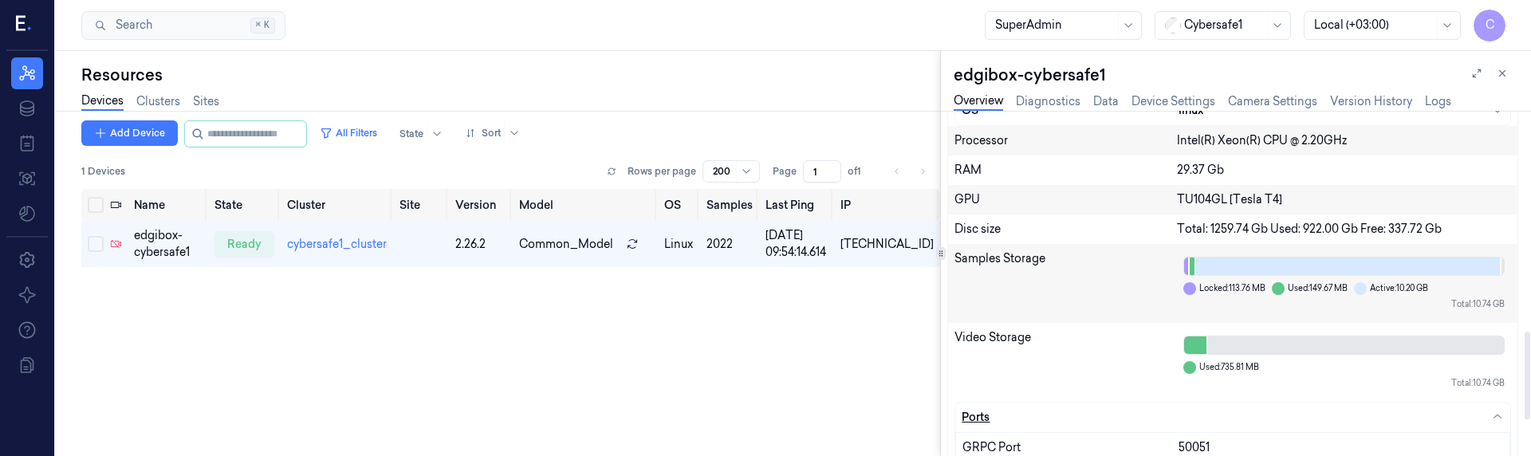
scroll to position [1003, 0]
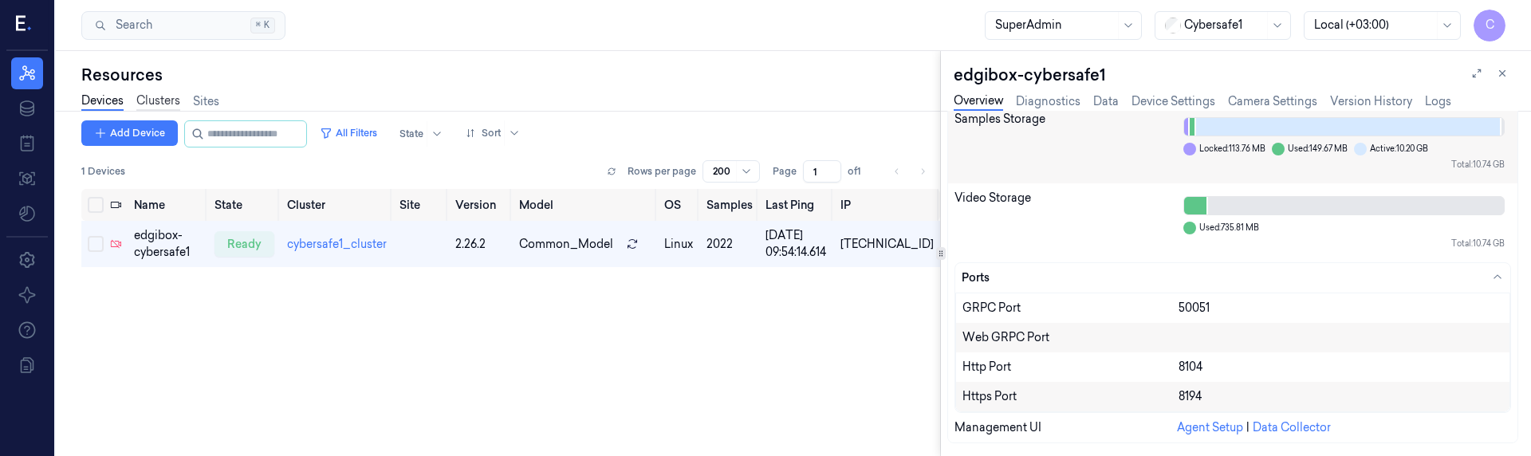
click at [158, 101] on link "Clusters" at bounding box center [158, 102] width 44 height 18
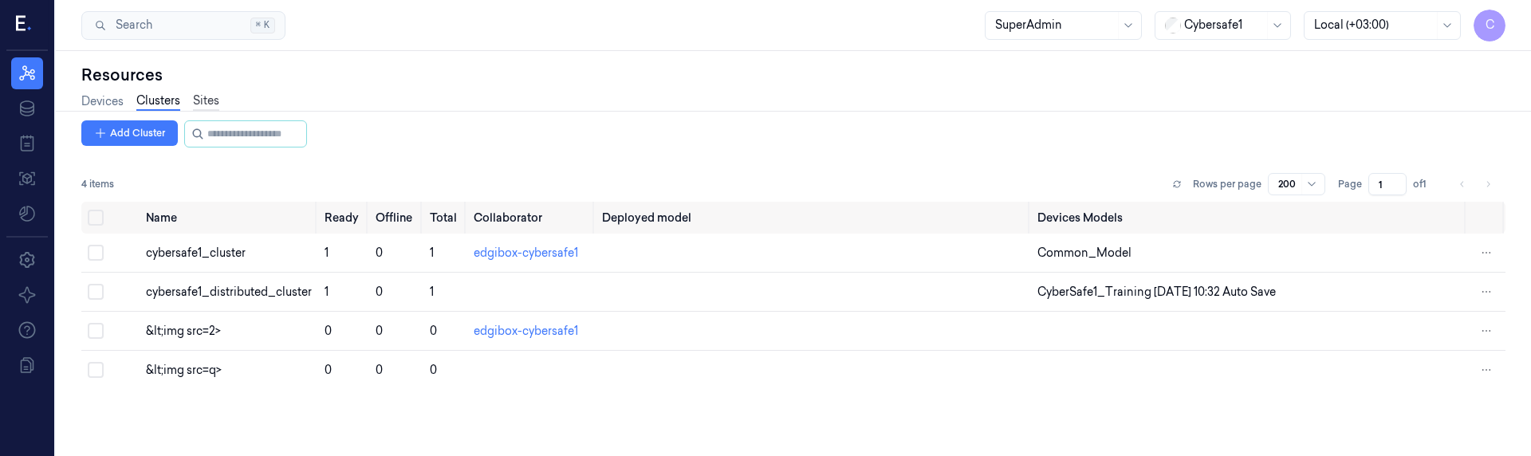
click at [210, 107] on link "Sites" at bounding box center [206, 102] width 26 height 18
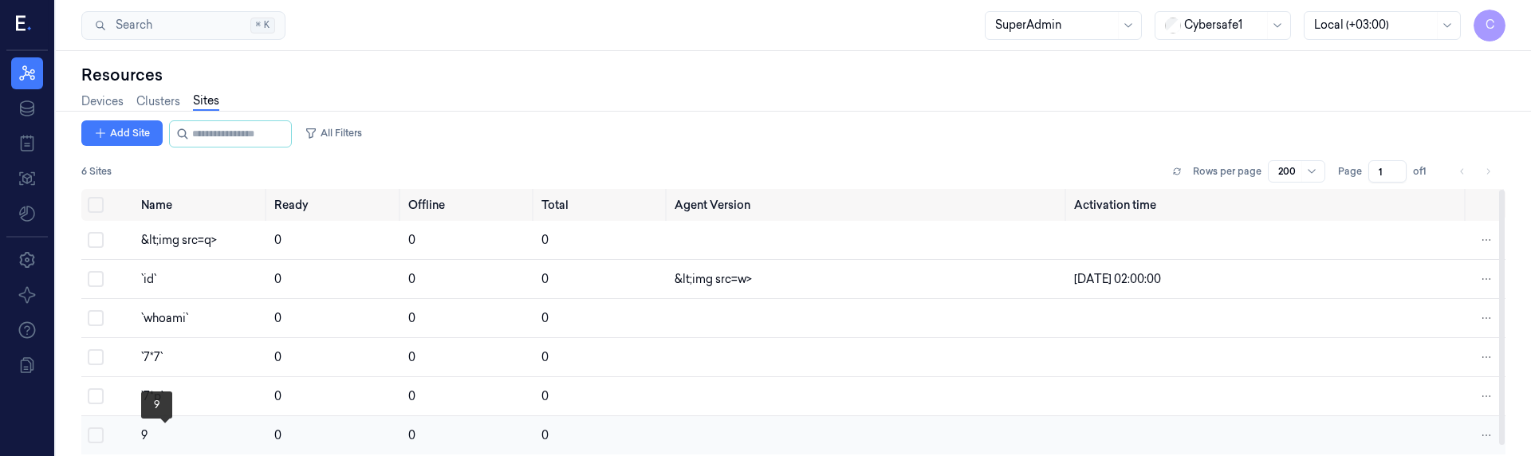
click at [147, 435] on div "9" at bounding box center [201, 435] width 120 height 17
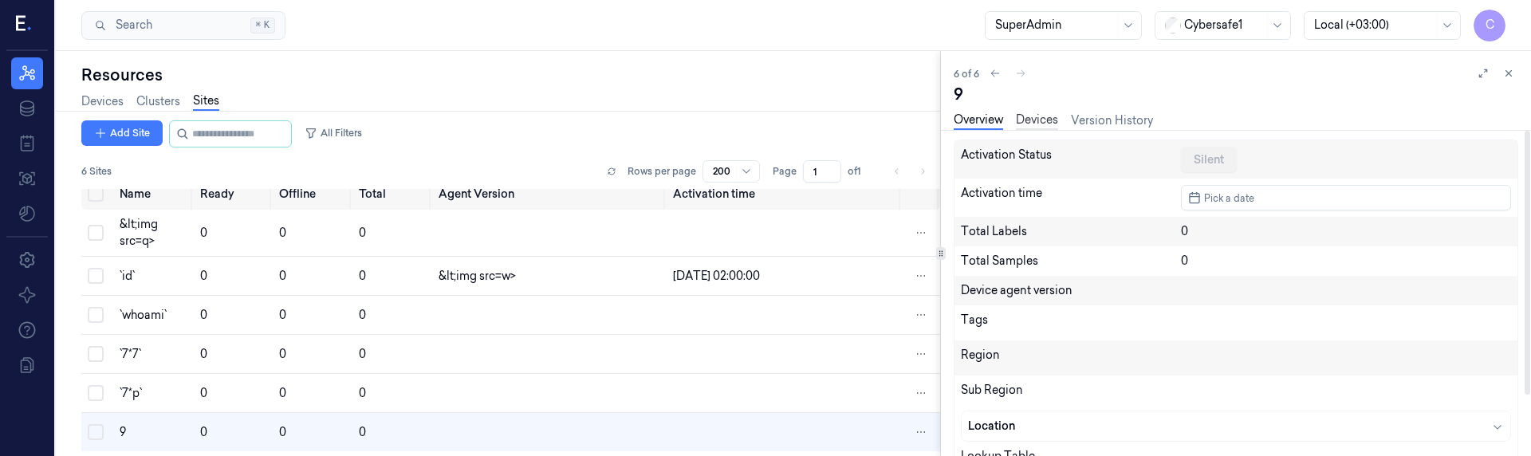
click at [1024, 116] on link "Devices" at bounding box center [1037, 121] width 42 height 18
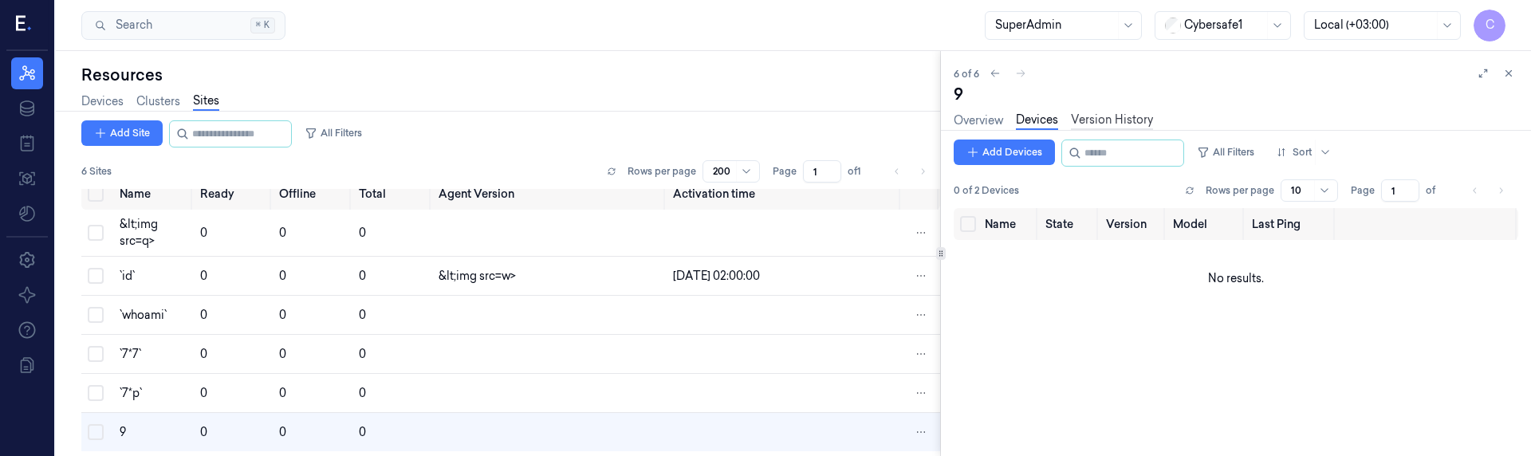
click at [1103, 116] on link "Version History" at bounding box center [1112, 121] width 82 height 18
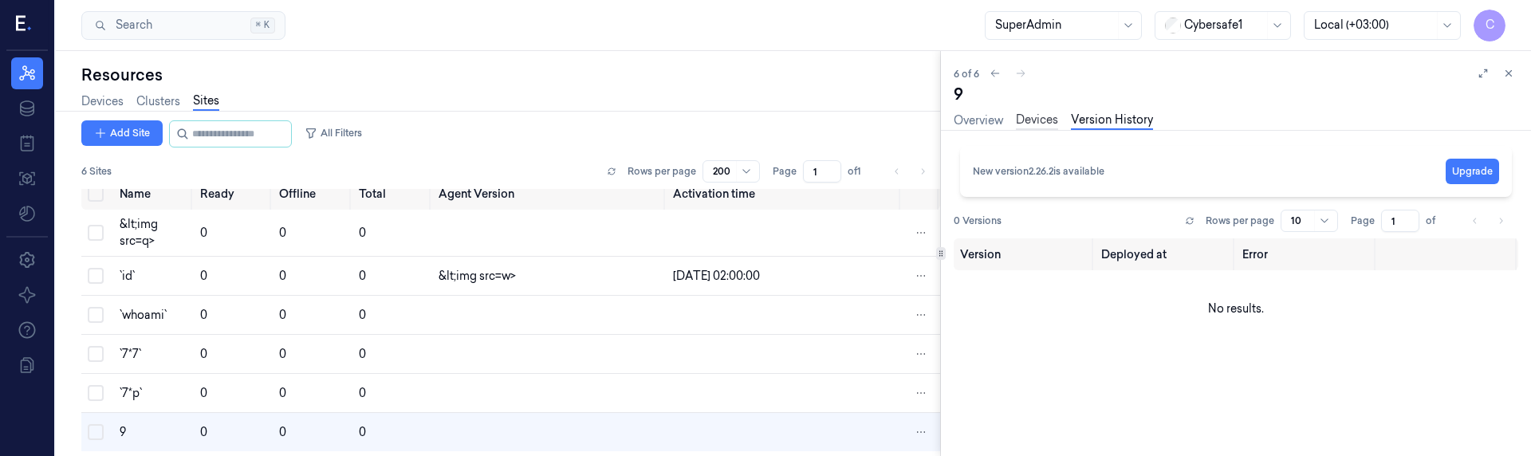
click at [1035, 123] on link "Devices" at bounding box center [1037, 121] width 42 height 18
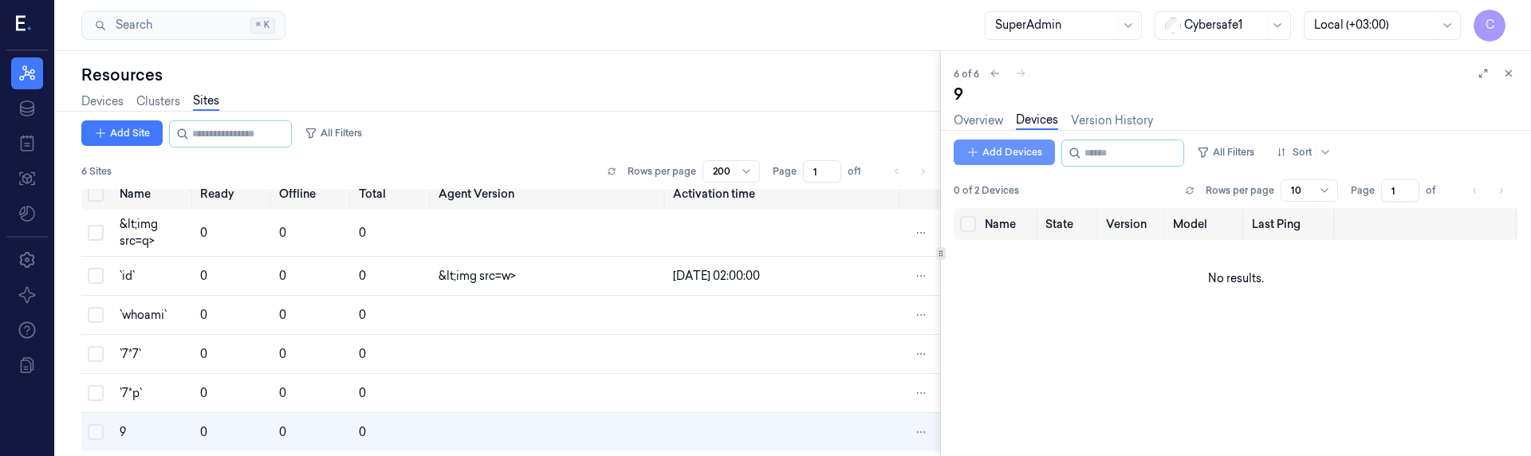
click at [1015, 152] on button "Add Devices" at bounding box center [1004, 153] width 101 height 26
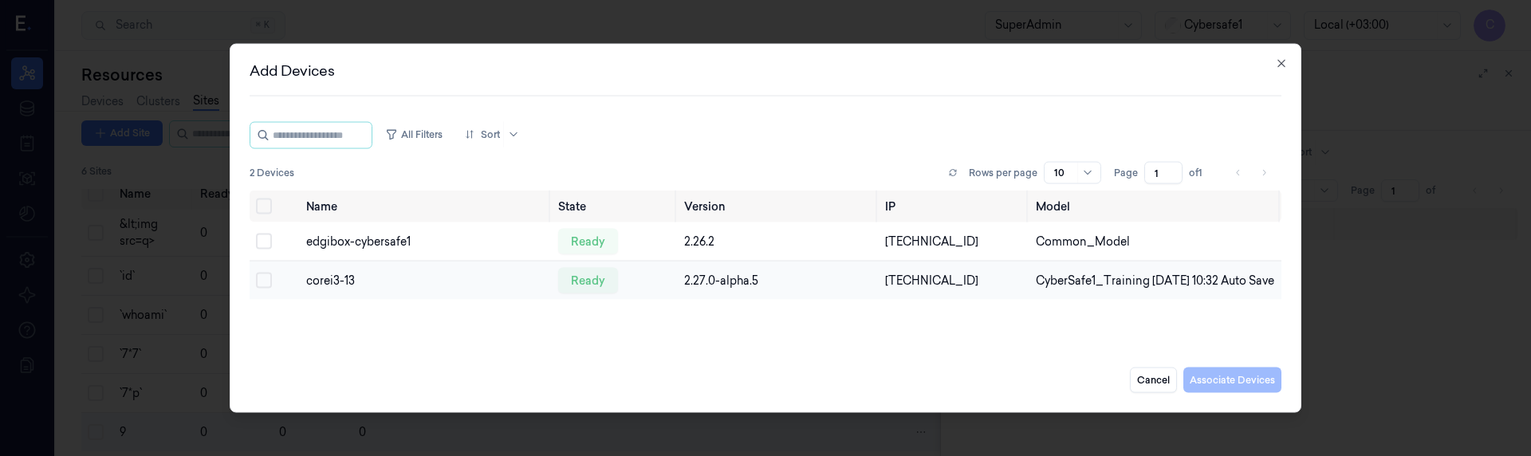
click at [320, 280] on div "corei3-13" at bounding box center [425, 280] width 239 height 17
click at [330, 286] on div "corei3-13" at bounding box center [425, 280] width 239 height 17
click at [266, 287] on button "Select row" at bounding box center [264, 281] width 16 height 16
click at [1235, 386] on button "Associate Devices" at bounding box center [1233, 380] width 98 height 26
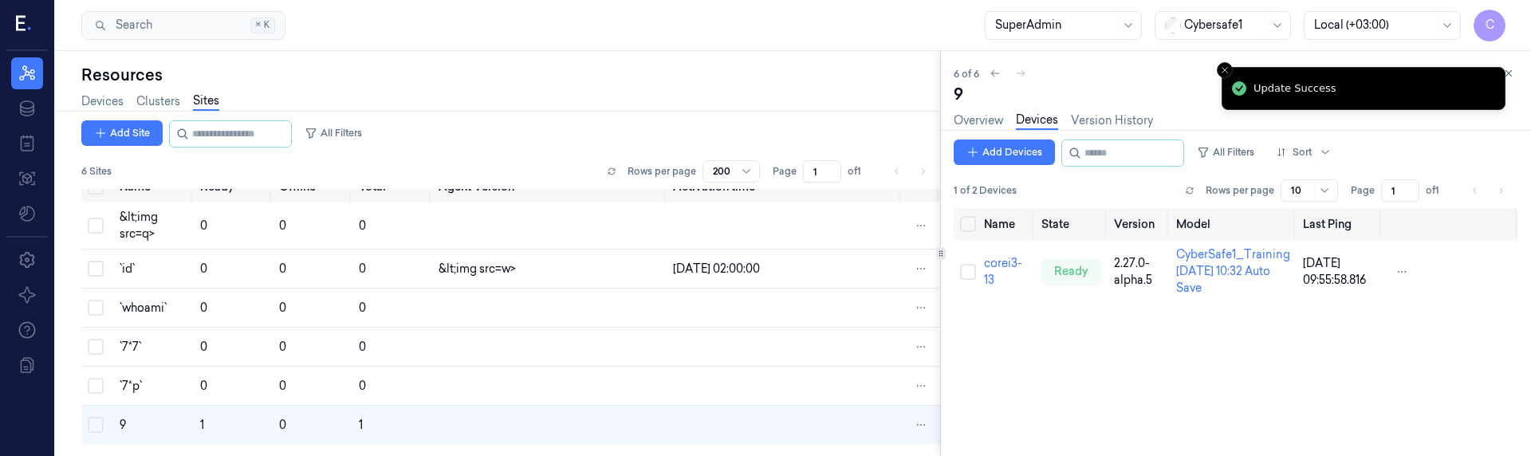
scroll to position [19, 0]
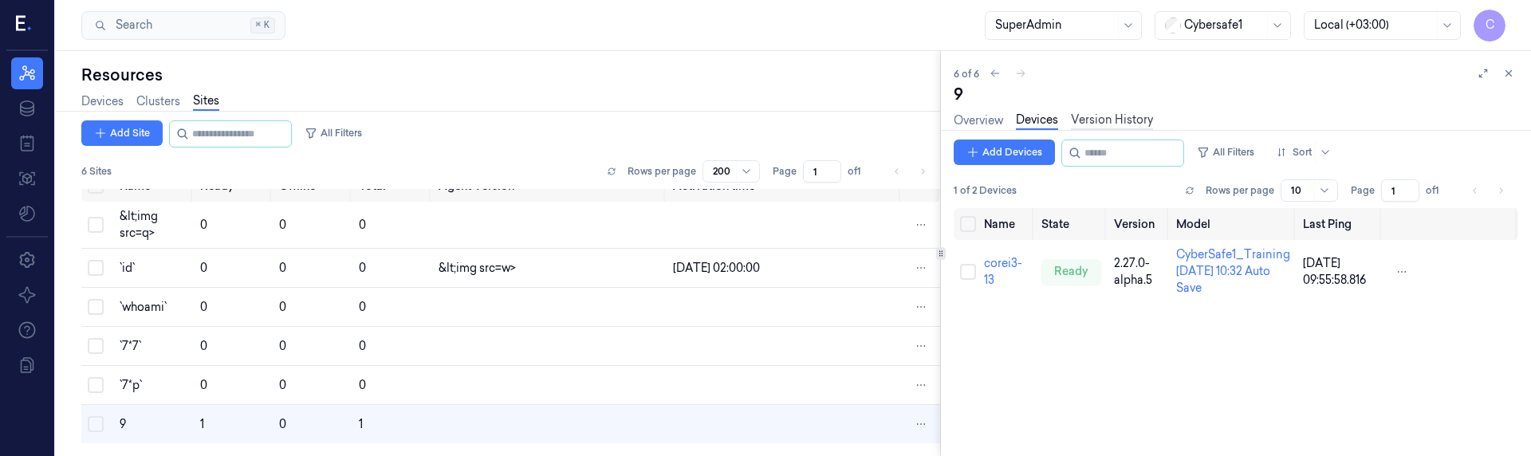
click at [1117, 118] on link "Version History" at bounding box center [1112, 121] width 82 height 18
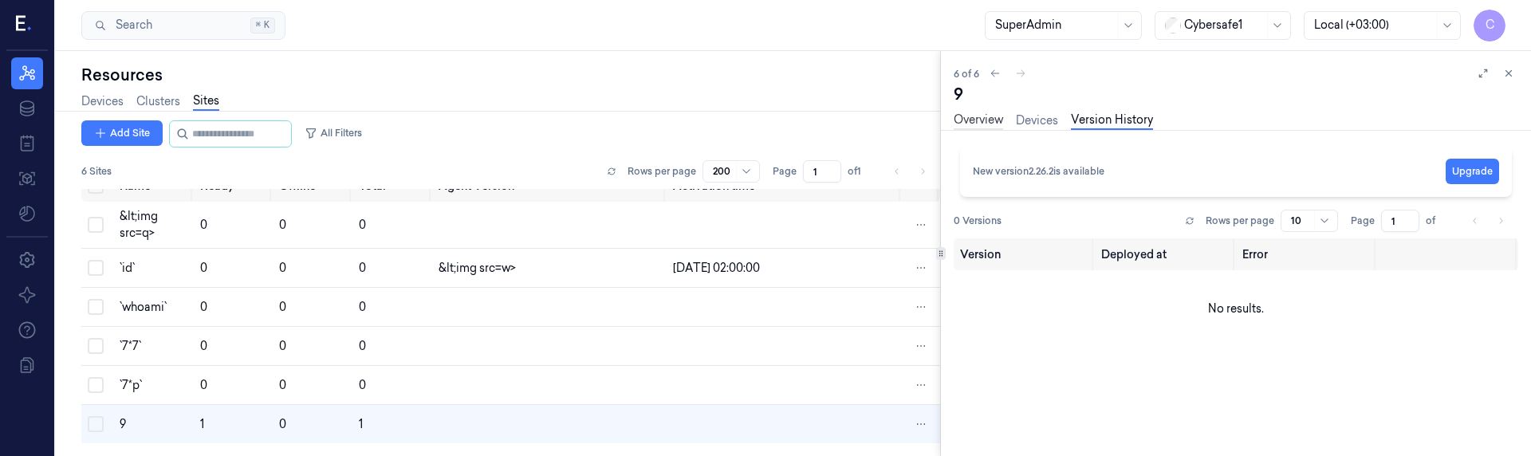
click at [980, 124] on link "Overview" at bounding box center [978, 121] width 49 height 18
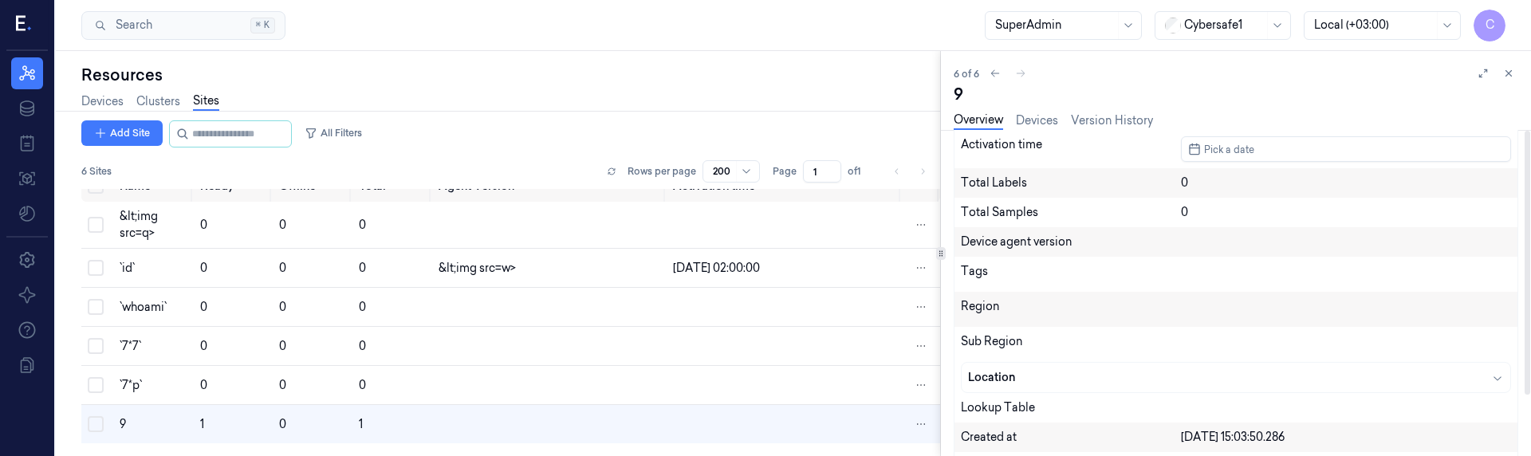
scroll to position [75, 0]
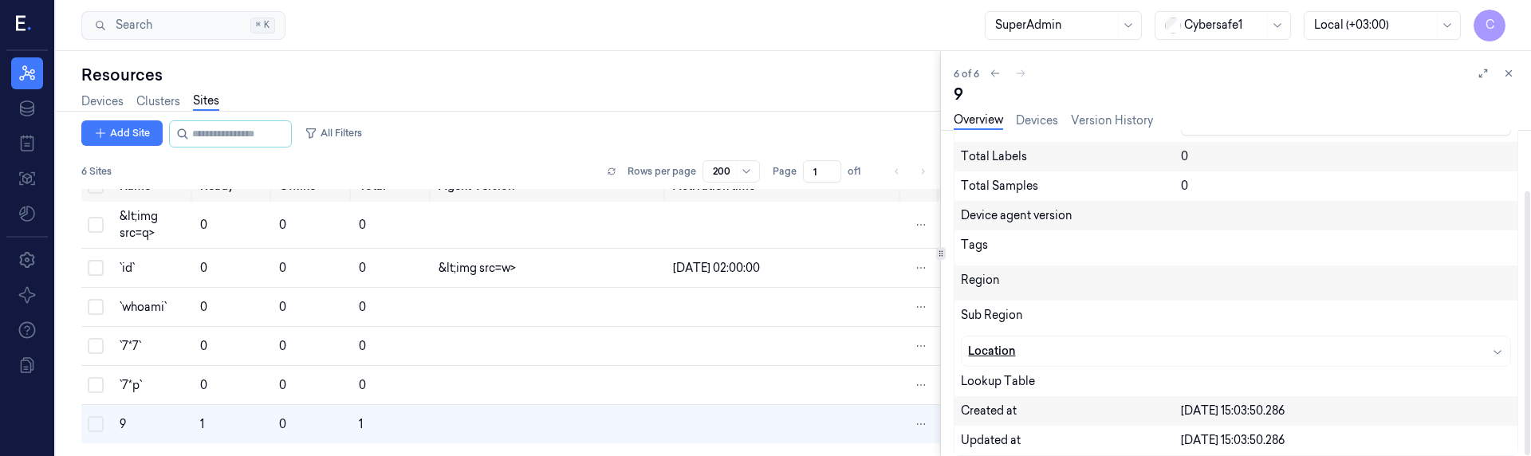
click at [1005, 357] on div "Location" at bounding box center [1075, 351] width 215 height 17
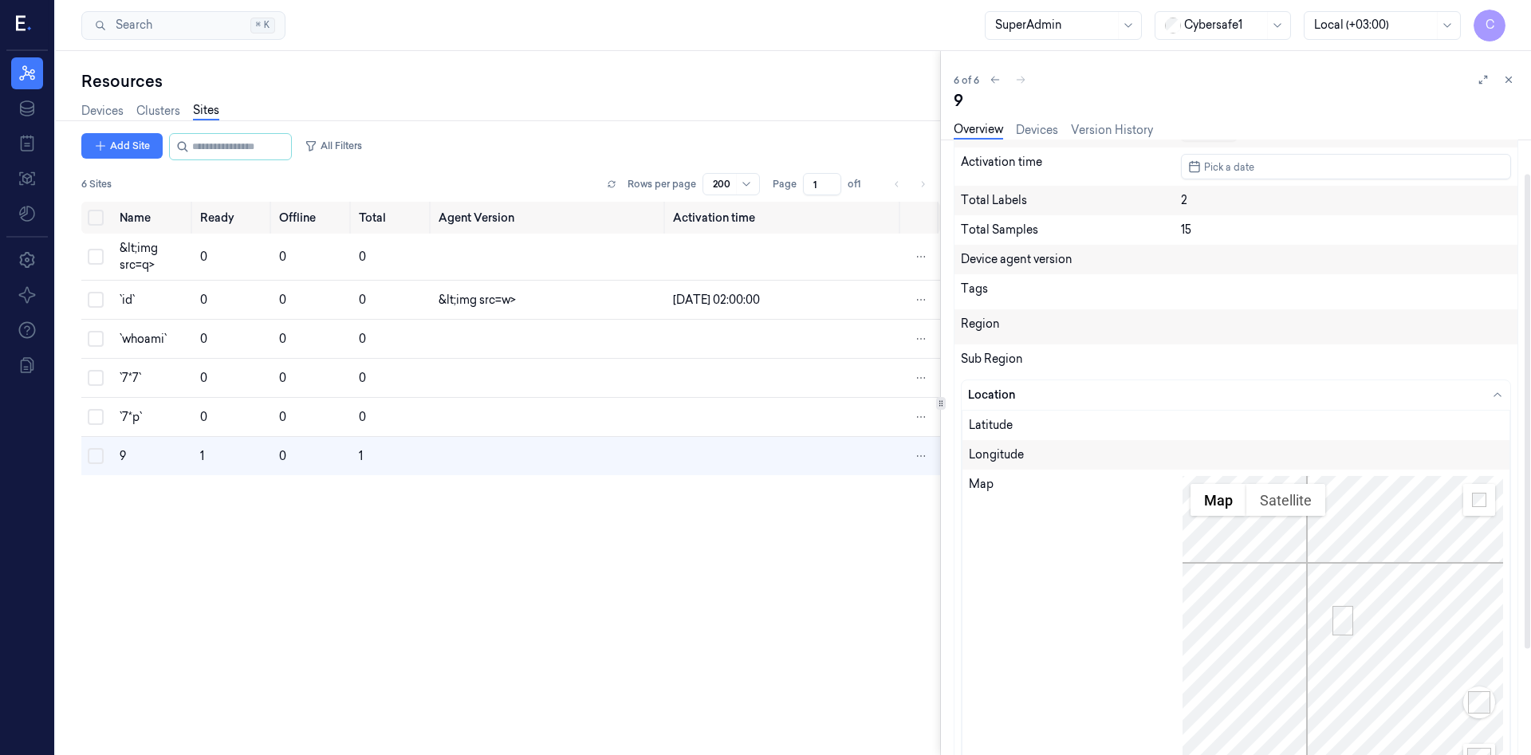
scroll to position [0, 0]
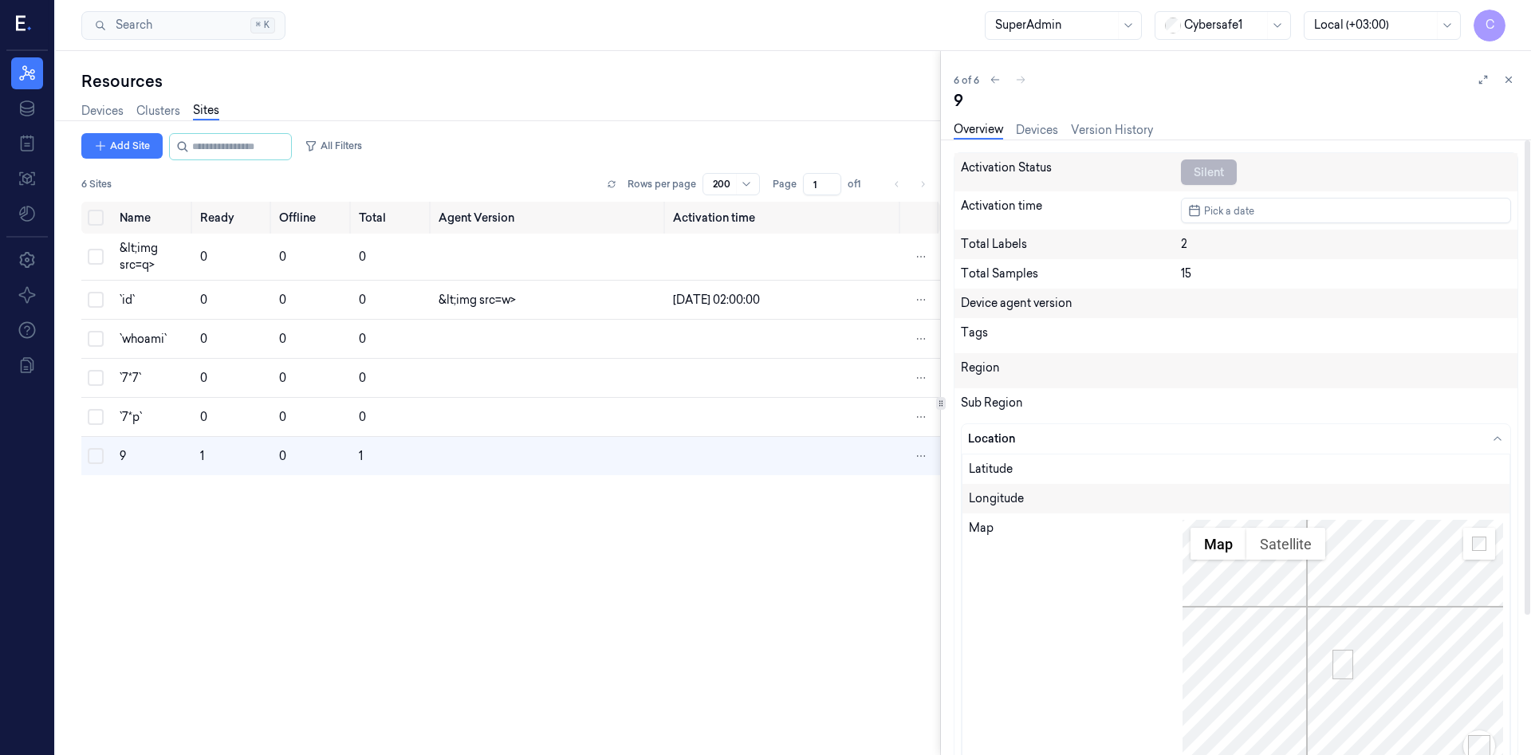
click at [1206, 174] on div "Silent" at bounding box center [1209, 173] width 56 height 26
click at [1256, 215] on button "Pick a date" at bounding box center [1346, 211] width 330 height 26
click at [1023, 386] on div "Region" at bounding box center [1236, 370] width 563 height 35
click at [1203, 286] on div "Total Samples 15" at bounding box center [1236, 274] width 563 height 30
click at [1203, 270] on div "15" at bounding box center [1346, 274] width 330 height 17
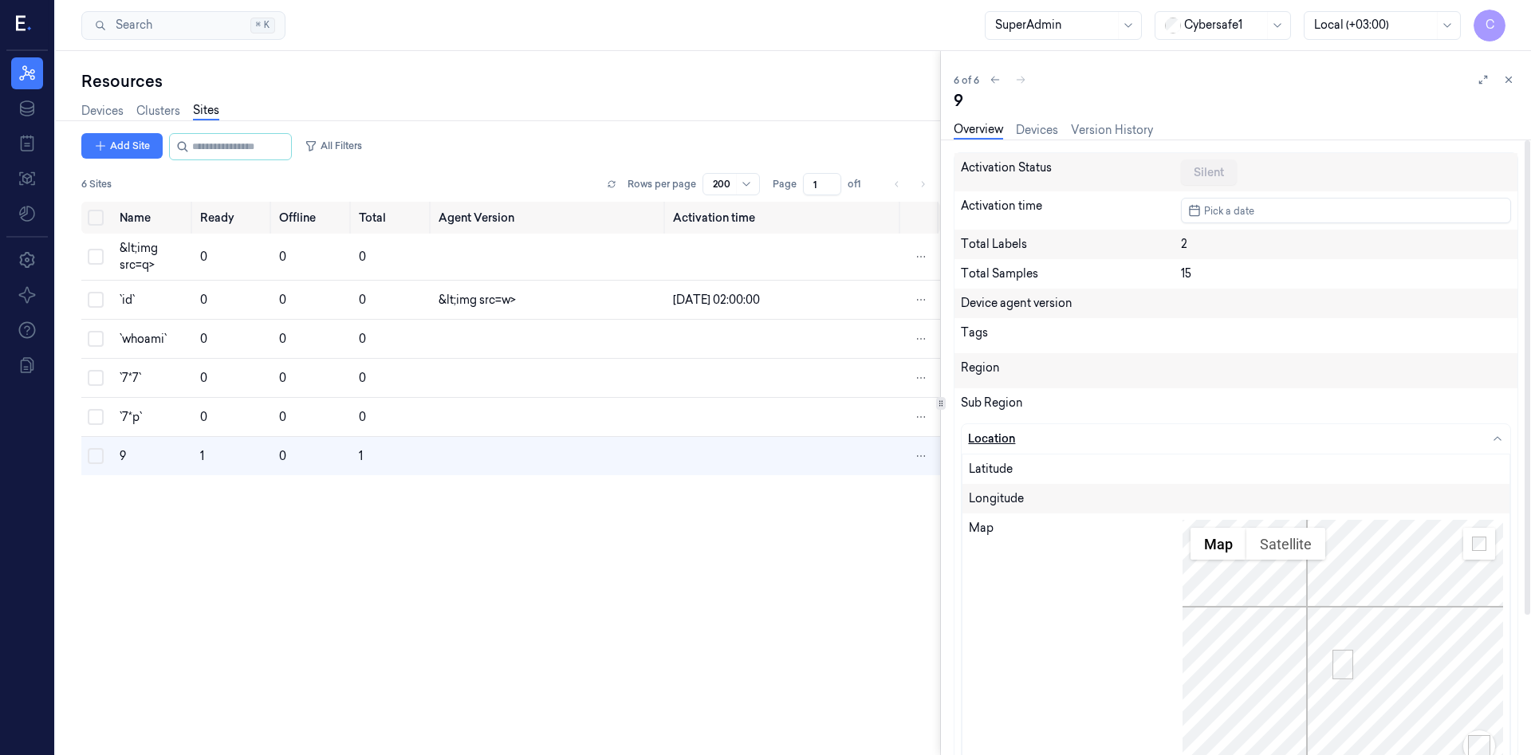
click at [1497, 443] on icon "button" at bounding box center [1497, 439] width 13 height 13
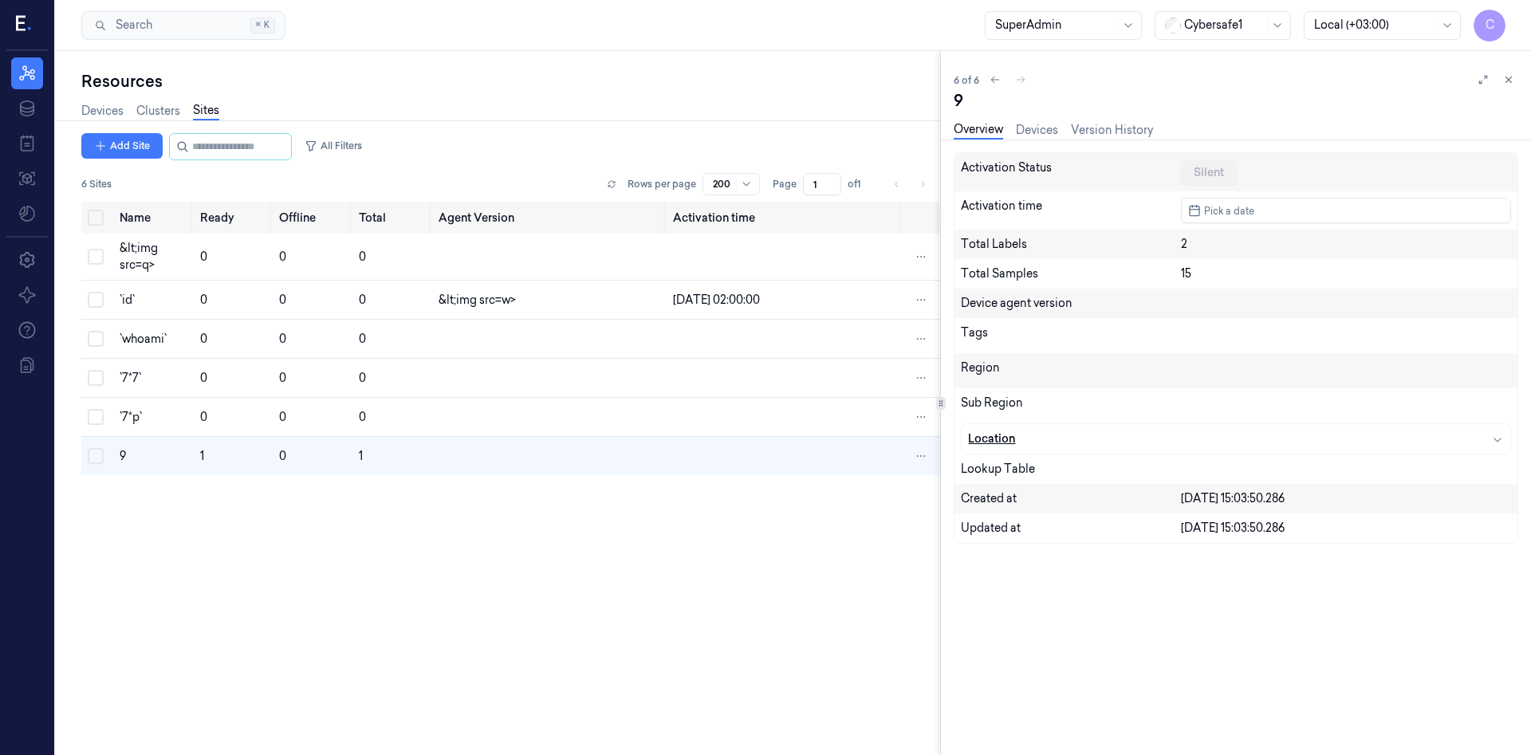
click at [1497, 443] on icon "button" at bounding box center [1497, 439] width 13 height 13
